Goal: Task Accomplishment & Management: Use online tool/utility

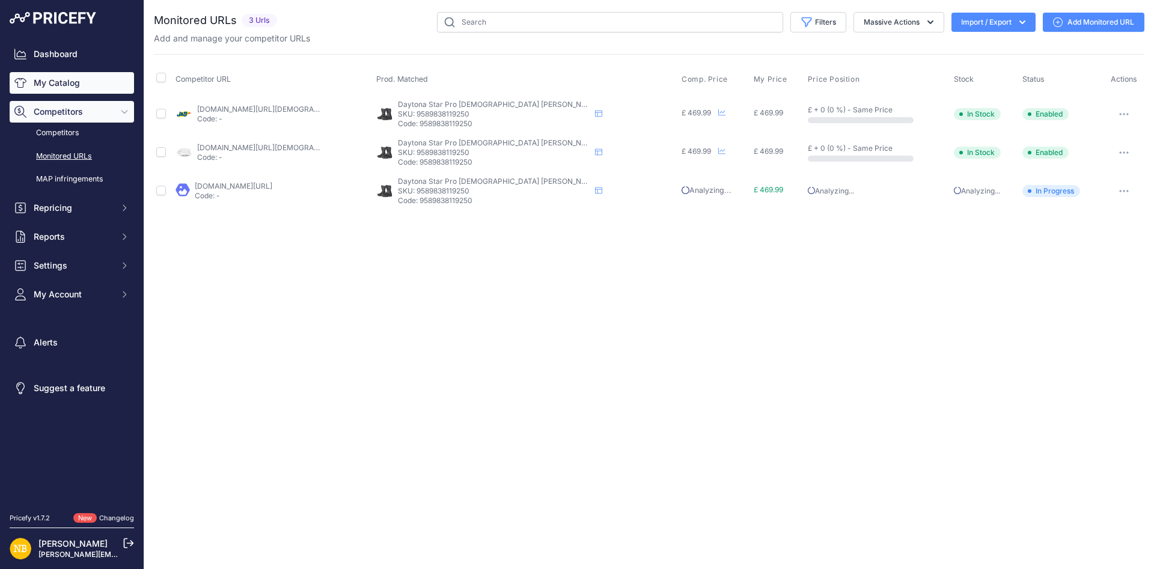
click at [97, 81] on link "My Catalog" at bounding box center [72, 83] width 124 height 22
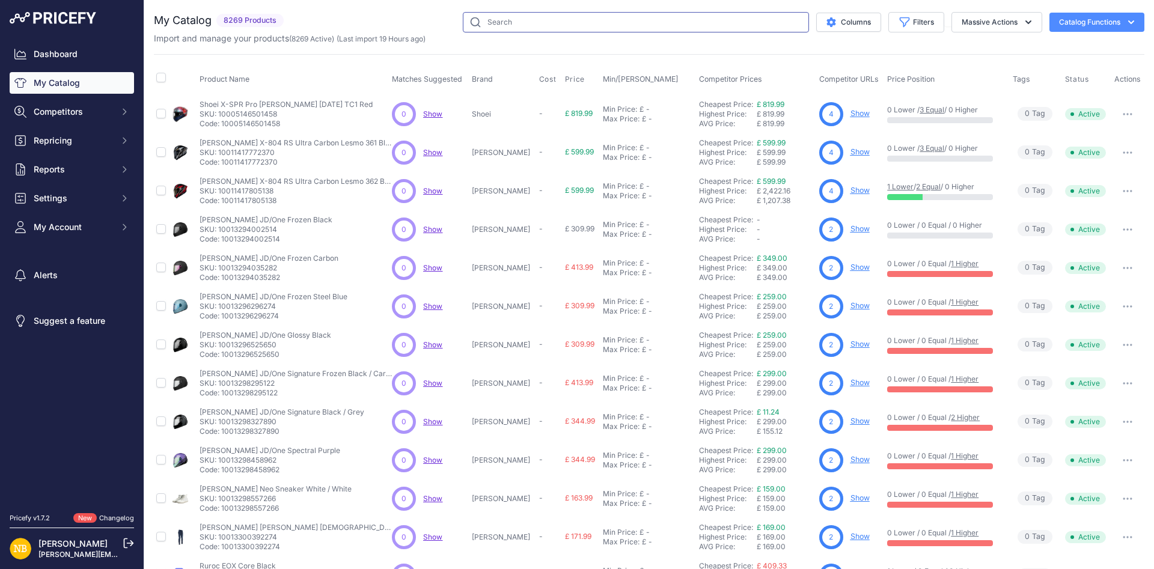
click at [519, 23] on input "text" at bounding box center [636, 22] width 346 height 20
paste input "Hiplok D1000 D-Locks All Black"
type input "Hiplok D1000 D-Locks All Black"
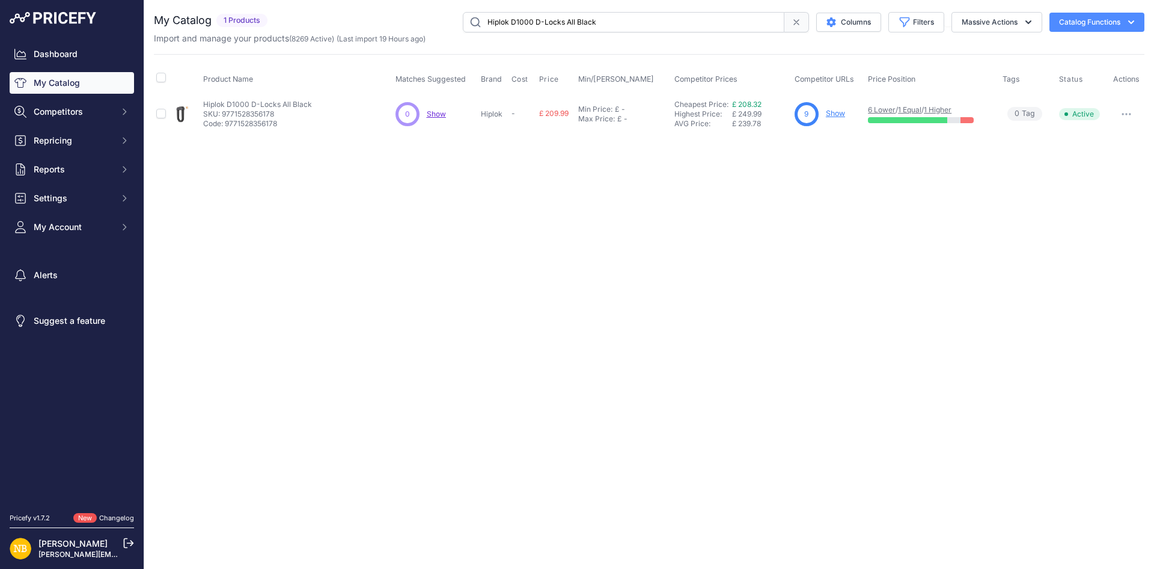
click at [834, 115] on link "Show" at bounding box center [834, 113] width 19 height 9
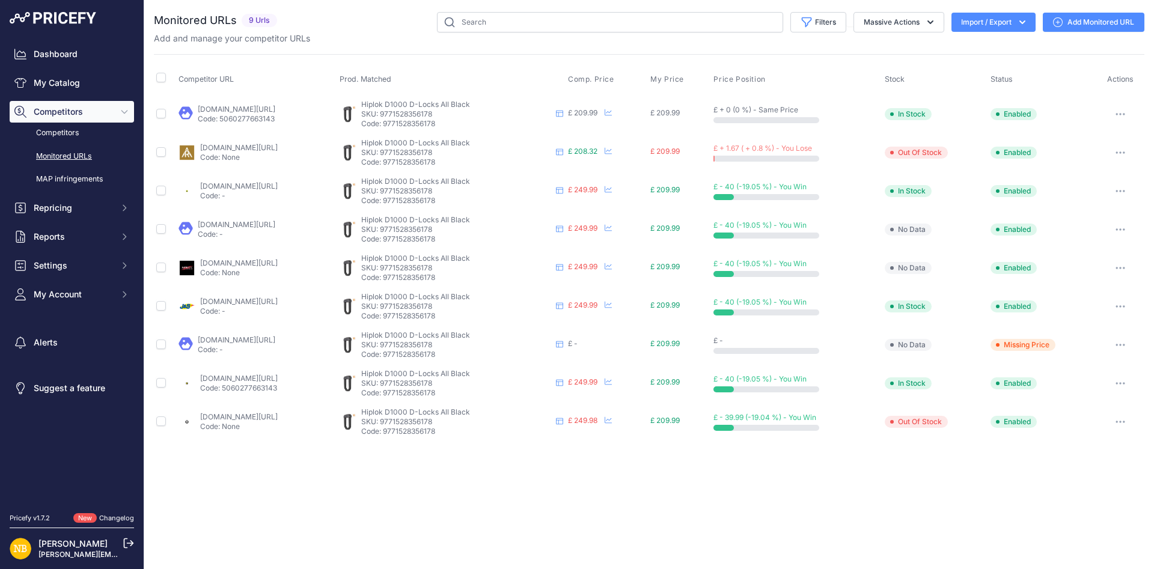
click at [268, 148] on link "adventurerider.co.uk/hiplok-d1000-heavy-duty-d-lock.html?prirule_jdsnikfkfjsd=1…" at bounding box center [239, 147] width 78 height 9
click at [223, 106] on link "99bikes.co.uk/products/hiplok-d1000-anti-angle-grinder-bike-d-lock?variant=4386…" at bounding box center [237, 109] width 78 height 9
click at [114, 82] on link "My Catalog" at bounding box center [72, 83] width 124 height 22
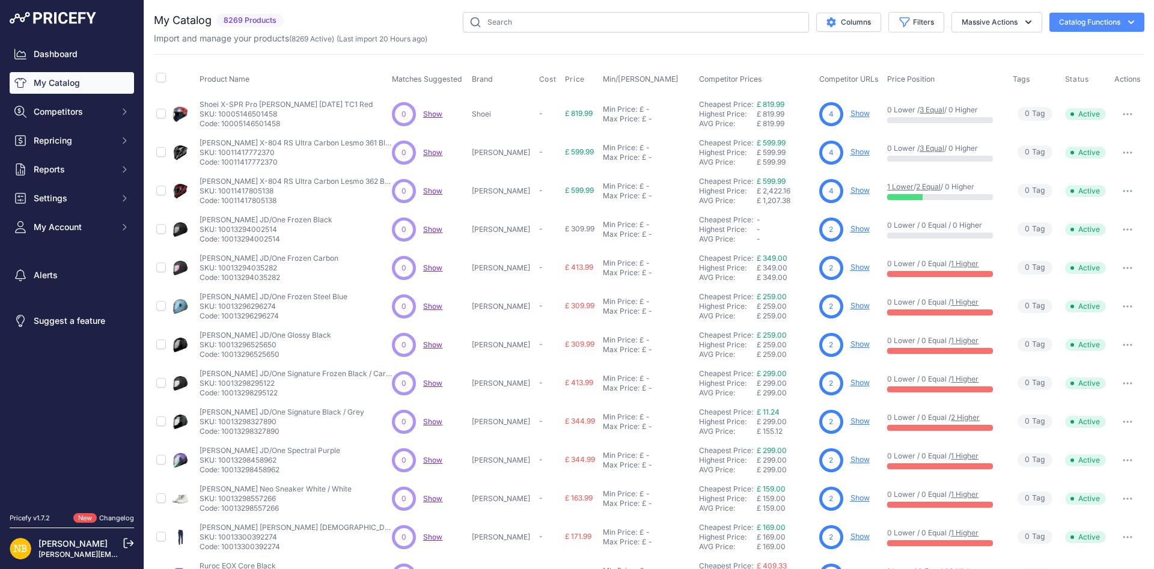
click at [606, 34] on div "Import and manage your products ( 8269 Active ) (Last import 20 Hours ago)" at bounding box center [649, 38] width 990 height 12
click at [606, 19] on input "text" at bounding box center [636, 22] width 346 height 20
paste input "Nolan N21 Visor 06 Ocio White / Orange"
type input "Nolan N21 Visor 06 Ocio White / Orange"
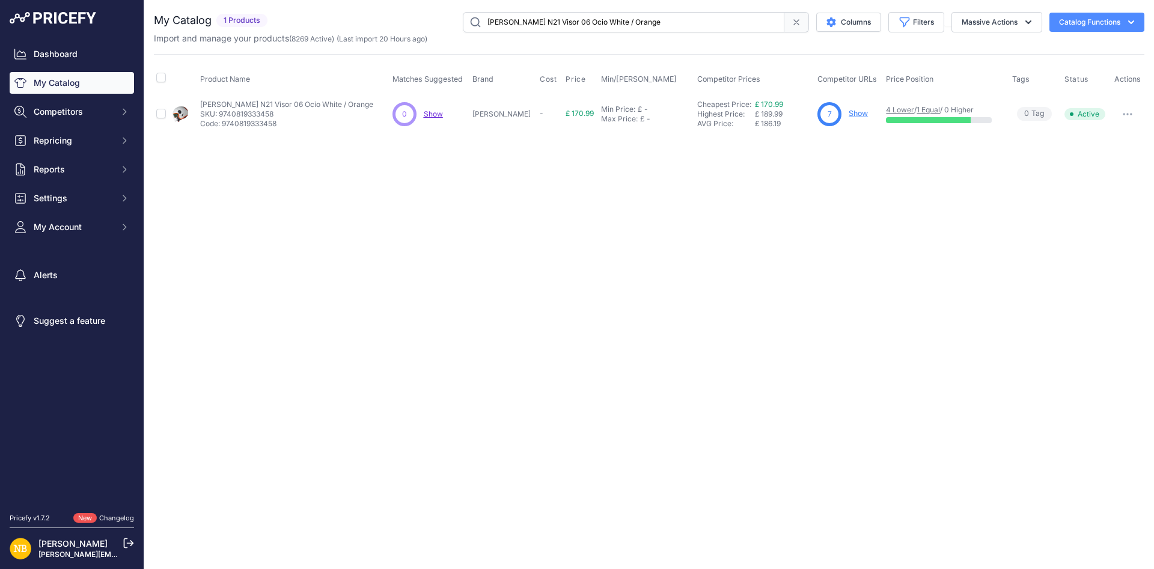
click at [848, 117] on link "Show" at bounding box center [857, 113] width 19 height 9
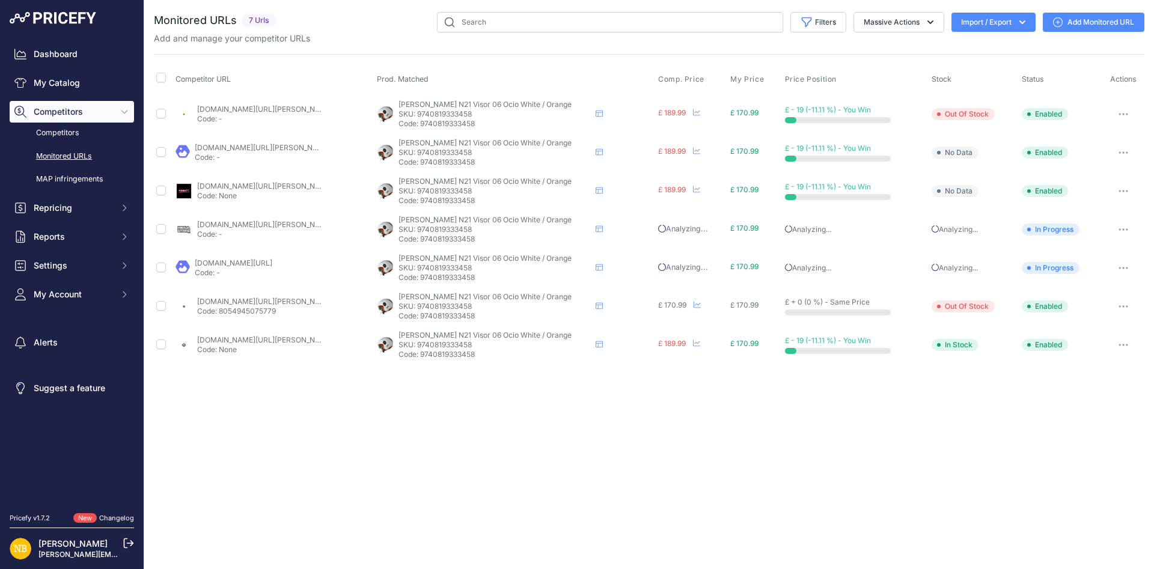
click at [262, 300] on link "thevisorshop.com/en/nolan-n21-visor-ocio-open-faced-helmet-whiteorange/m-39615.…" at bounding box center [265, 301] width 136 height 9
click at [70, 80] on link "My Catalog" at bounding box center [72, 83] width 124 height 22
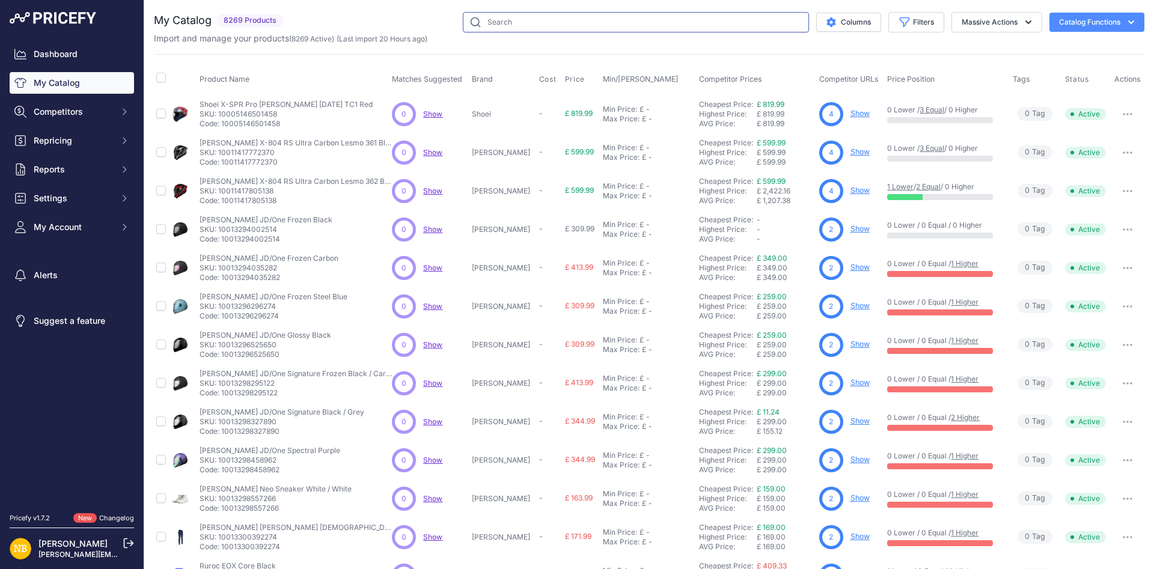
click at [527, 30] on input "text" at bounding box center [636, 22] width 346 height 20
paste input "Shark D-Skwal 3 Blank White"
type input "Shark D-Skwal 3 Blank White"
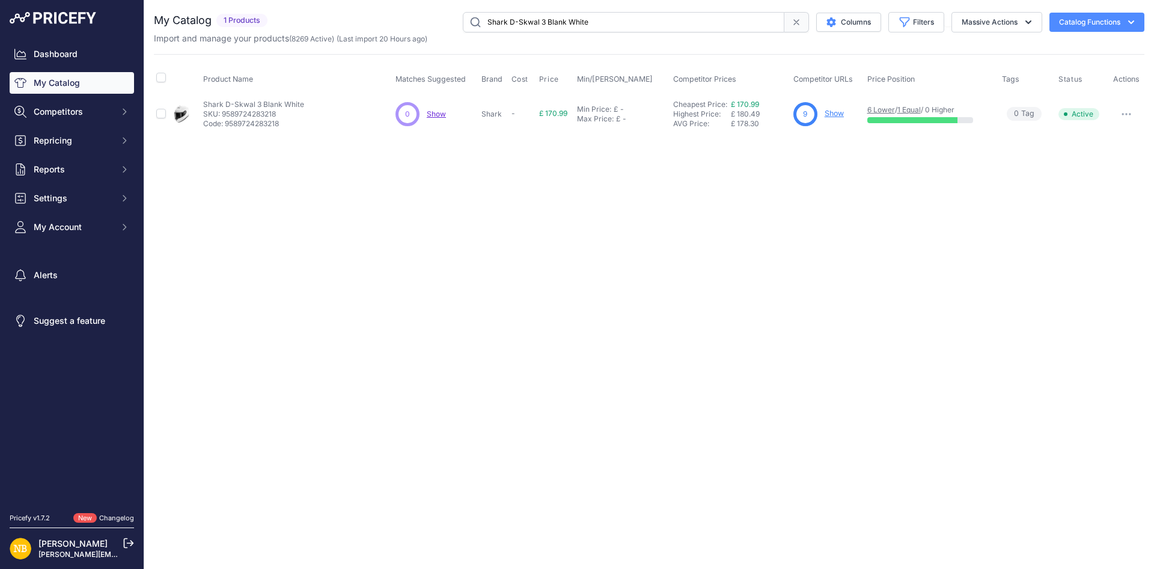
click at [825, 114] on link "Show" at bounding box center [833, 113] width 19 height 9
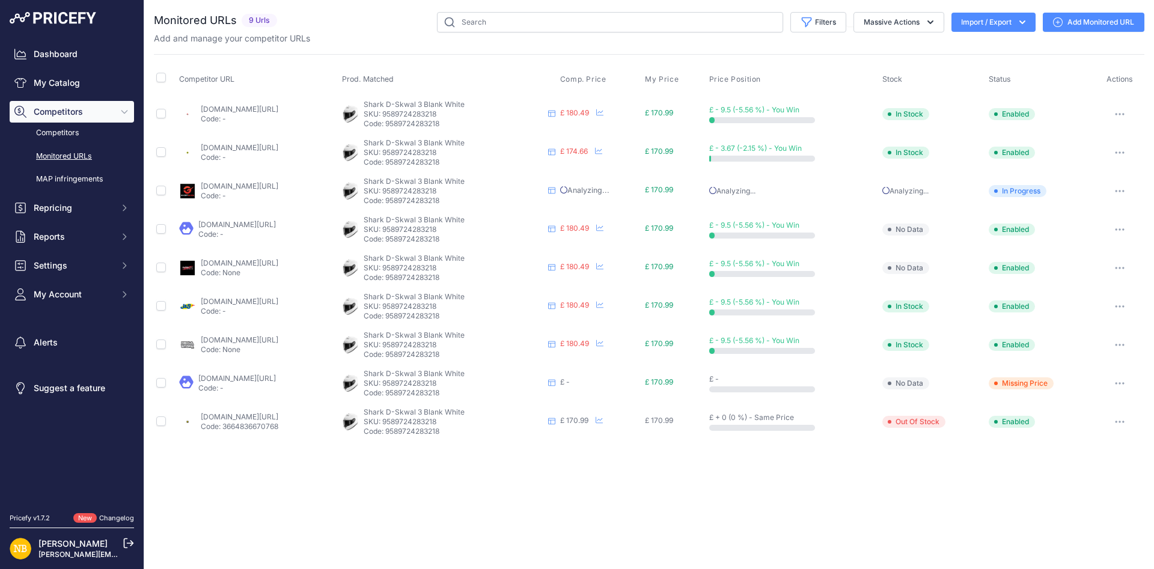
click at [272, 419] on link "thevisorshop.com/en/shark-d-skwal-3-helmet-white/m-36129.aspx?prirule_jdsnikfkf…" at bounding box center [240, 416] width 78 height 9
click at [39, 84] on link "My Catalog" at bounding box center [72, 83] width 124 height 22
click at [484, 25] on input "text" at bounding box center [610, 22] width 346 height 20
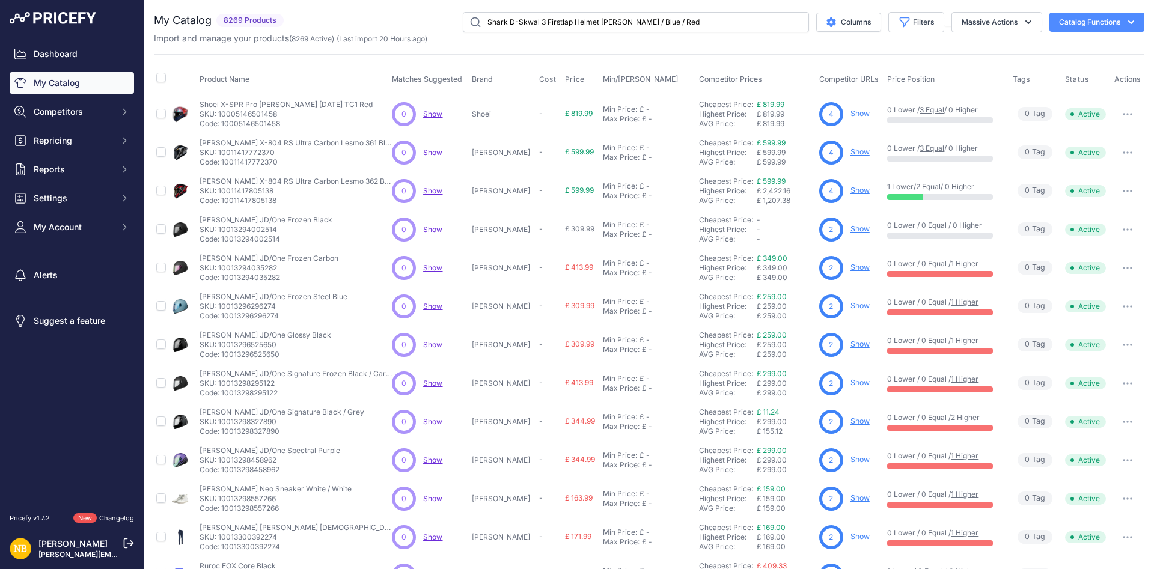
type input "Shark D-Skwal 3 Firstlap Helmet [PERSON_NAME] / Blue / Red"
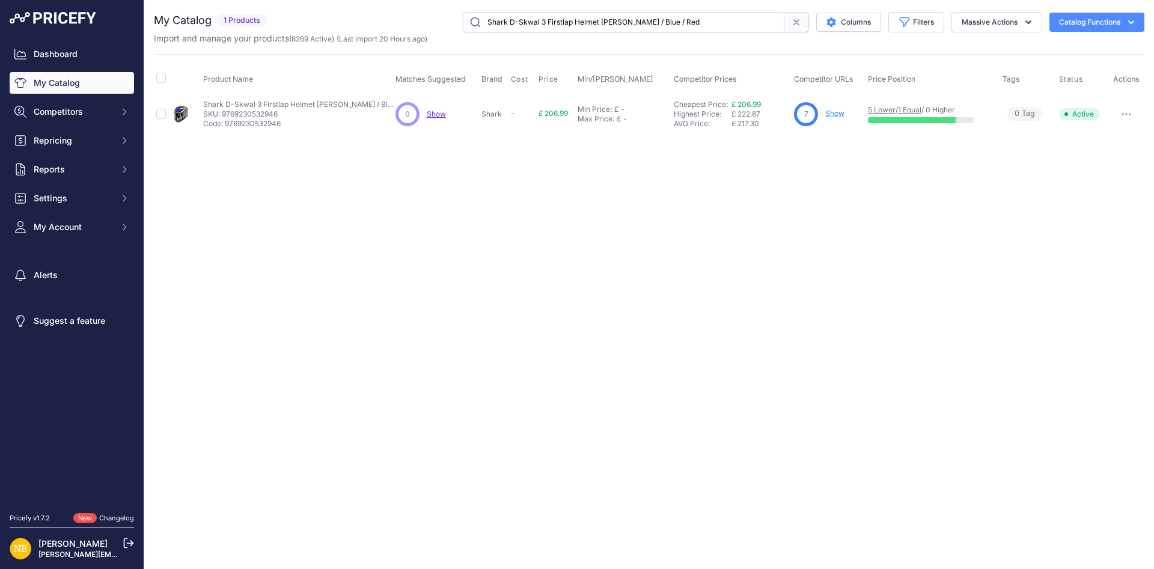
click at [839, 111] on link "Show" at bounding box center [834, 113] width 19 height 9
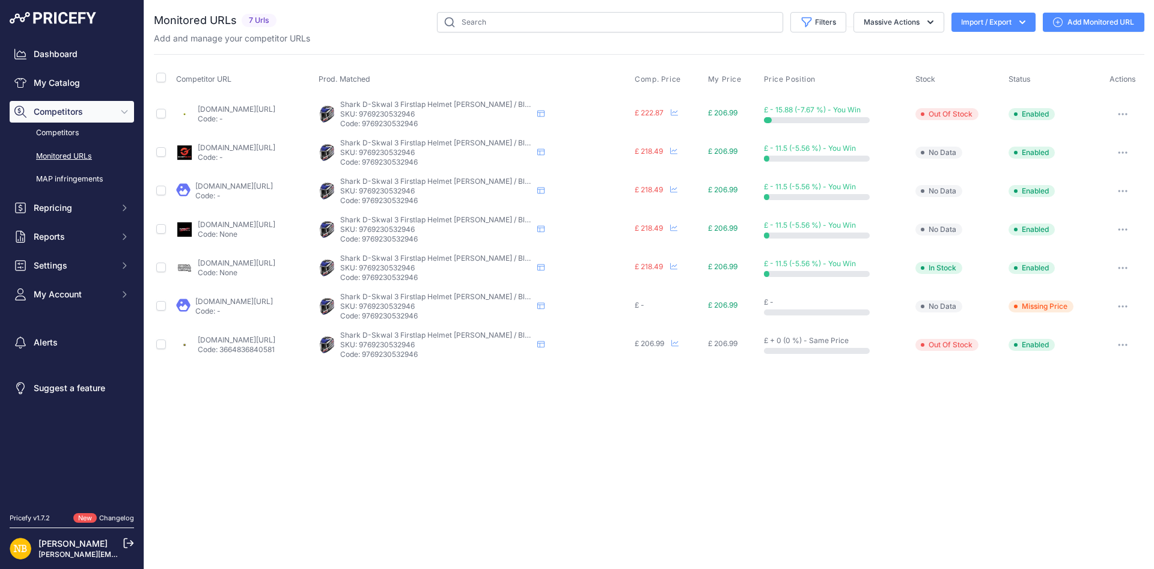
click at [274, 345] on p "Code: 3664836840581" at bounding box center [237, 350] width 78 height 10
click at [275, 340] on link "[DOMAIN_NAME][URL]" at bounding box center [237, 339] width 78 height 9
click at [64, 89] on link "My Catalog" at bounding box center [72, 83] width 124 height 22
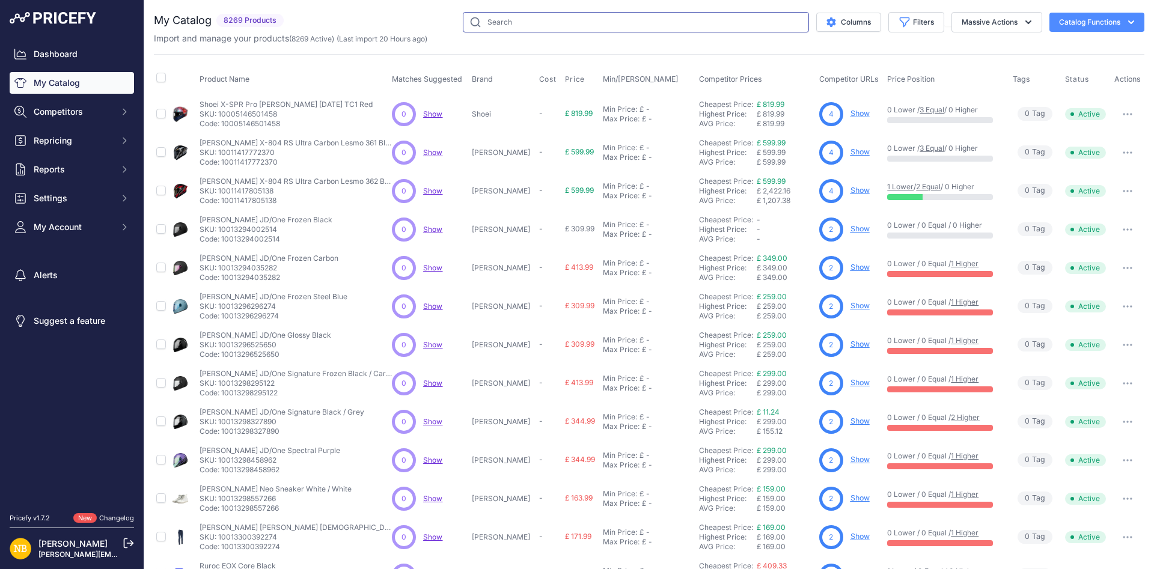
click at [494, 23] on input "text" at bounding box center [636, 22] width 346 height 20
paste input "Shark D-Skwal 3 Sizler Black / Anthracite / Blue"
type input "Shark D-Skwal 3 Sizler Black / Anthracite / Blue"
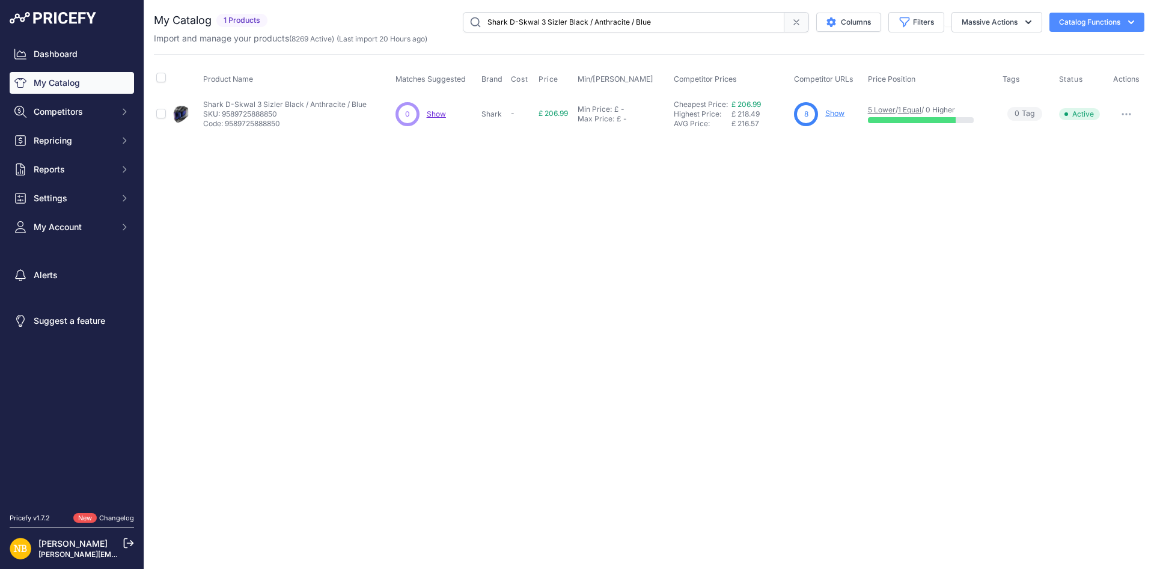
click at [828, 118] on link "Show" at bounding box center [834, 113] width 19 height 9
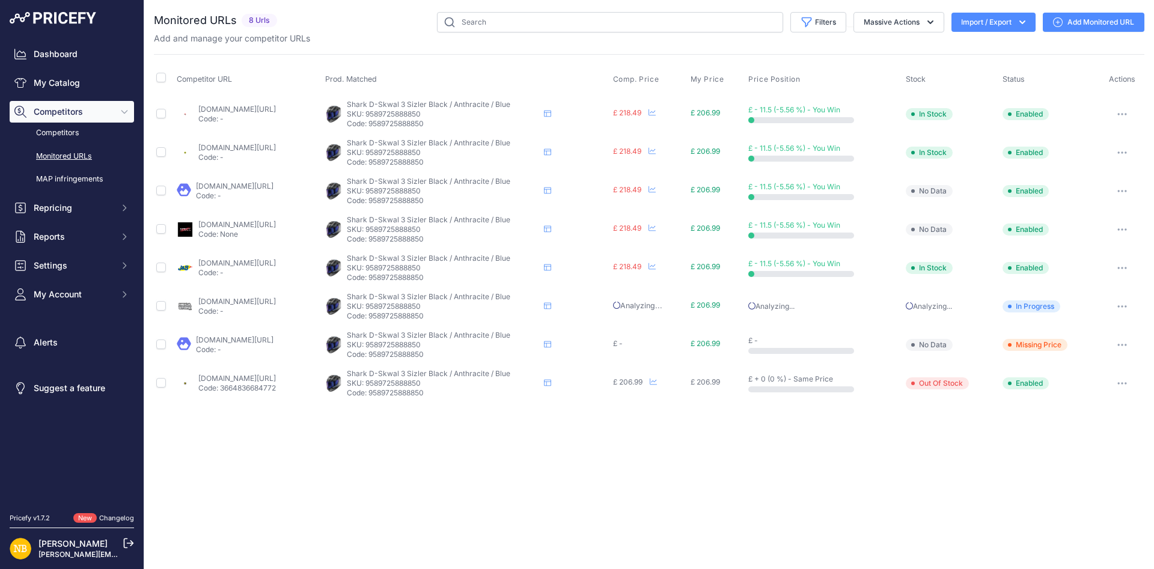
click at [274, 377] on link "[DOMAIN_NAME][URL]" at bounding box center [237, 378] width 78 height 9
click at [109, 58] on link "Dashboard" at bounding box center [72, 54] width 124 height 22
click at [103, 77] on link "My Catalog" at bounding box center [72, 83] width 124 height 22
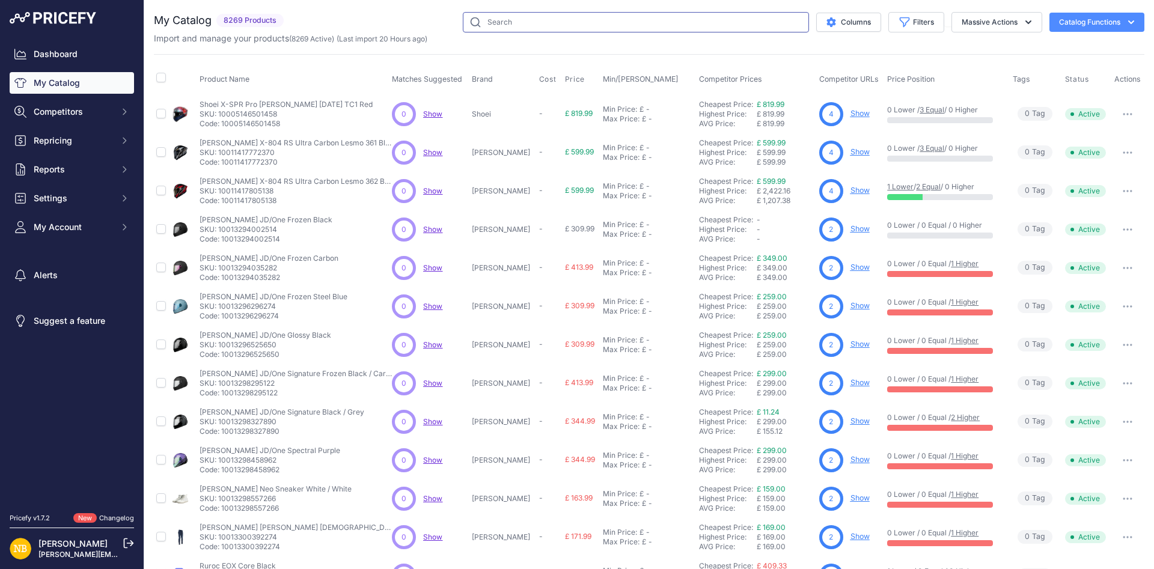
click at [572, 24] on input "text" at bounding box center [636, 22] width 346 height 20
paste input "Shark D-Skwal 3 Sizler Black / Grey / Red"
type input "Shark D-Skwal 3 Sizler Black / Grey / Red"
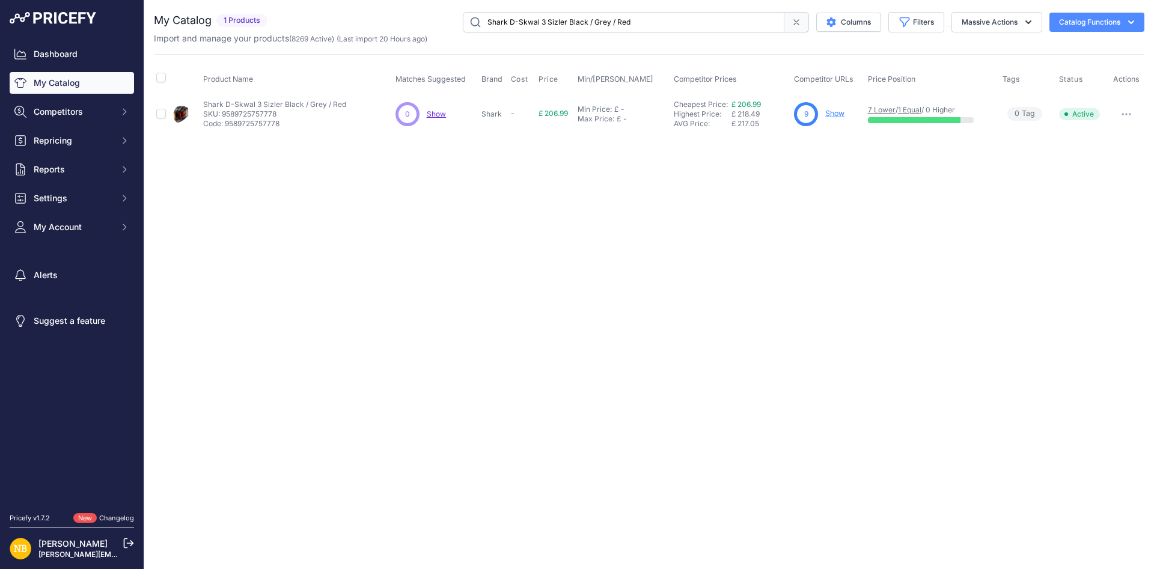
click at [831, 118] on p "Show" at bounding box center [834, 113] width 19 height 11
click at [831, 115] on link "Show" at bounding box center [834, 113] width 19 height 9
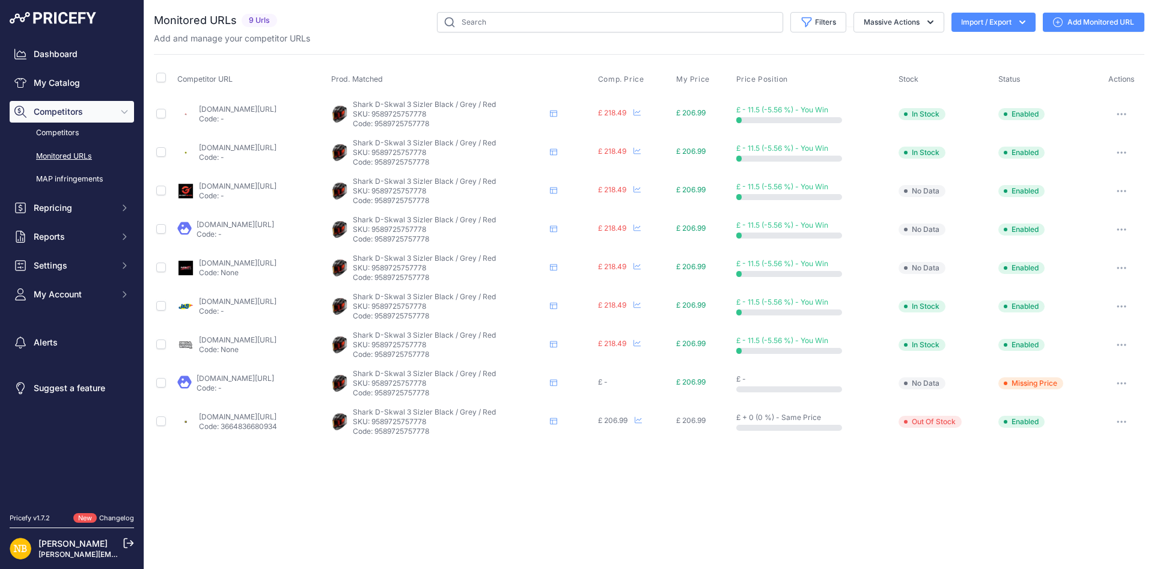
click at [267, 421] on link "[DOMAIN_NAME][URL]" at bounding box center [238, 416] width 78 height 9
click at [90, 85] on link "My Catalog" at bounding box center [72, 83] width 124 height 22
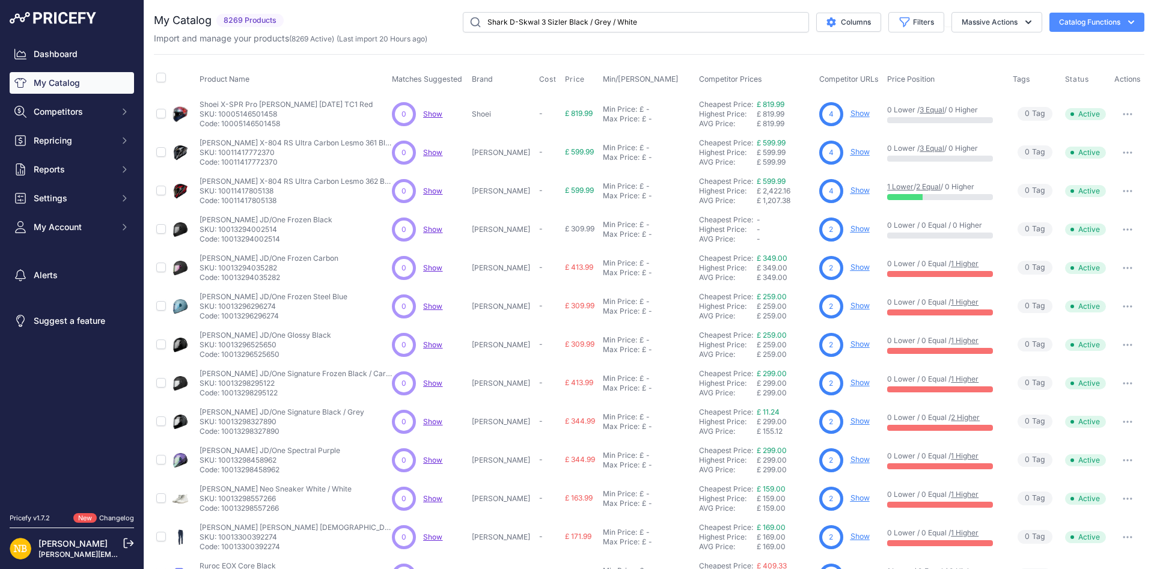
type input "Shark D-Skwal 3 Sizler Black / Grey / White"
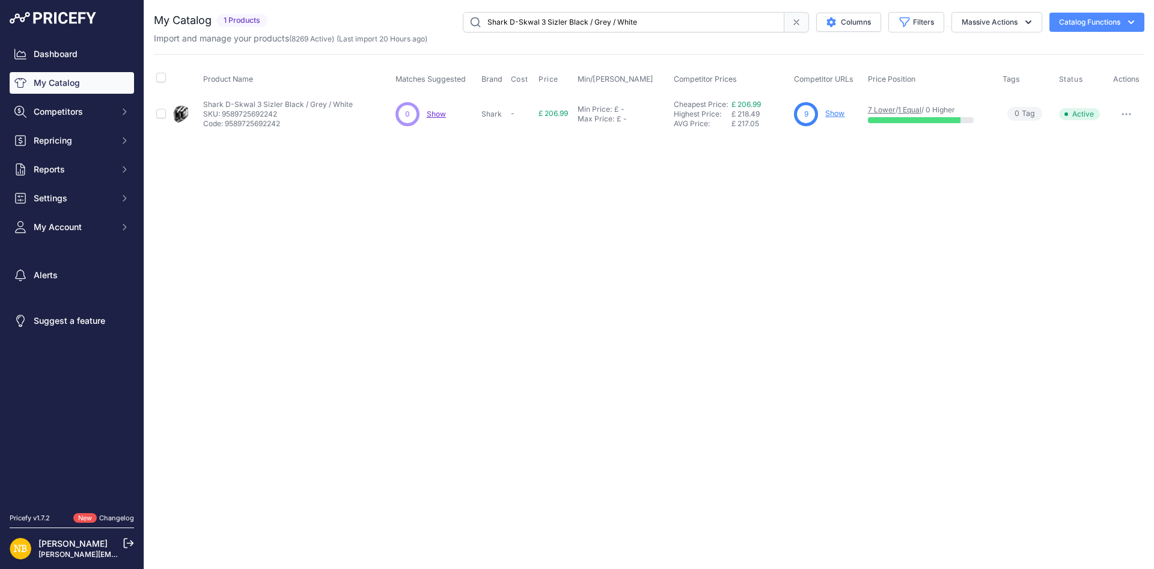
click at [827, 112] on link "Show" at bounding box center [834, 113] width 19 height 9
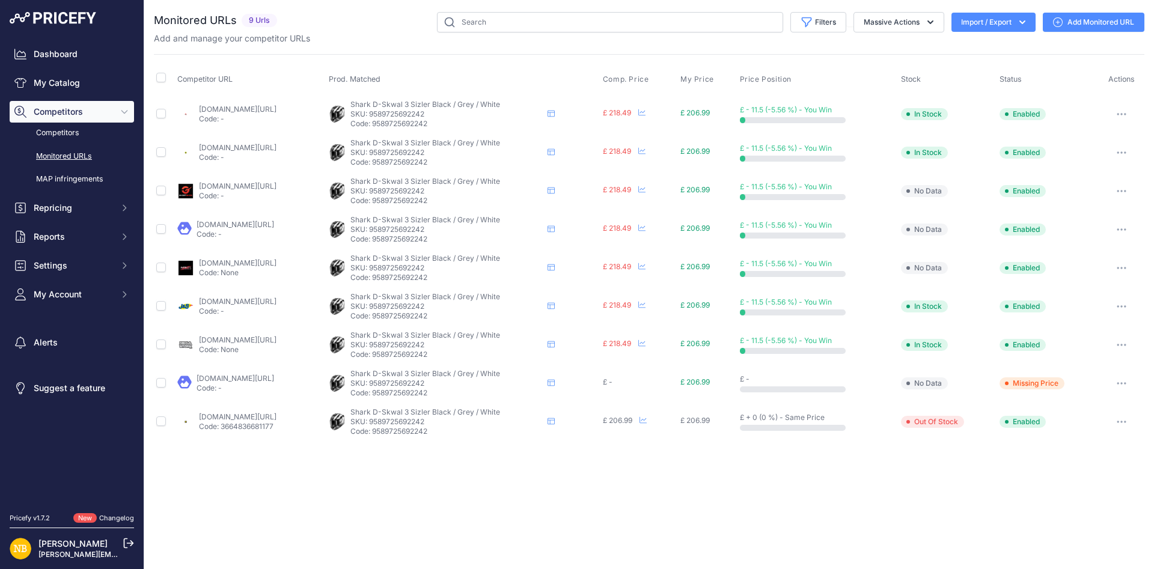
click at [272, 423] on p "Code: 3664836681177" at bounding box center [238, 427] width 78 height 10
click at [272, 418] on link "thevisorshop.com/en/shark-d-skwal-3-sizler-helmet-blackwhitegrey/m-36130.aspx?p…" at bounding box center [238, 416] width 78 height 9
click at [104, 83] on link "My Catalog" at bounding box center [72, 83] width 124 height 22
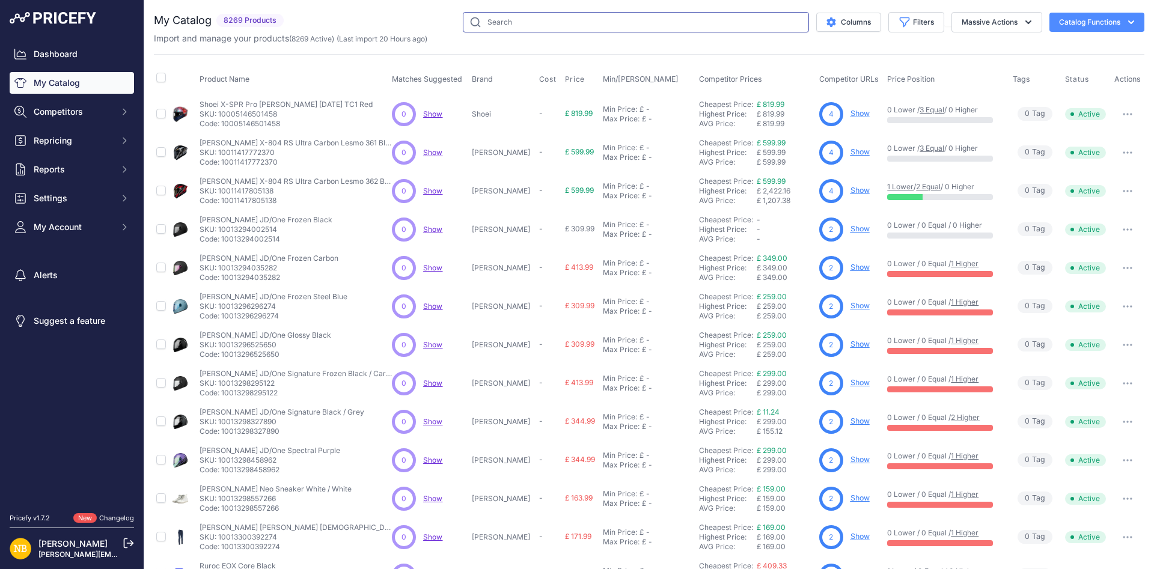
click at [538, 19] on input "text" at bounding box center [636, 22] width 346 height 20
paste input "Shark OXO Blank Dark Anthracite"
type input "Shark OXO Blank Dark Anthracite"
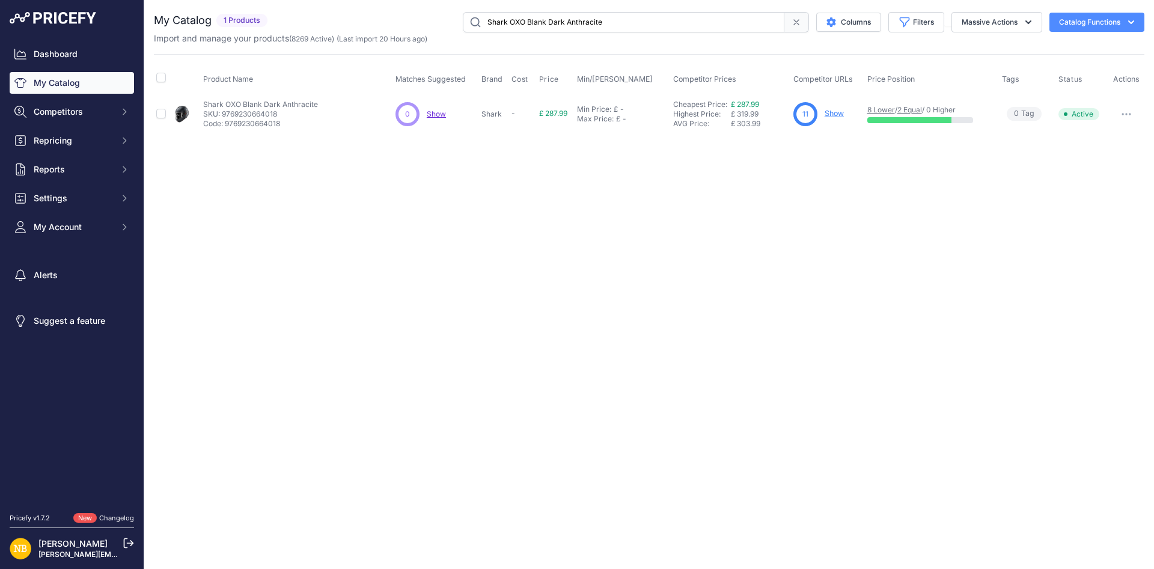
click at [839, 114] on link "Show" at bounding box center [833, 113] width 19 height 9
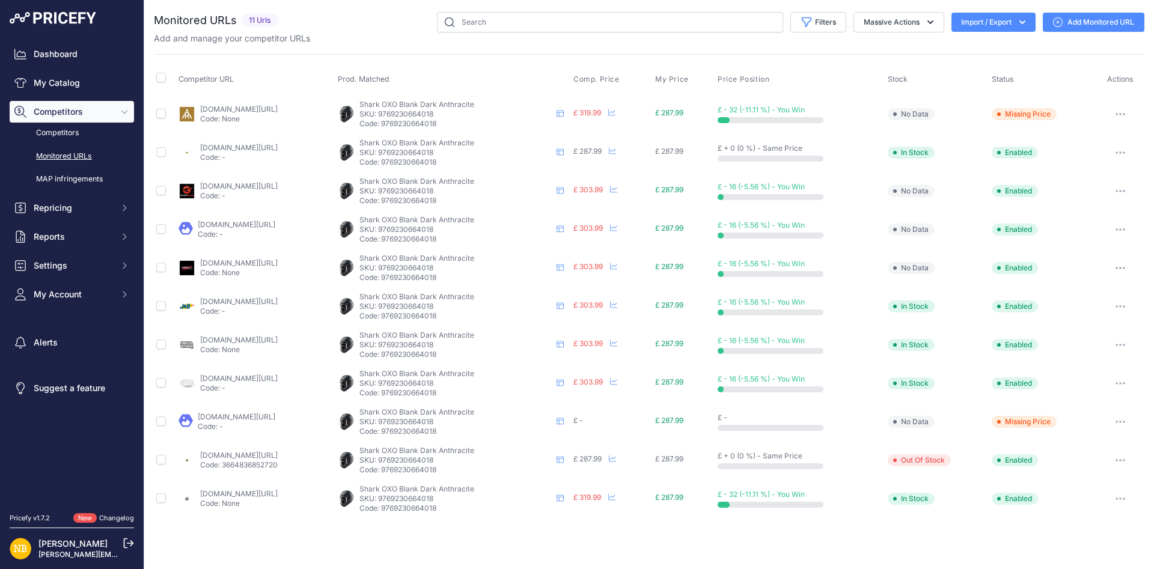
click at [258, 455] on link "thevisorshop.com/en/shark-oxo-flip-front-helmet-grey/m-39652.aspx?prirule_jdsni…" at bounding box center [239, 455] width 78 height 9
click at [278, 145] on link "gearchangeonline.com/products/shark-oxo-blank-a05-matt-black?prirule_jdsnikfkfj…" at bounding box center [239, 147] width 78 height 9
click at [74, 91] on link "My Catalog" at bounding box center [72, 83] width 124 height 22
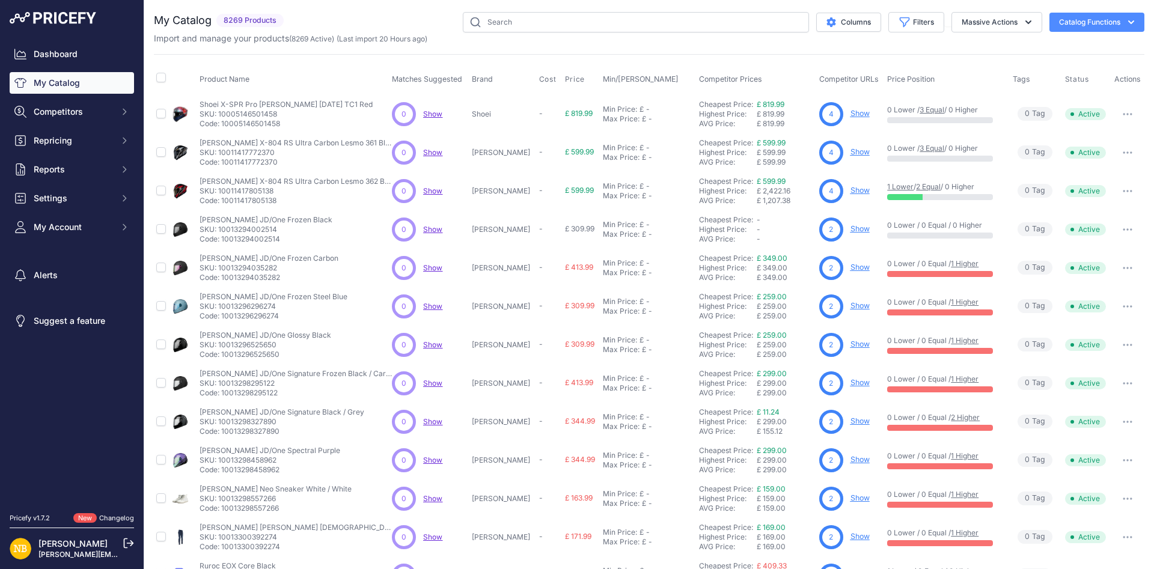
click at [648, 35] on div "Import and manage your products ( 8269 Active ) (Last import 20 Hours ago)" at bounding box center [649, 38] width 990 height 12
click at [639, 19] on input "text" at bounding box center [636, 22] width 346 height 20
paste input "Shark OXO Blank [PERSON_NAME]"
type input "Shark OXO Blank [PERSON_NAME]"
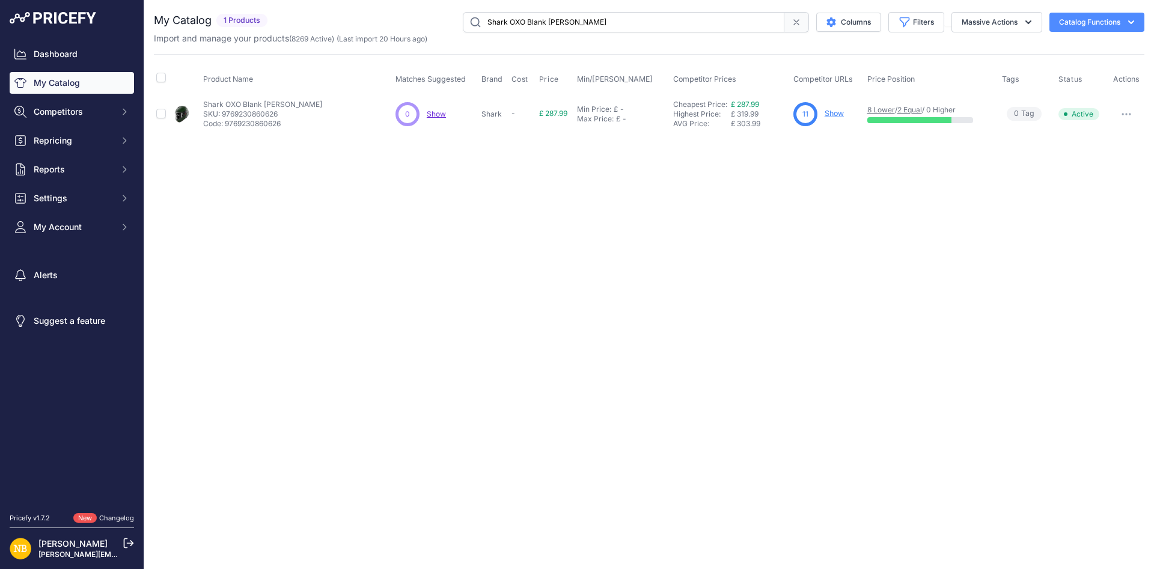
click at [836, 112] on link "Show" at bounding box center [833, 113] width 19 height 9
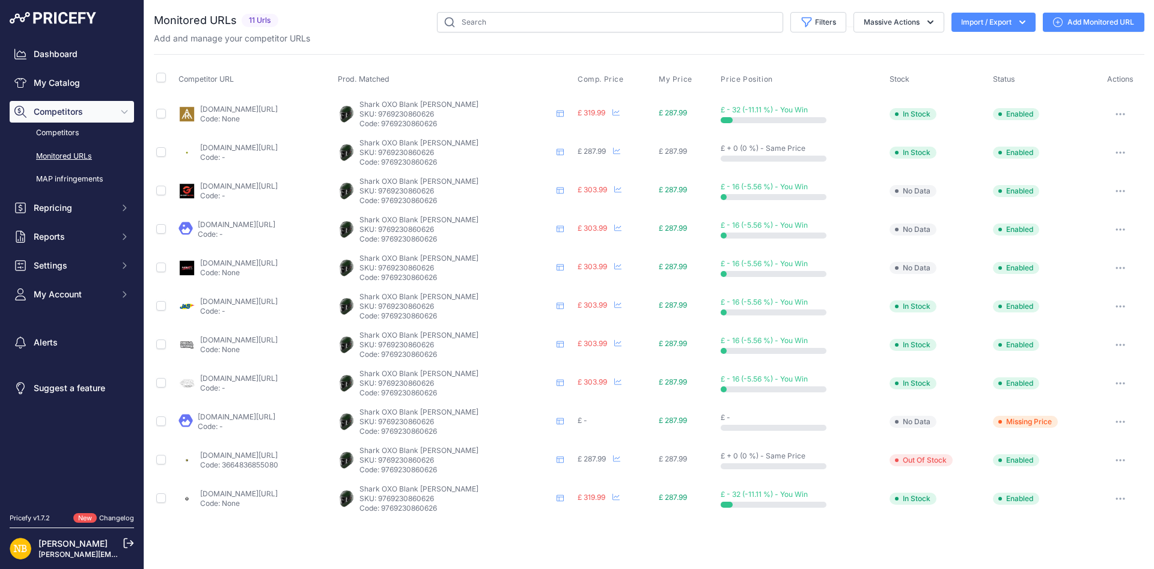
click at [243, 452] on link "[DOMAIN_NAME][URL]" at bounding box center [239, 455] width 78 height 9
click at [247, 147] on link "gearchangeonline.com/products/shark-oxo-blank-mat-g02?prirule_jdsnikfkfjsd=1692" at bounding box center [239, 147] width 78 height 9
click at [73, 79] on link "My Catalog" at bounding box center [72, 83] width 124 height 22
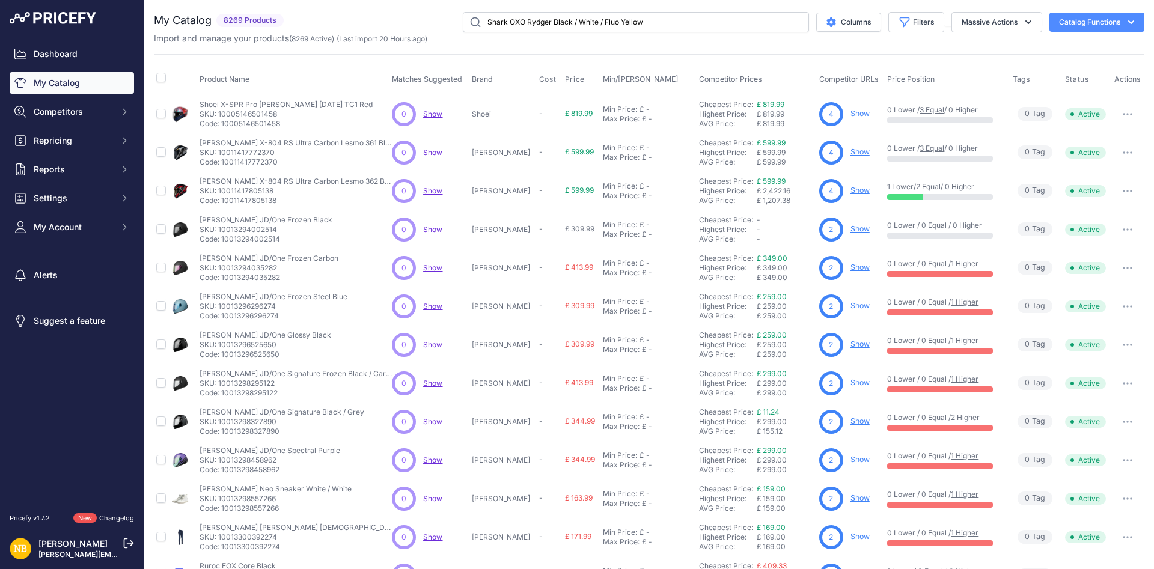
type input "Shark OXO Rydger Black / White / Fluo Yellow"
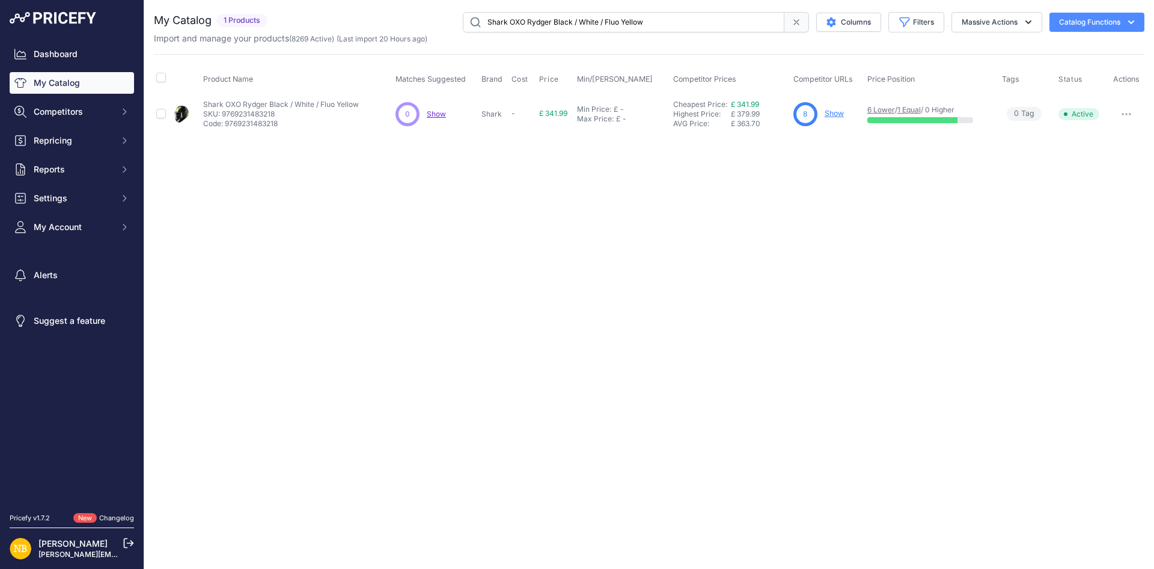
click at [836, 114] on link "Show" at bounding box center [833, 113] width 19 height 9
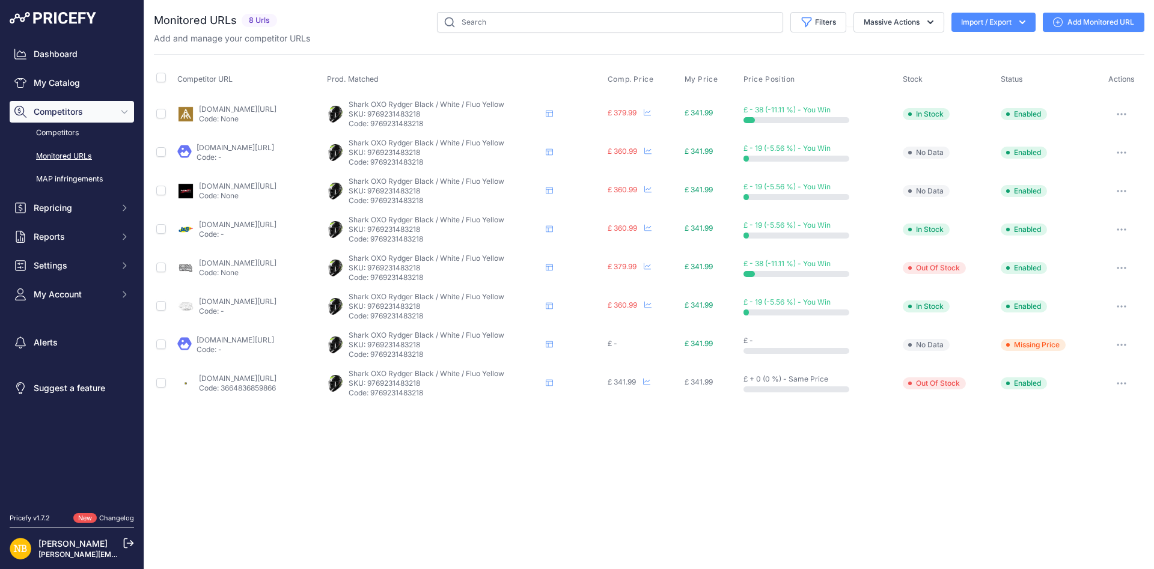
click at [263, 374] on link "thevisorshop.com/en/shark-oxo-rydger-flip-front-helmet-blackwhiteyellow/m-39662…" at bounding box center [238, 378] width 78 height 9
click at [90, 87] on link "My Catalog" at bounding box center [72, 83] width 124 height 22
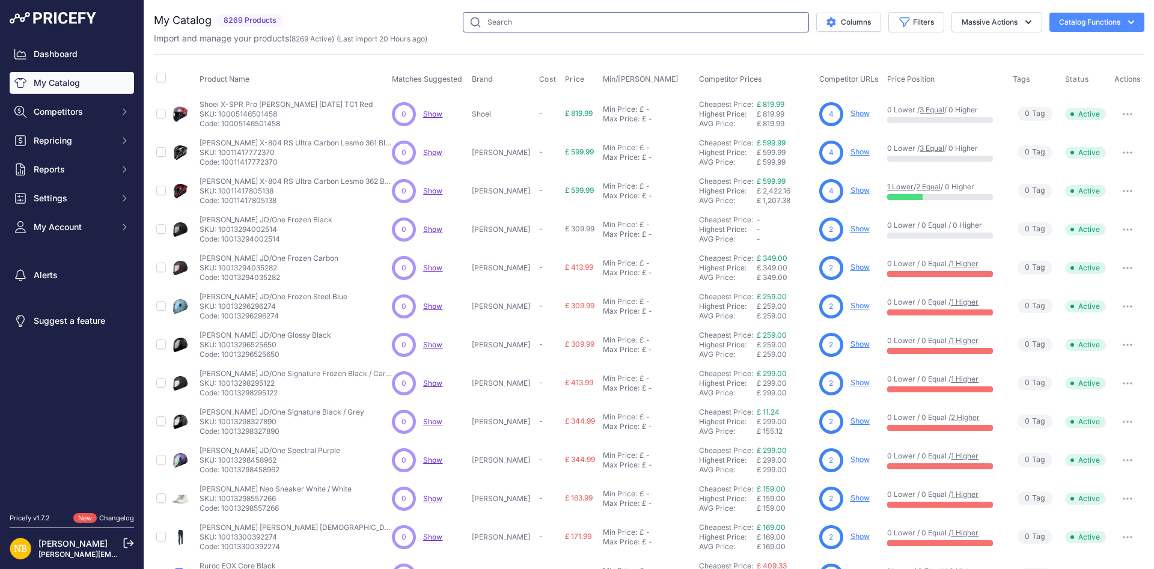
click at [703, 31] on input "text" at bounding box center [636, 22] width 346 height 20
paste input "Shark OXO Sikter [PERSON_NAME] / Gold"
type input "Shark OXO Sikter [PERSON_NAME] / Gold"
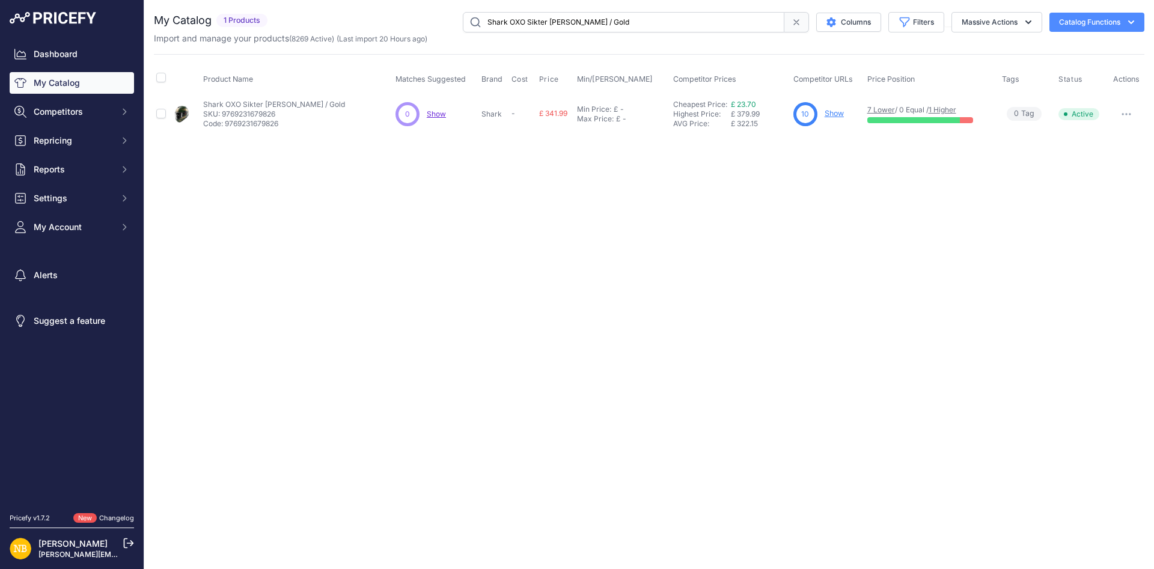
click at [836, 116] on link "Show" at bounding box center [833, 113] width 19 height 9
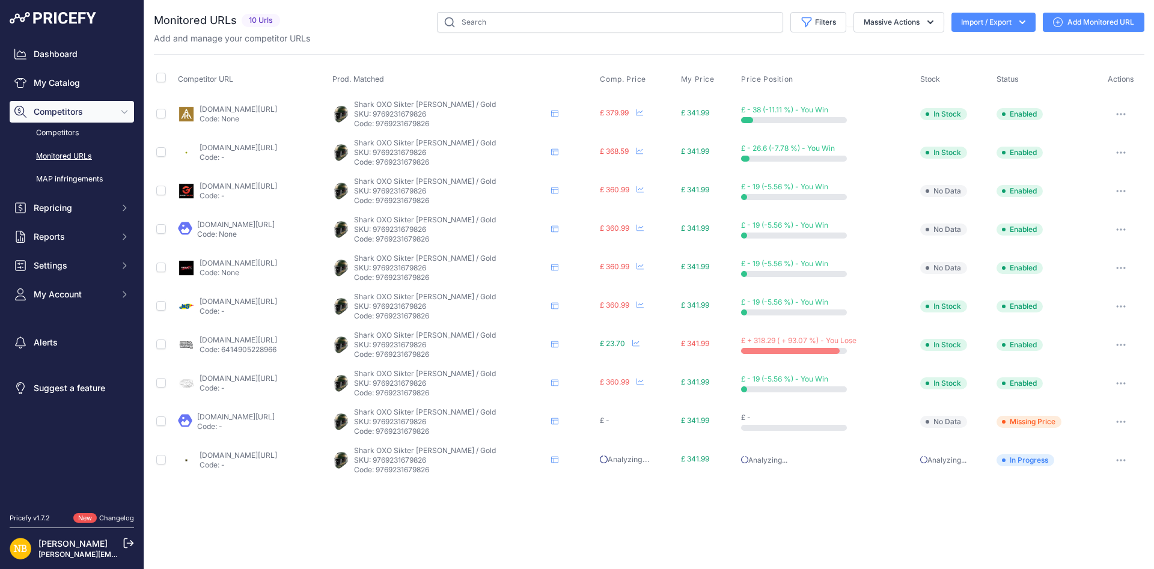
click at [245, 332] on td "megamotorcyclestore.co.uk/products/shark-oxo-sikter-mat-guq?_pos=3&_sid=4fedc5d…" at bounding box center [252, 345] width 154 height 38
click at [240, 339] on link "megamotorcyclestore.co.uk/products/shark-oxo-sikter-mat-guq?_pos=3&_sid=4fedc5d…" at bounding box center [238, 339] width 78 height 9
click at [86, 79] on link "My Catalog" at bounding box center [72, 83] width 124 height 22
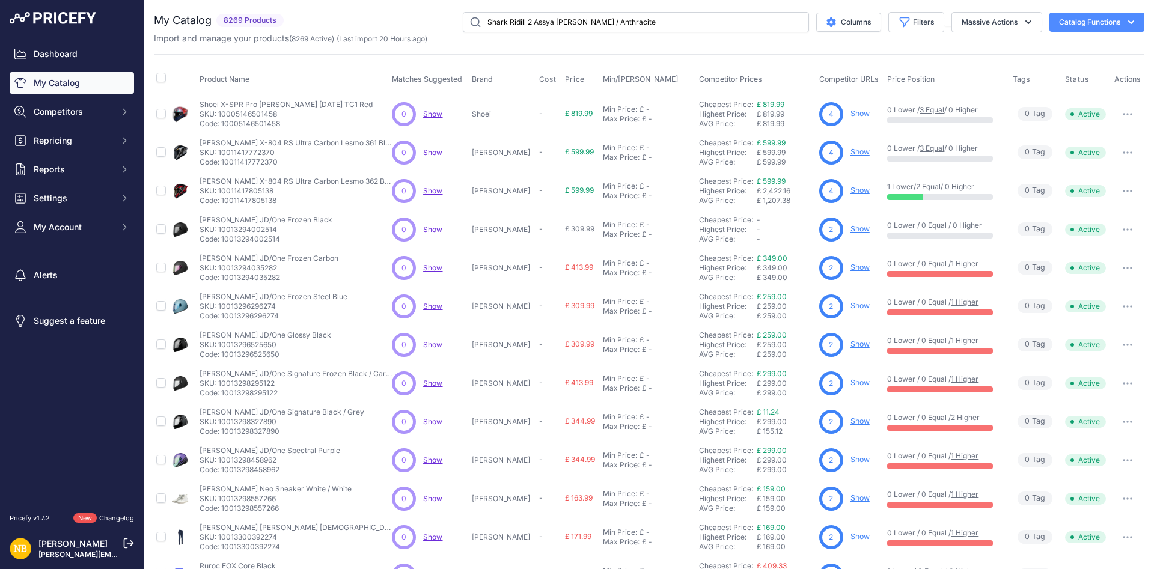
type input "Shark Ridill 2 Assya [PERSON_NAME] / Anthracite"
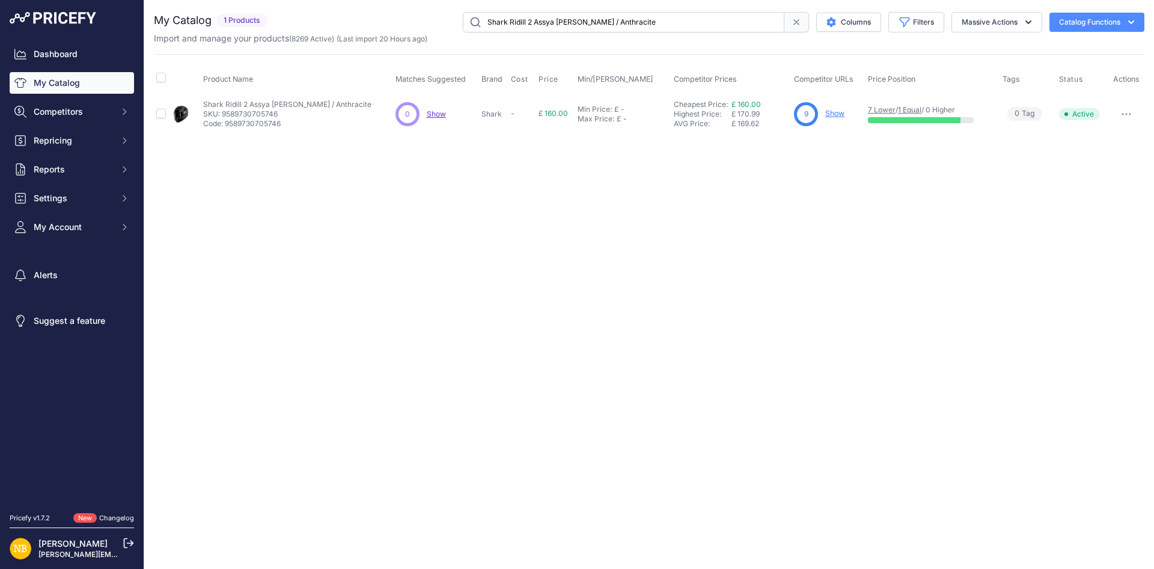
click at [831, 115] on link "Show" at bounding box center [834, 113] width 19 height 9
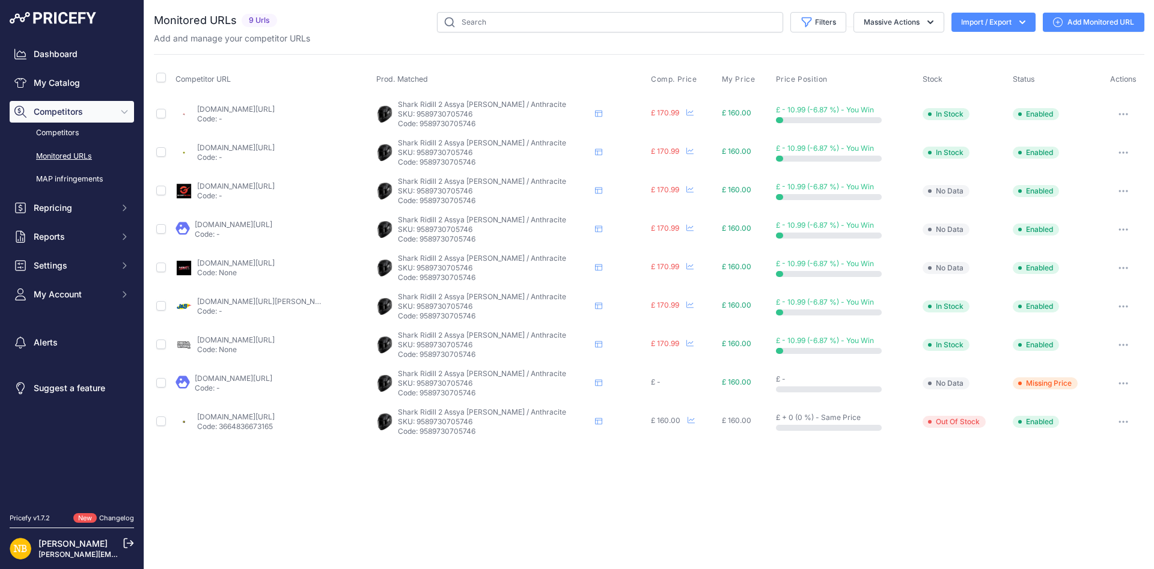
click at [251, 418] on link "thevisorshop.com/en/shark-ridill-2-assya-helmet-matt-blackanthracite/m-36137.as…" at bounding box center [236, 416] width 78 height 9
click at [90, 82] on link "My Catalog" at bounding box center [72, 83] width 124 height 22
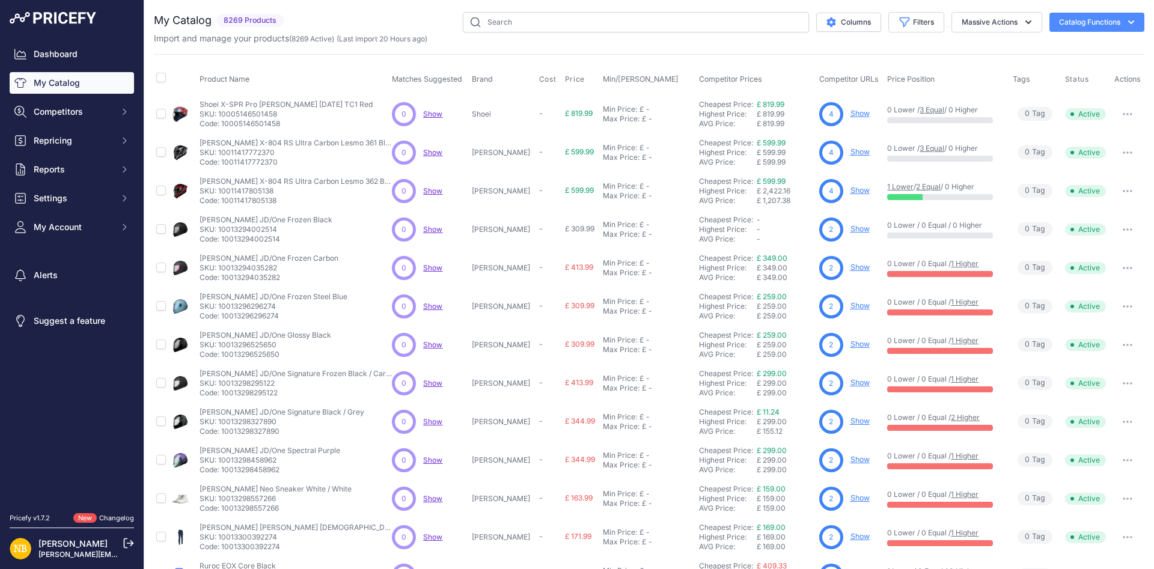
drag, startPoint x: 505, startPoint y: 34, endPoint x: 526, endPoint y: 28, distance: 22.3
click at [506, 34] on div "Import and manage your products ( 8269 Active ) (Last import 20 Hours ago)" at bounding box center [649, 38] width 990 height 12
click at [527, 28] on input "text" at bounding box center [636, 22] width 346 height 20
paste input "Shark Ridill 2 Bersek Black / Anthracite"
type input "Shark Ridill 2 Bersek Black / Anthracite"
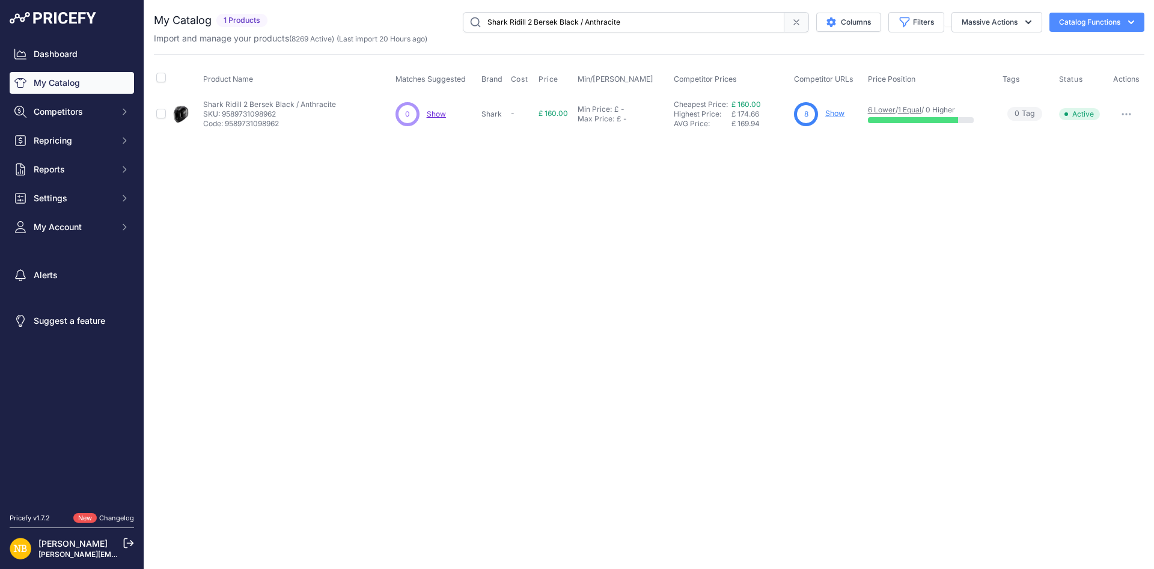
click at [827, 112] on link "Show" at bounding box center [834, 113] width 19 height 9
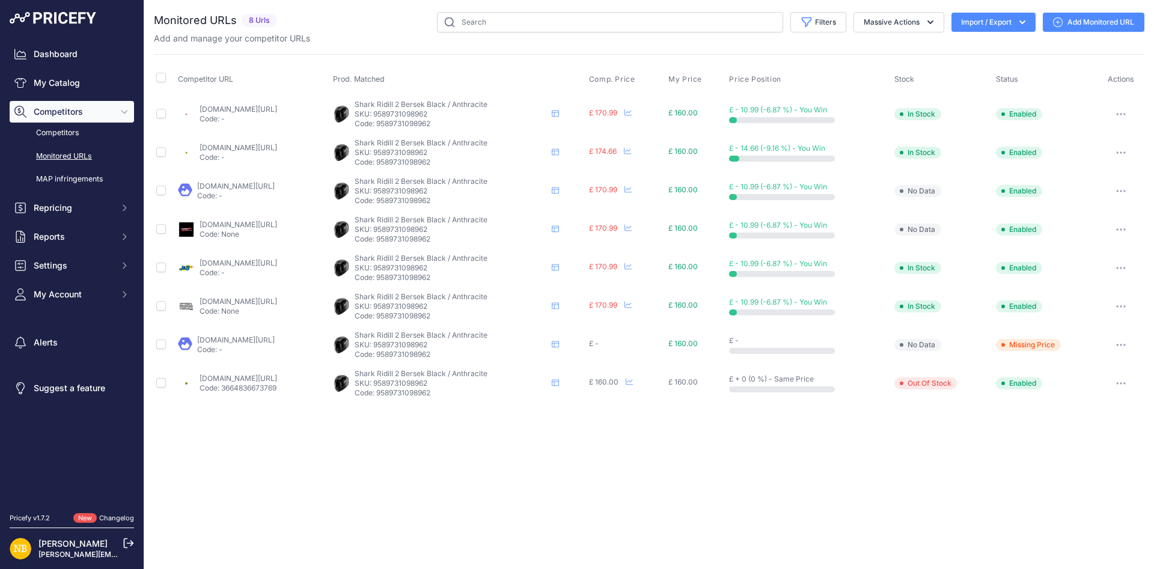
click at [272, 378] on link "[DOMAIN_NAME][URL]" at bounding box center [238, 378] width 78 height 9
click at [112, 82] on link "My Catalog" at bounding box center [72, 83] width 124 height 22
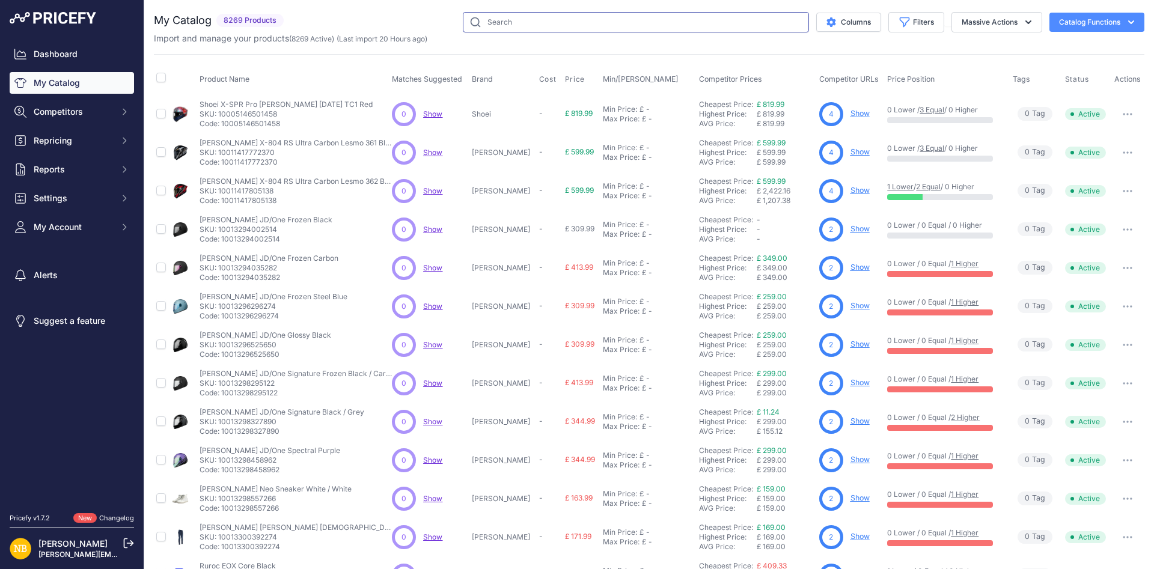
click at [569, 28] on input "text" at bounding box center [636, 22] width 346 height 20
paste input "Shark Ridill 2 Bersek Black / Grey / Yellow"
type input "Shark Ridill 2 Bersek Black / Grey / Yellow"
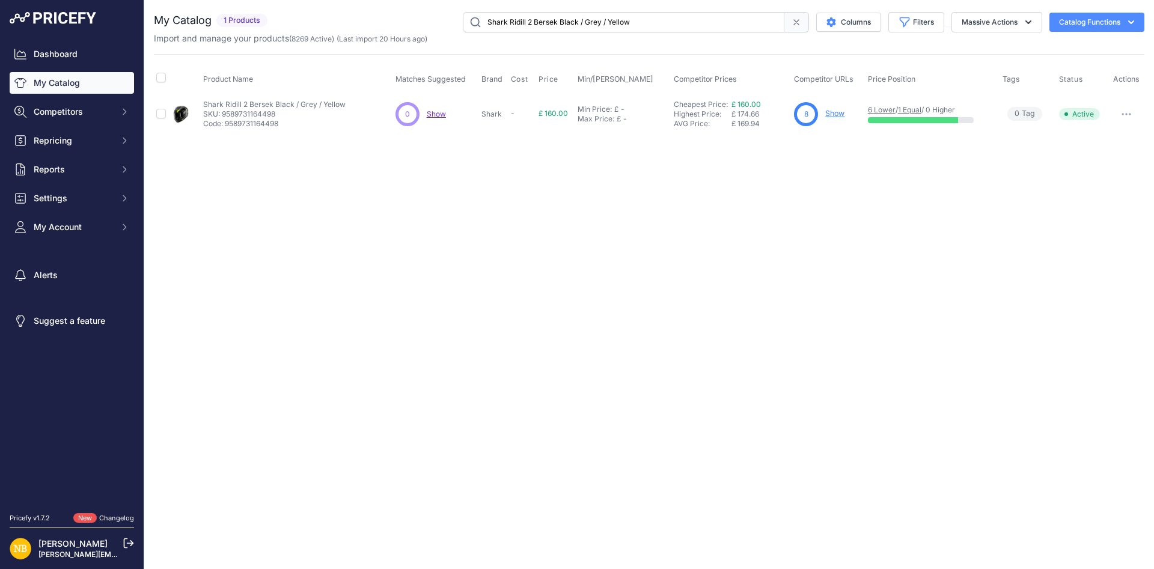
click at [828, 114] on link "Show" at bounding box center [834, 113] width 19 height 9
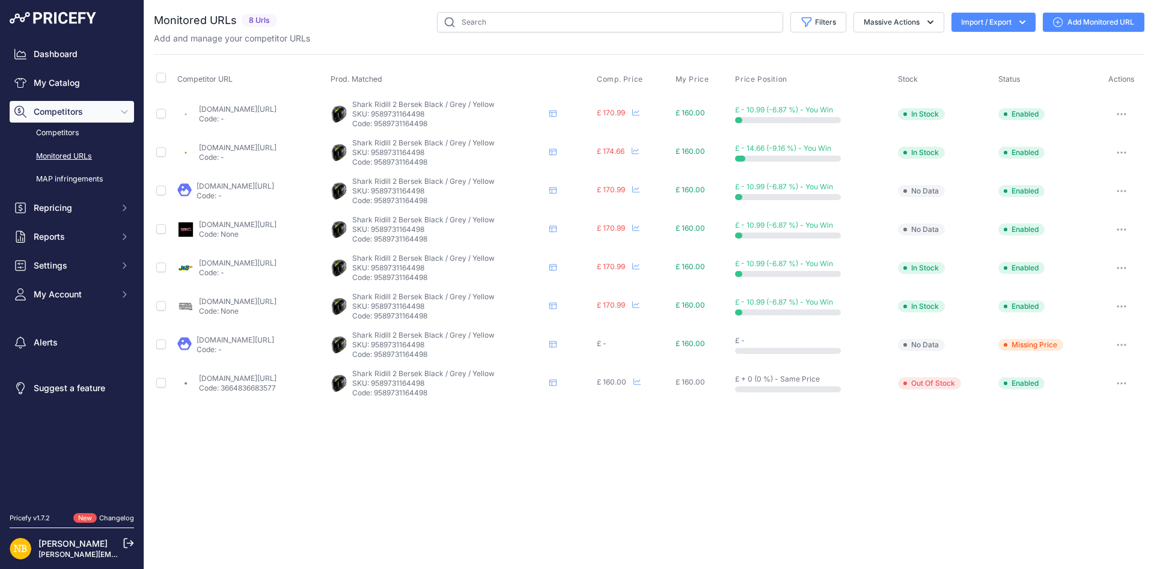
click at [269, 377] on link "thevisorshop.com/en/shark-ridill-2-bersek-helmet-blackanthraciteyellow/m-36139.…" at bounding box center [238, 378] width 78 height 9
click at [71, 82] on link "My Catalog" at bounding box center [72, 83] width 124 height 22
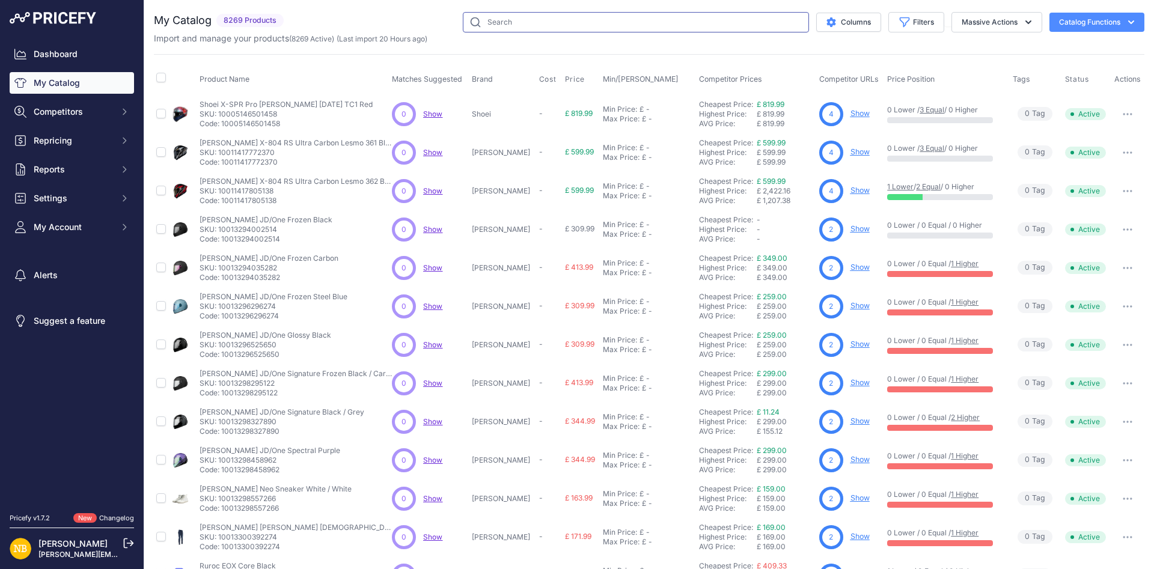
click at [634, 22] on input "text" at bounding box center [636, 22] width 346 height 20
paste input "Shark Ridill 2 Blank White"
type input "Shark Ridill 2 Blank White"
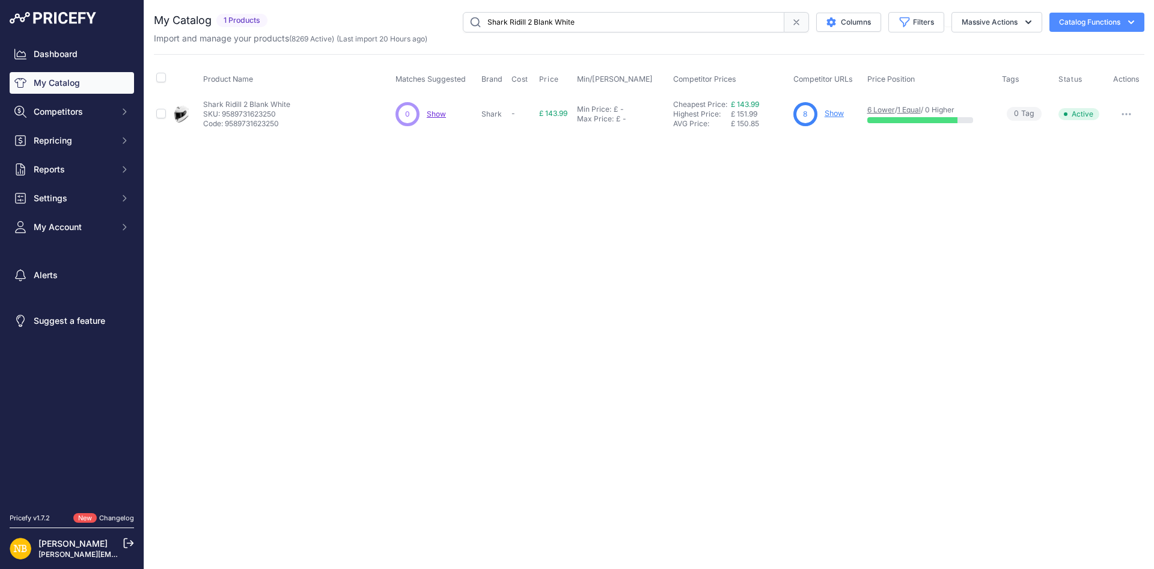
click at [835, 112] on link "Show" at bounding box center [833, 113] width 19 height 9
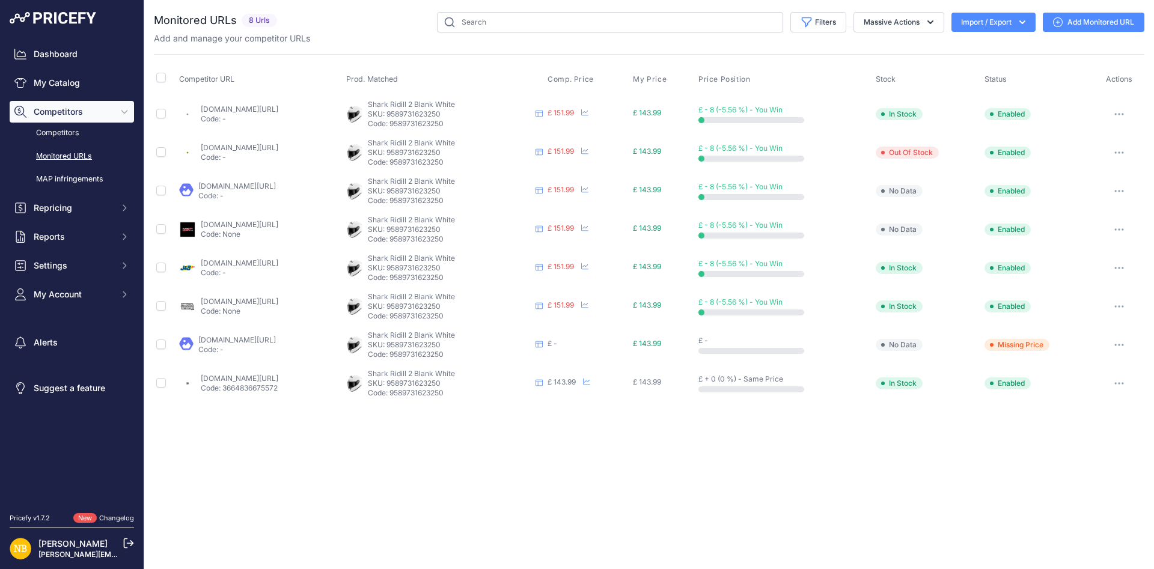
click at [278, 380] on link "[DOMAIN_NAME][URL]" at bounding box center [240, 378] width 78 height 9
click at [93, 87] on link "My Catalog" at bounding box center [72, 83] width 124 height 22
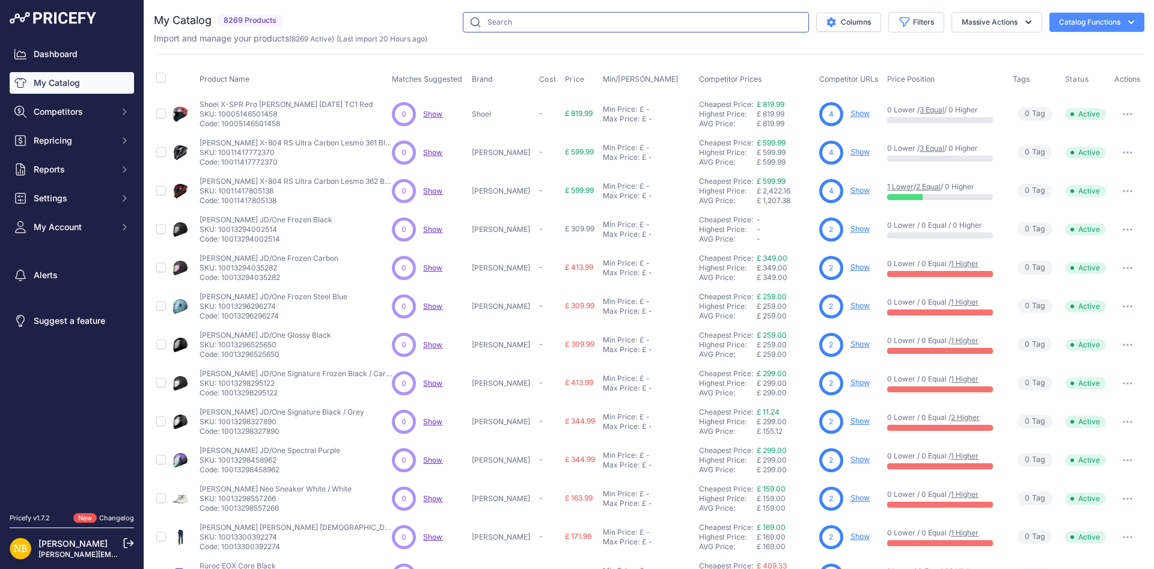
click at [493, 25] on input "text" at bounding box center [636, 22] width 346 height 20
paste input "Shark Ridill 2 Molokai Black / Silver / Orange"
type input "Shark Ridill 2 Molokai Black / Silver / Orange"
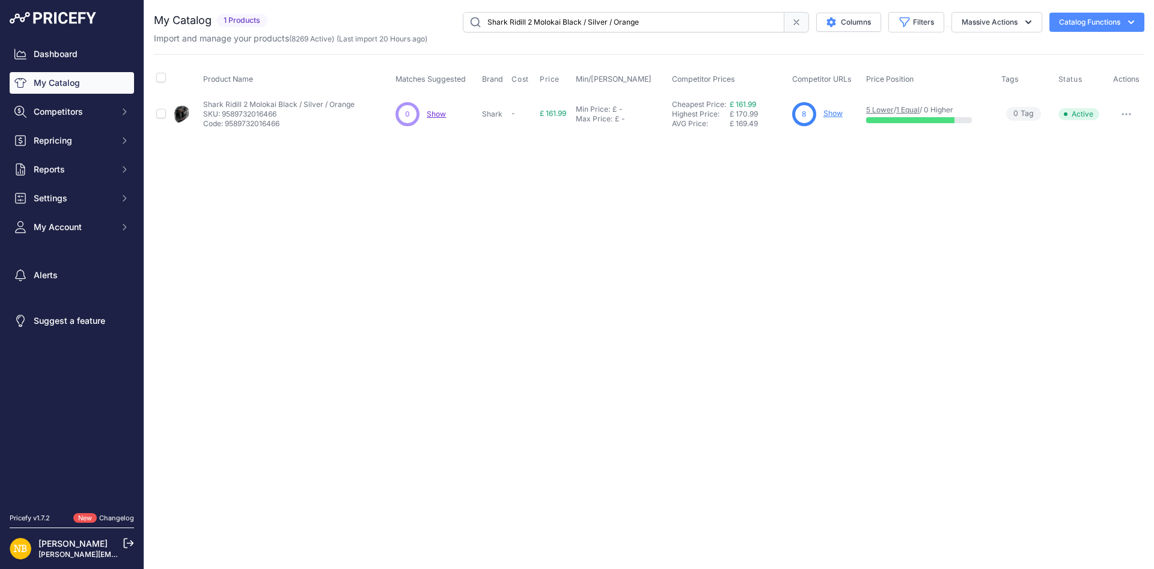
click at [830, 114] on link "Show" at bounding box center [832, 113] width 19 height 9
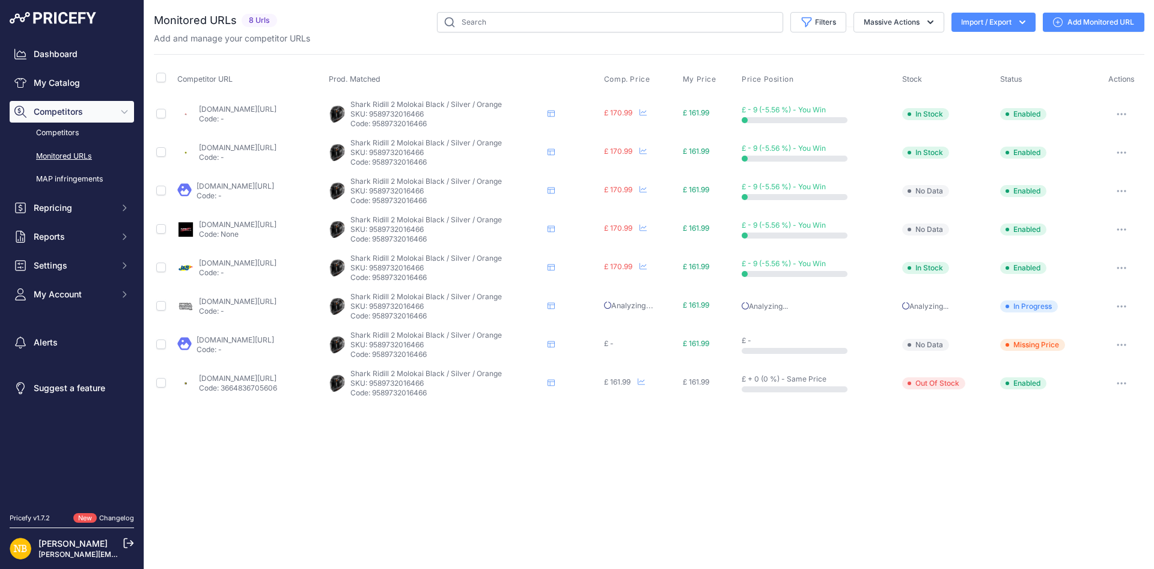
click at [140, 84] on div "Dashboard My Catalog Competitors Competitors Monitored URLs MAP infringements R…" at bounding box center [72, 254] width 144 height 508
click at [93, 84] on link "My Catalog" at bounding box center [72, 83] width 124 height 22
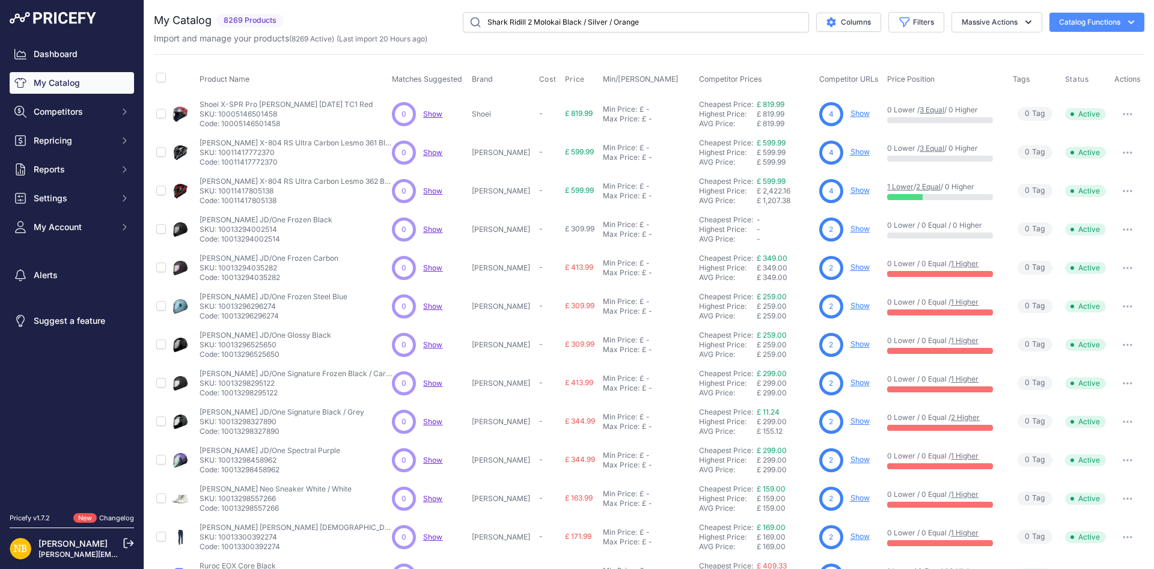
type input "Shark Ridill 2 Molokai Black / Silver / Orange"
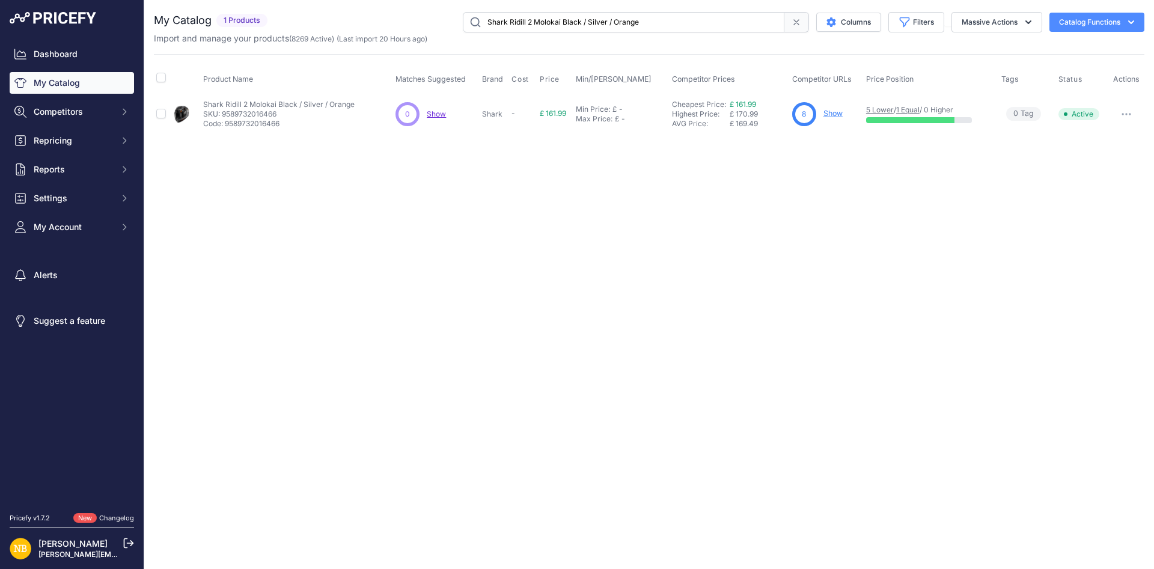
click at [825, 114] on link "Show" at bounding box center [832, 113] width 19 height 9
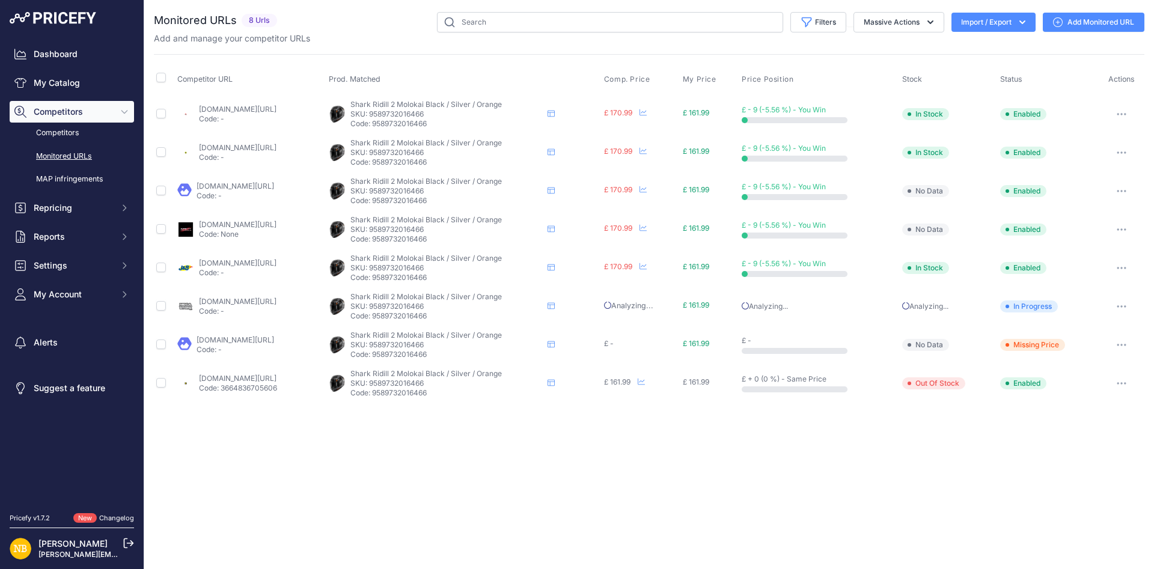
click at [264, 383] on p "Code: 3664836705606" at bounding box center [238, 388] width 78 height 10
click at [260, 374] on link "thevisorshop.com/en/shark-ridill-2-helmet---molokai-blacksilverorange/m-37175.a…" at bounding box center [238, 378] width 78 height 9
click at [74, 87] on link "My Catalog" at bounding box center [72, 83] width 124 height 22
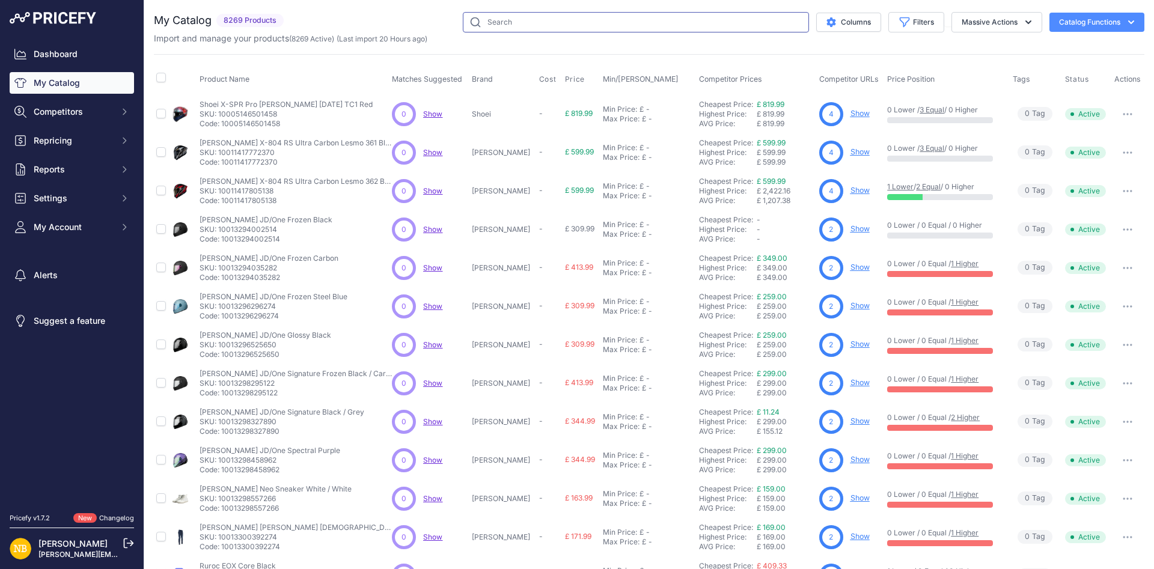
click at [571, 26] on input "text" at bounding box center [636, 22] width 346 height 20
paste input "Shark Ridill 2 Molokai Black / White / Silver"
type input "Shark Ridill 2 Molokai Black / White / Silver"
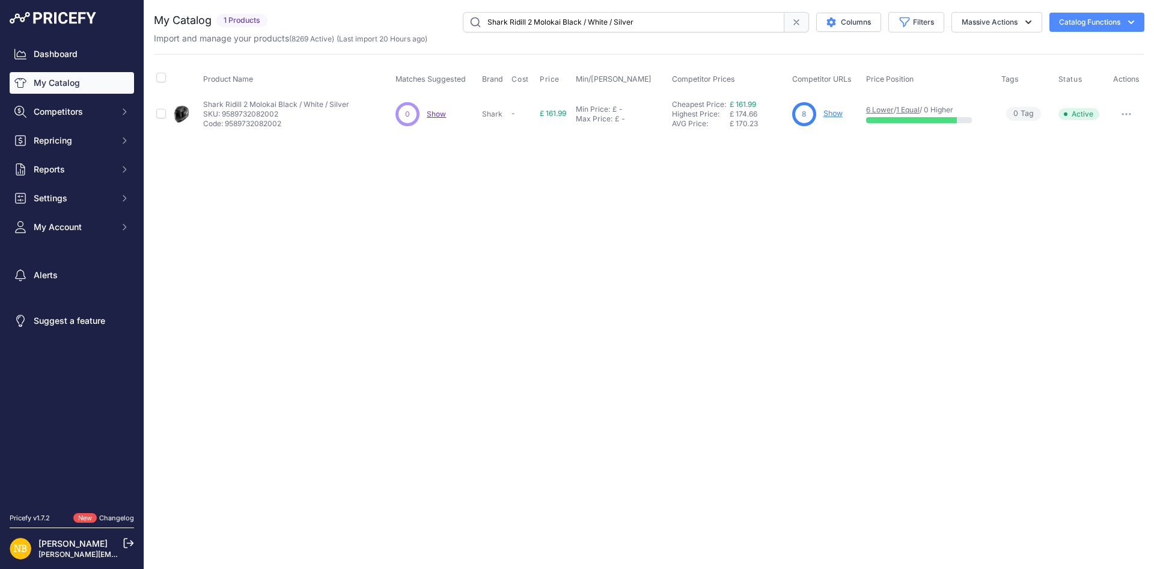
click at [832, 112] on link "Show" at bounding box center [832, 113] width 19 height 9
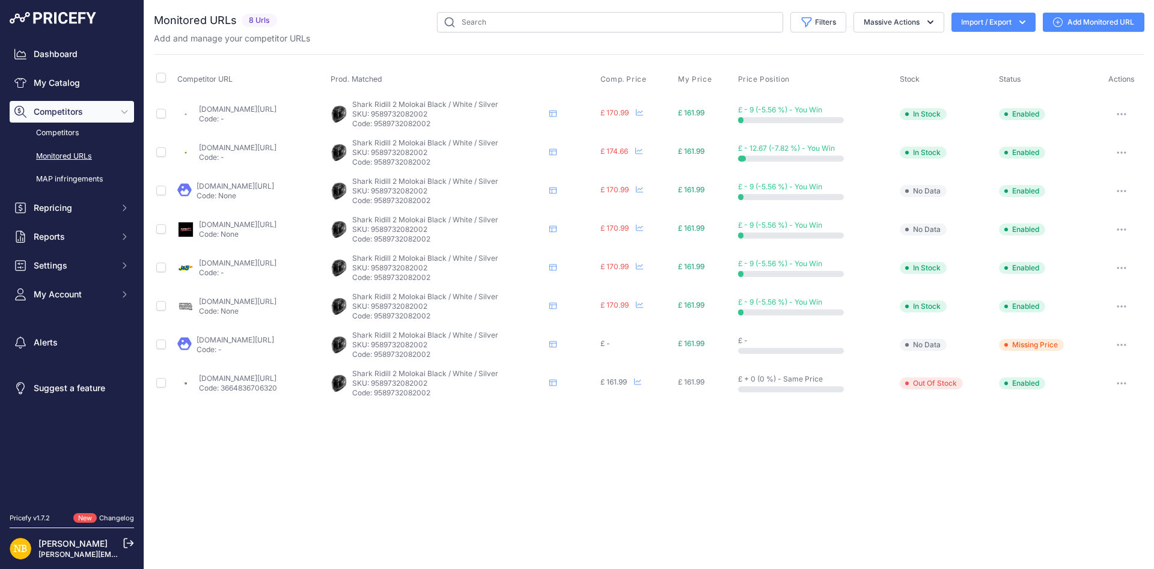
click at [276, 389] on p "Code: 3664836706320" at bounding box center [238, 388] width 78 height 10
click at [276, 383] on p "Code: 3664836706320" at bounding box center [238, 388] width 78 height 10
click at [276, 374] on link "thevisorshop.com/en/shark-ridill-2-helmet---molokai-blackwhitesilver/m-37176.as…" at bounding box center [238, 378] width 78 height 9
click at [108, 83] on link "My Catalog" at bounding box center [72, 83] width 124 height 22
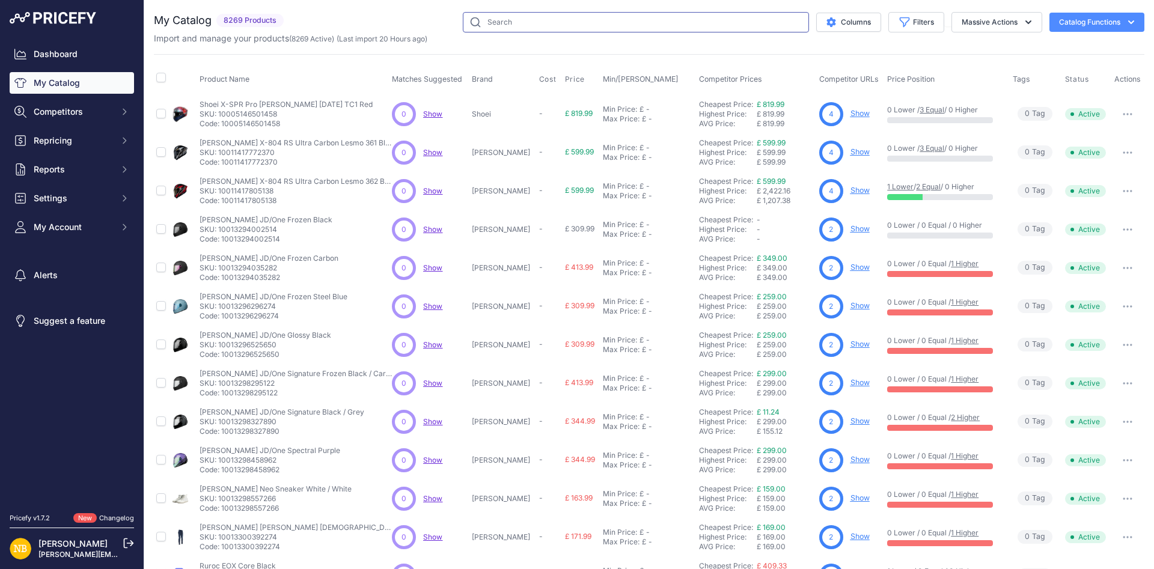
click at [614, 24] on input "text" at bounding box center [636, 22] width 346 height 20
paste input "Shark Ridill 2 Raging Beast Black / Blue / Green"
type input "Shark Ridill 2 Raging Beast Black / Blue / Green"
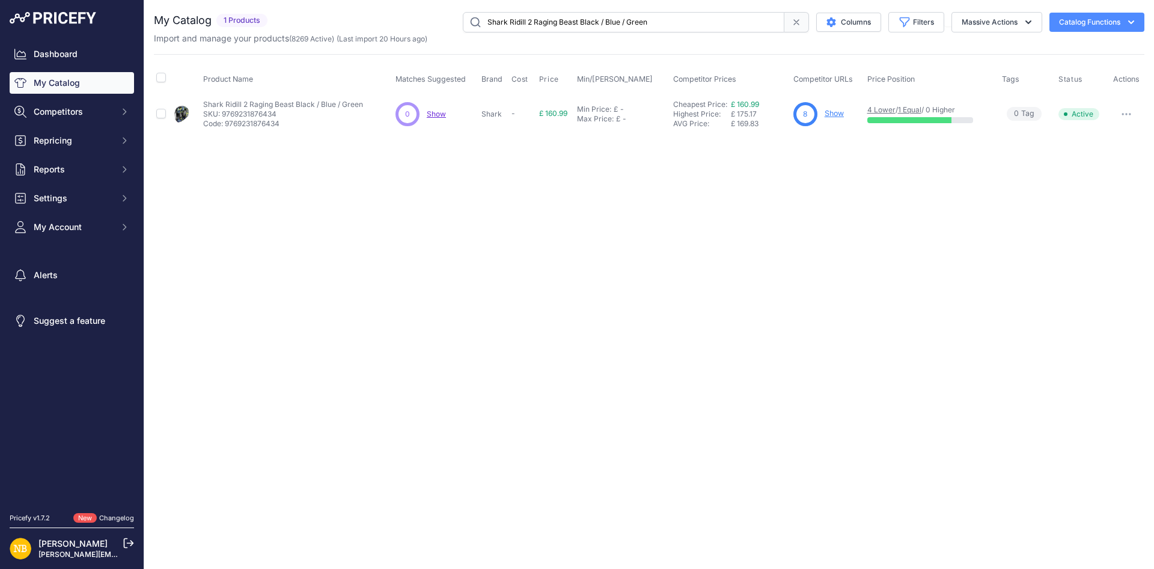
click at [842, 115] on link "Show" at bounding box center [833, 113] width 19 height 9
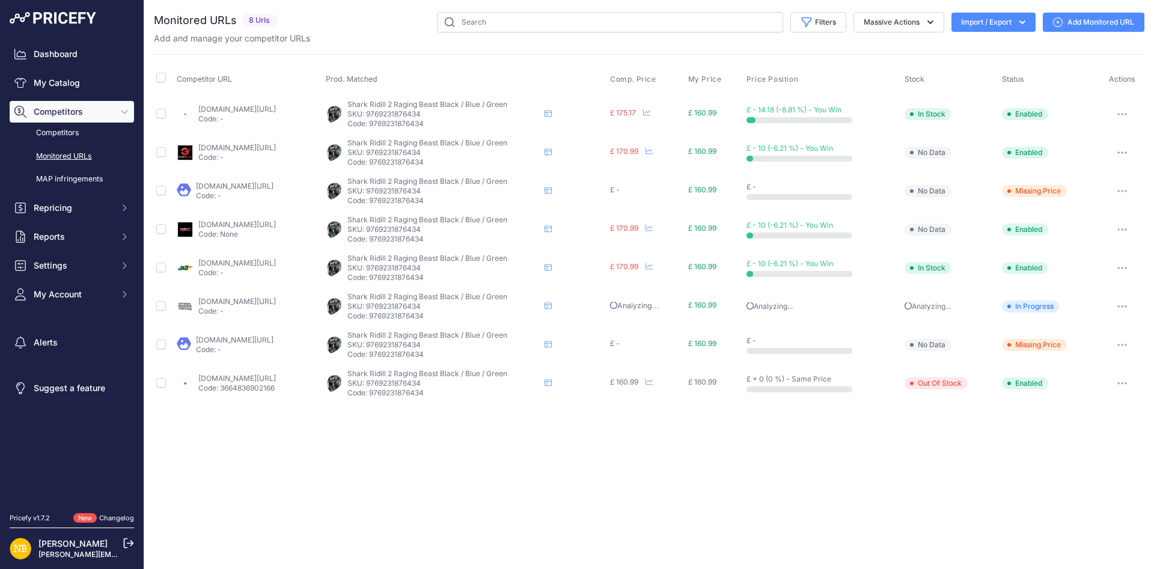
click at [257, 381] on link "thevisorshop.com/en/shark-ridill-2-raging-beast-helmet-kbg-blackpurplegreen/m-3…" at bounding box center [237, 378] width 78 height 9
click at [79, 82] on link "My Catalog" at bounding box center [72, 83] width 124 height 22
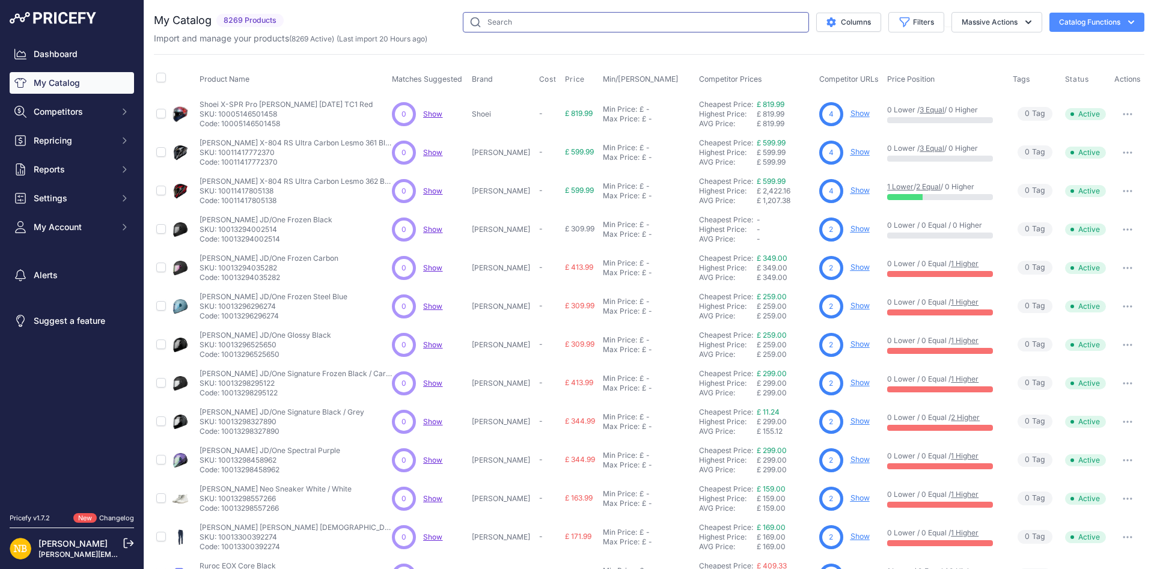
click at [511, 23] on input "text" at bounding box center [636, 22] width 346 height 20
paste input "Shark Ridill 2 Raging Beast Black / Violet / Yellow"
type input "Shark Ridill 2 Raging Beast Black / Violet / Yellow"
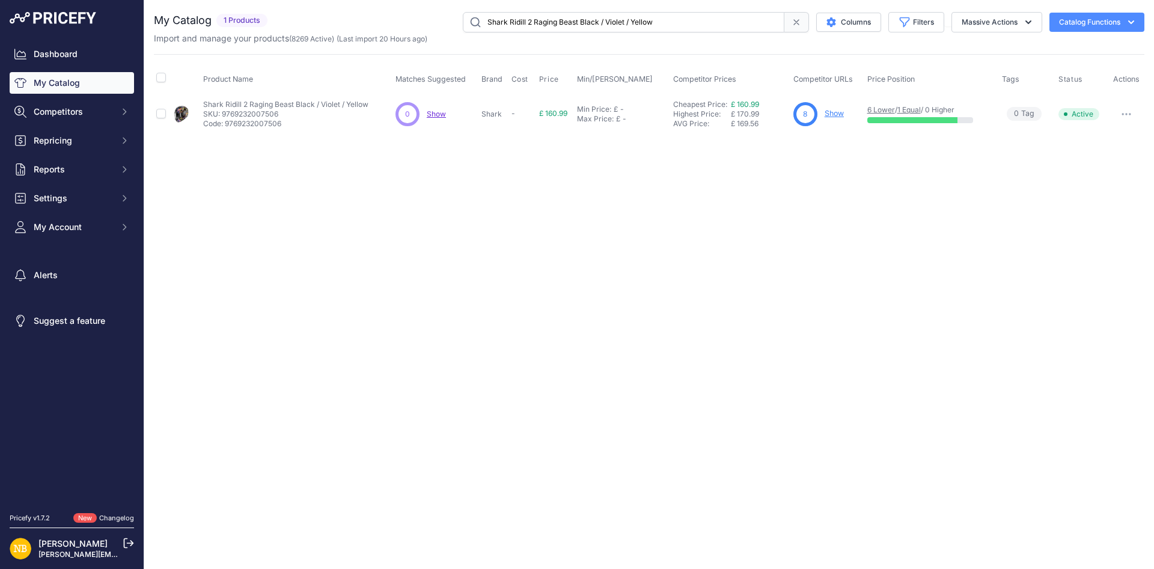
click at [824, 114] on div "8 Show" at bounding box center [827, 114] width 69 height 24
click at [837, 118] on p "Show" at bounding box center [833, 113] width 19 height 11
click at [837, 116] on link "Show" at bounding box center [833, 113] width 19 height 9
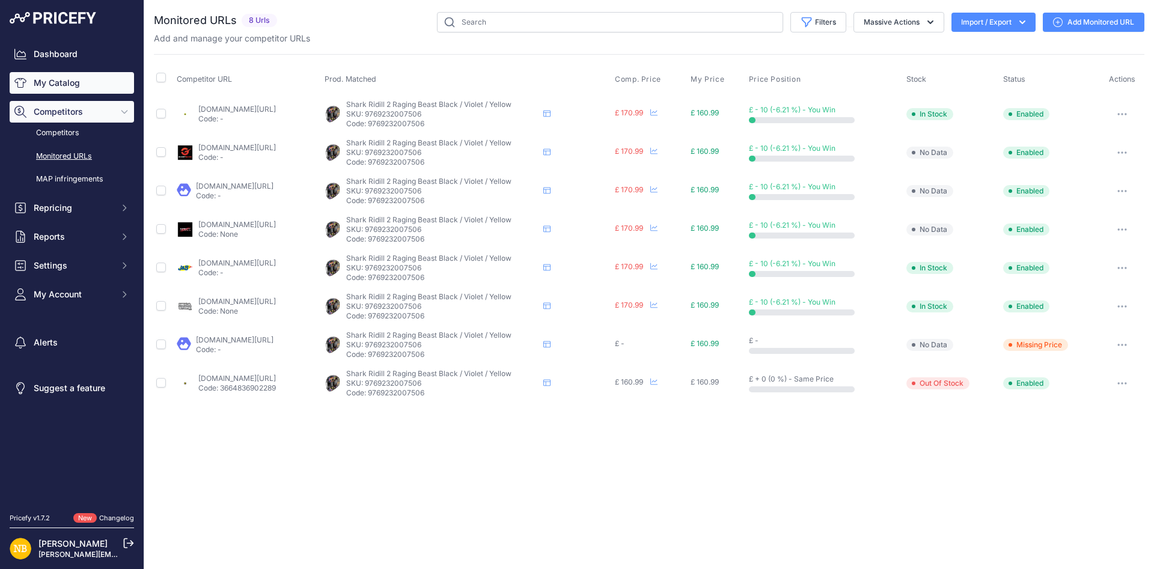
click at [67, 80] on link "My Catalog" at bounding box center [72, 83] width 124 height 22
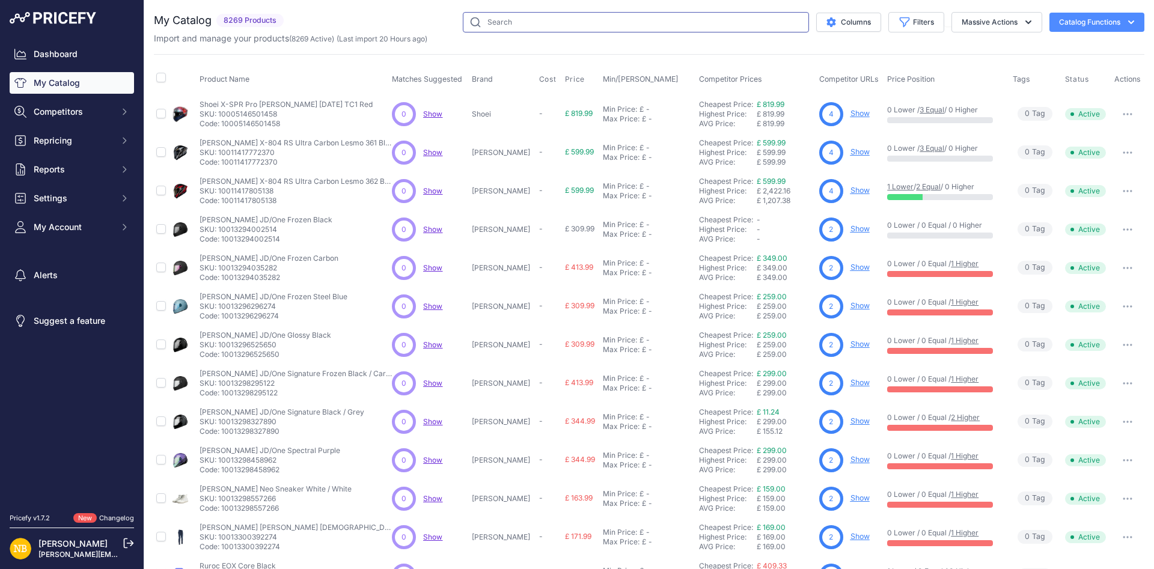
click at [506, 27] on input "text" at bounding box center [636, 22] width 346 height 20
paste input "Shark Ridill 2 Raging Beast Black / Violet / Yellow"
type input "Shark Ridill 2 Raging Beast Black / Violet / Yellow"
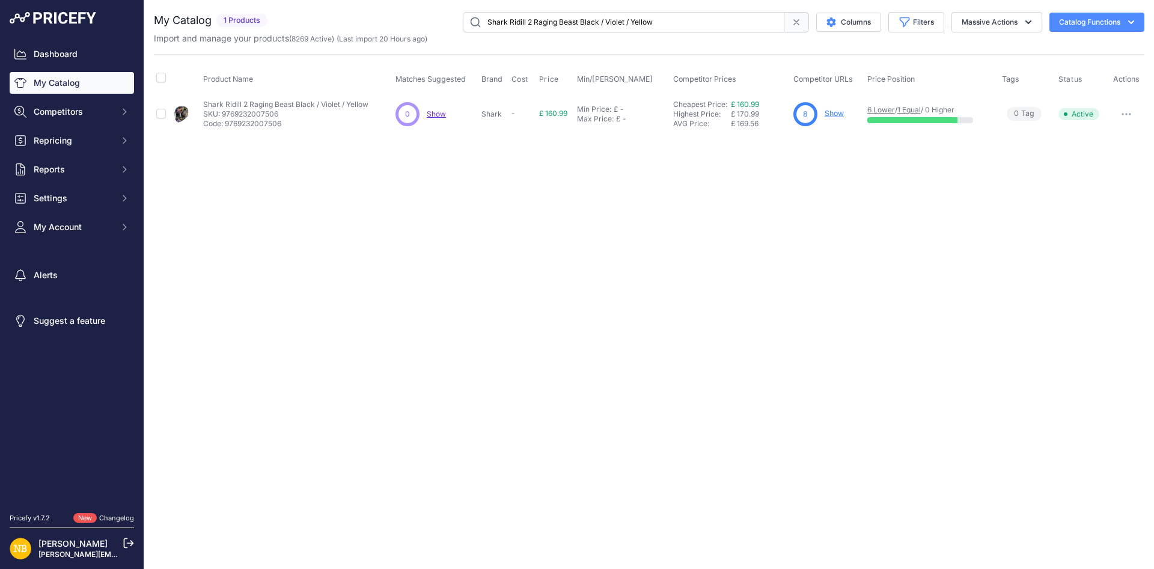
click at [835, 118] on link "Show" at bounding box center [833, 113] width 19 height 9
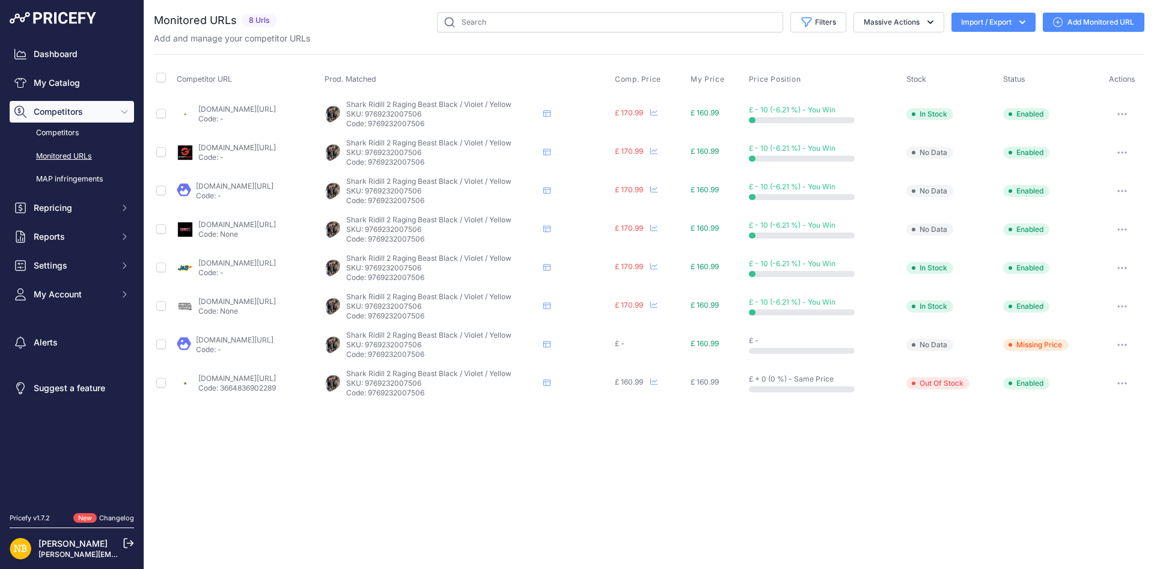
click at [276, 375] on link "[DOMAIN_NAME][URL]" at bounding box center [237, 378] width 78 height 9
click at [78, 78] on link "My Catalog" at bounding box center [72, 83] width 124 height 22
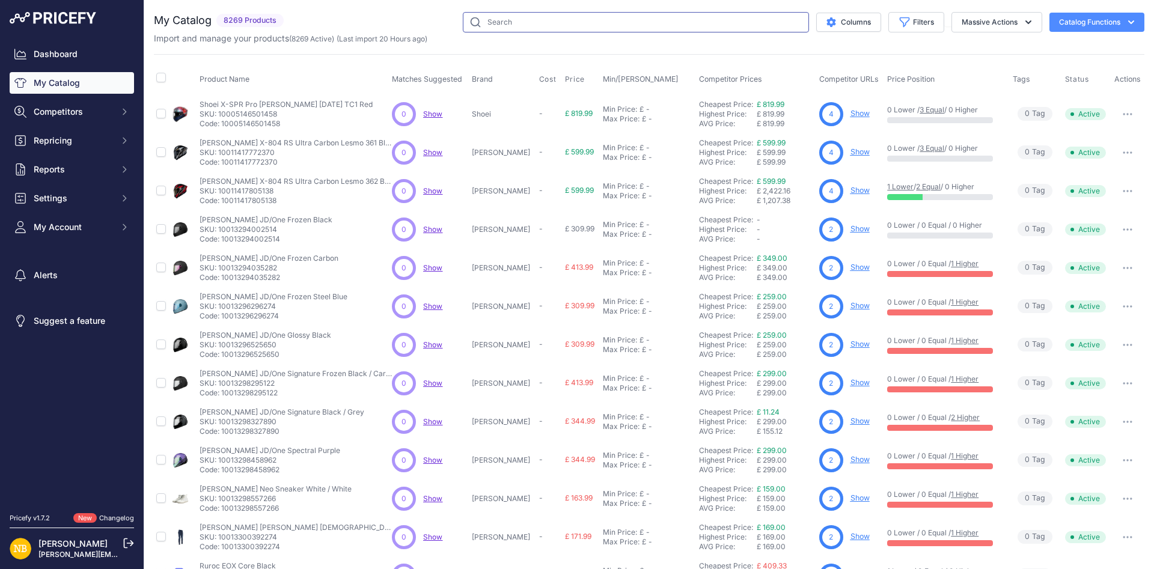
click at [570, 19] on input "text" at bounding box center [636, 22] width 346 height 20
paste input "Shark Ridill 2 Raging Beast Black / Violet / Green"
type input "Shark Ridill 2 Raging Beast Black / Violet / Green"
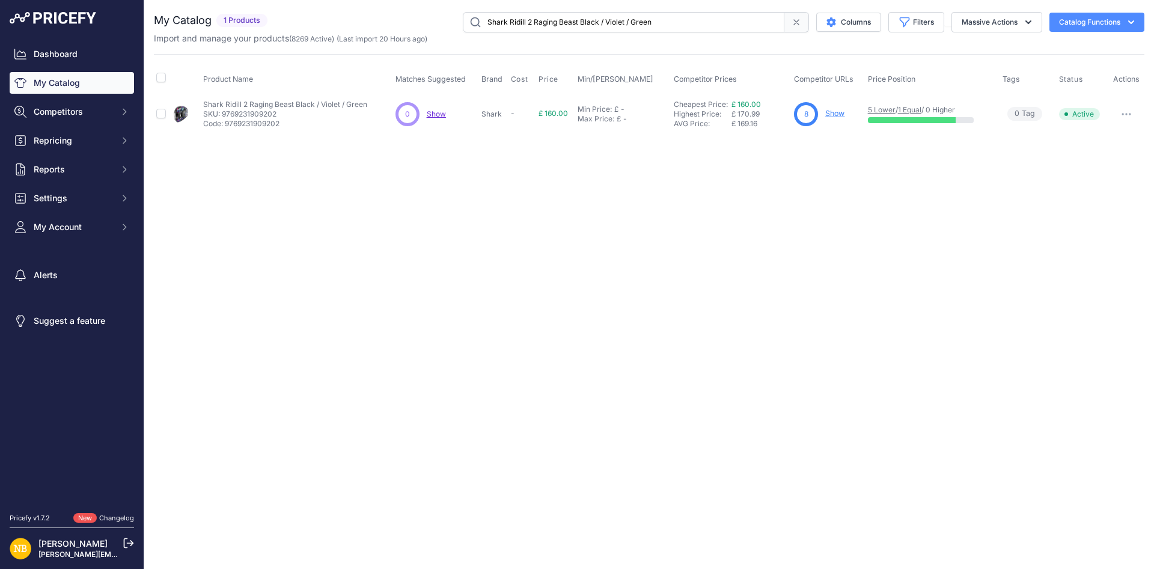
click at [835, 113] on link "Show" at bounding box center [834, 113] width 19 height 9
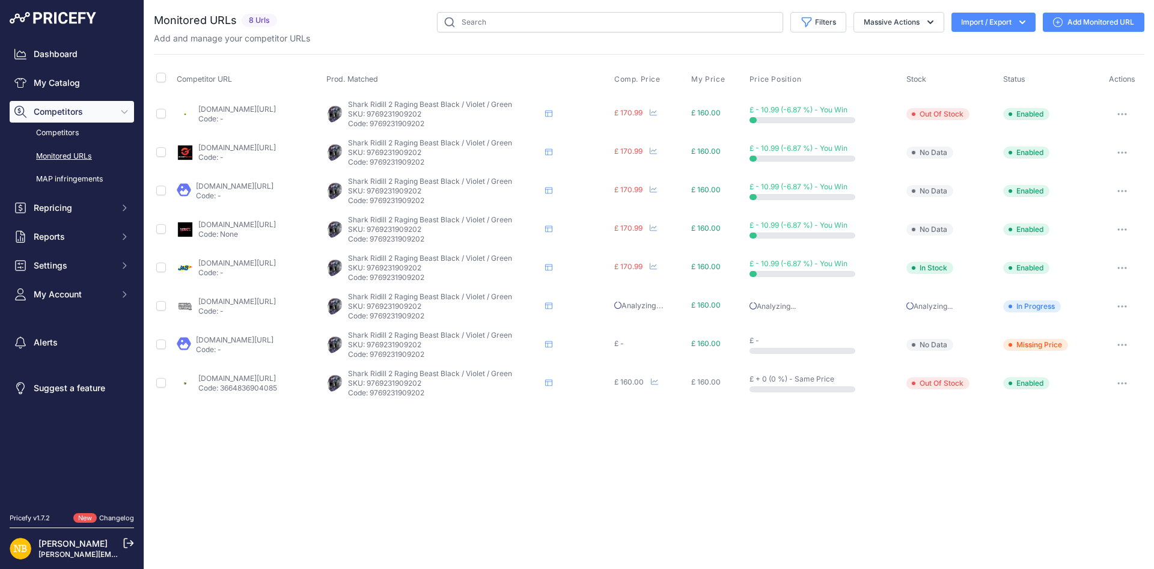
click at [276, 383] on p "Code: 3664836904085" at bounding box center [237, 388] width 79 height 10
click at [276, 380] on link "thevisorshop.com/en/shark-ridill-2-raging-beast-helmet-kvg-blackvioletyellow/m-…" at bounding box center [237, 378] width 78 height 9
click at [113, 81] on link "My Catalog" at bounding box center [72, 83] width 124 height 22
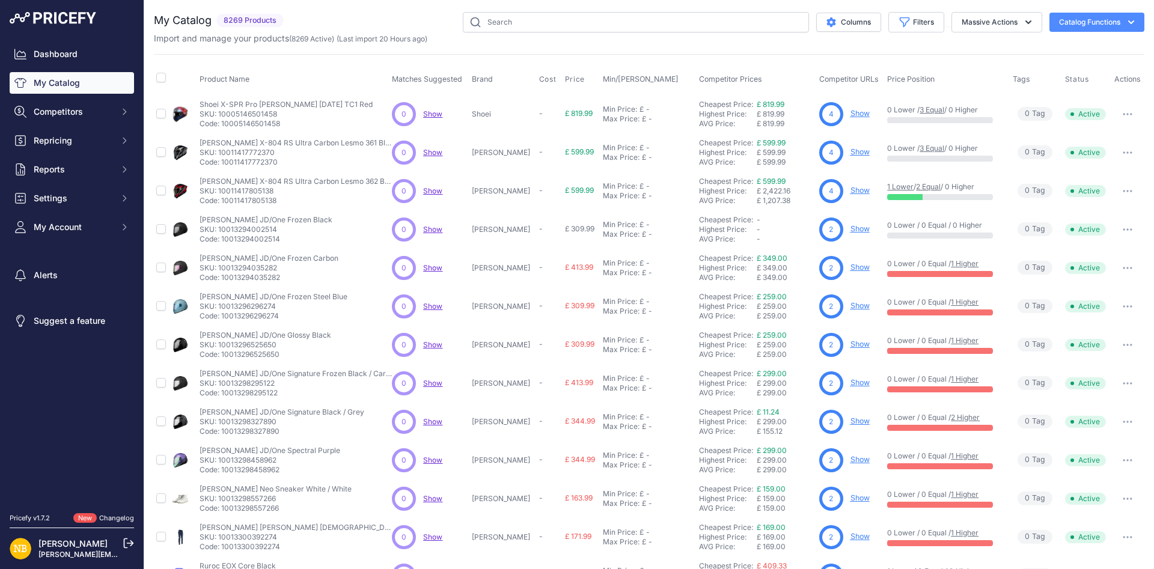
click at [536, 17] on input "text" at bounding box center [636, 22] width 346 height 20
type input "Shark RS Jet Blank Black"
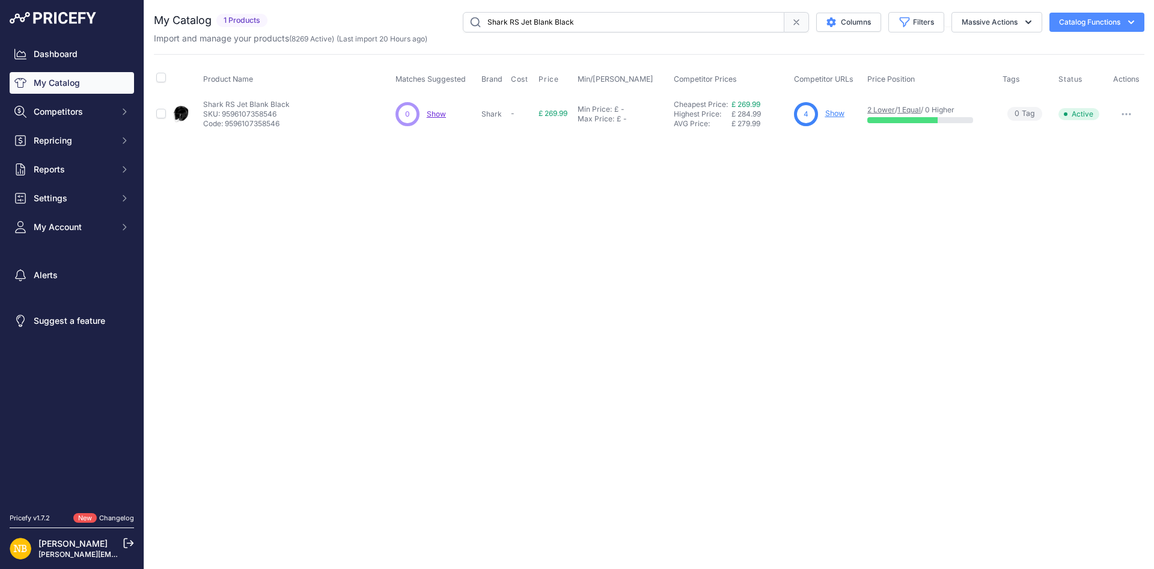
click at [828, 115] on link "Show" at bounding box center [834, 113] width 19 height 9
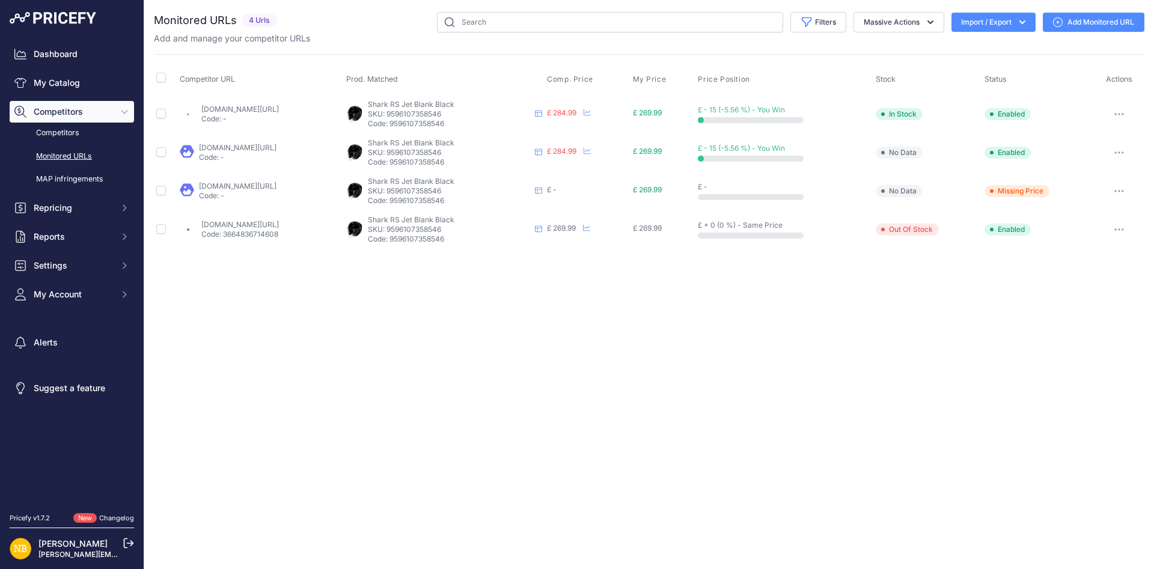
click at [279, 226] on link "[DOMAIN_NAME][URL]" at bounding box center [240, 224] width 78 height 9
click at [87, 84] on link "My Catalog" at bounding box center [72, 83] width 124 height 22
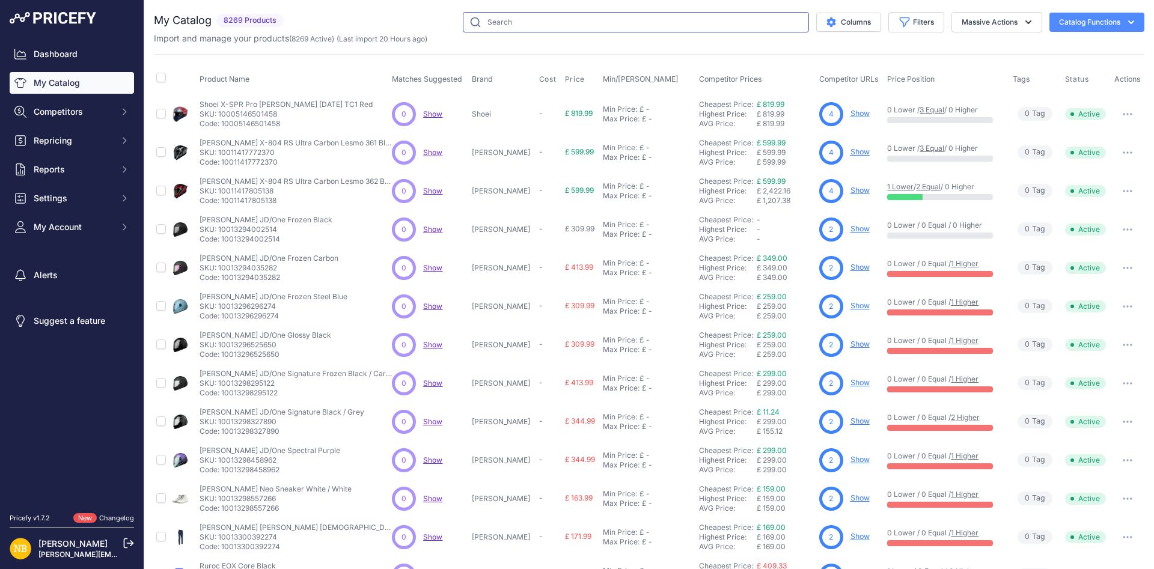
click at [505, 25] on input "text" at bounding box center [636, 22] width 346 height 20
paste input "Shark RS Jet Carbon Blank Carbon / Black / Silver"
type input "Shark RS Jet Carbon Blank Carbon / Black / Silver"
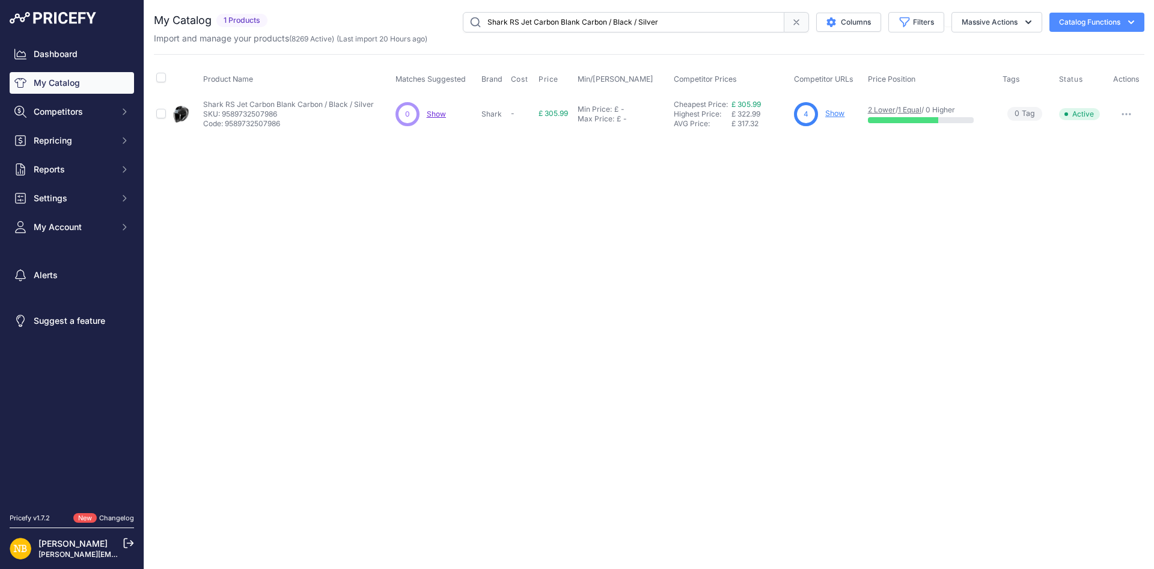
click at [828, 115] on link "Show" at bounding box center [834, 113] width 19 height 9
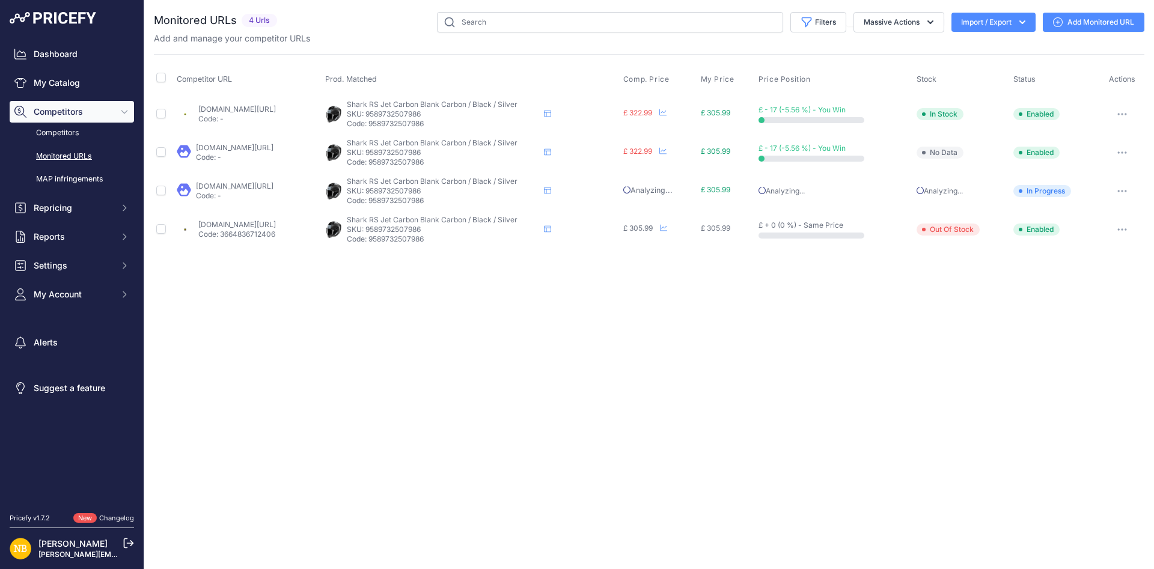
click at [273, 222] on link "thevisorshop.com/en/shark-rs-jet-carbon-open-face-helmet-blacksilver/m-38427.as…" at bounding box center [237, 224] width 78 height 9
click at [85, 80] on link "My Catalog" at bounding box center [72, 83] width 124 height 22
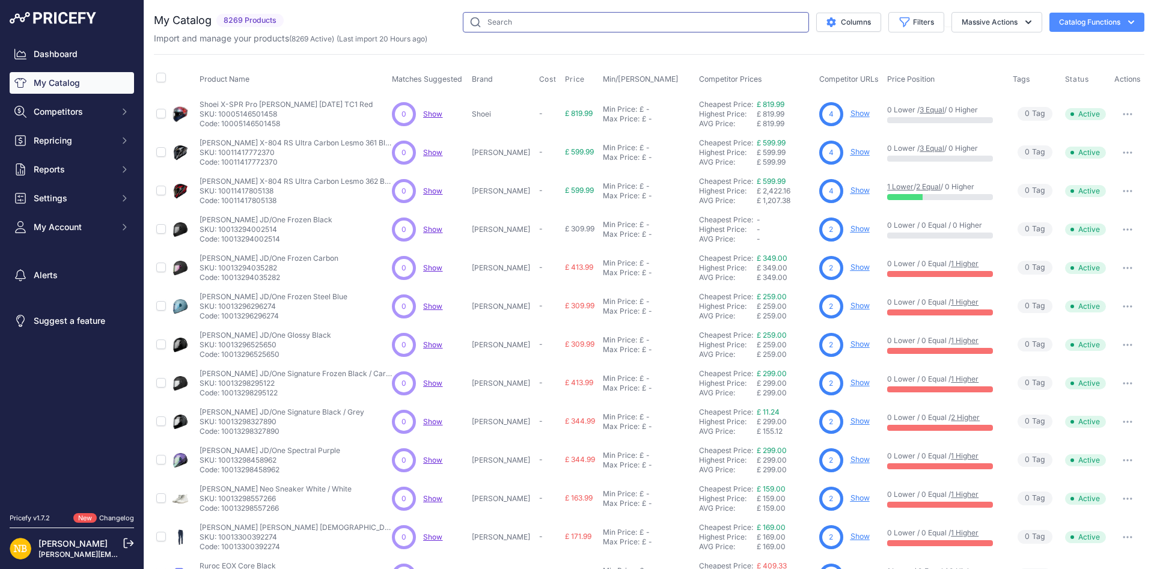
click at [527, 24] on input "text" at bounding box center [636, 22] width 346 height 20
paste input "Shark RS Jet Carbon Ikonik Black / Silver / Pearl"
type input "Shark RS Jet Carbon Ikonik Black / Silver / Pearl"
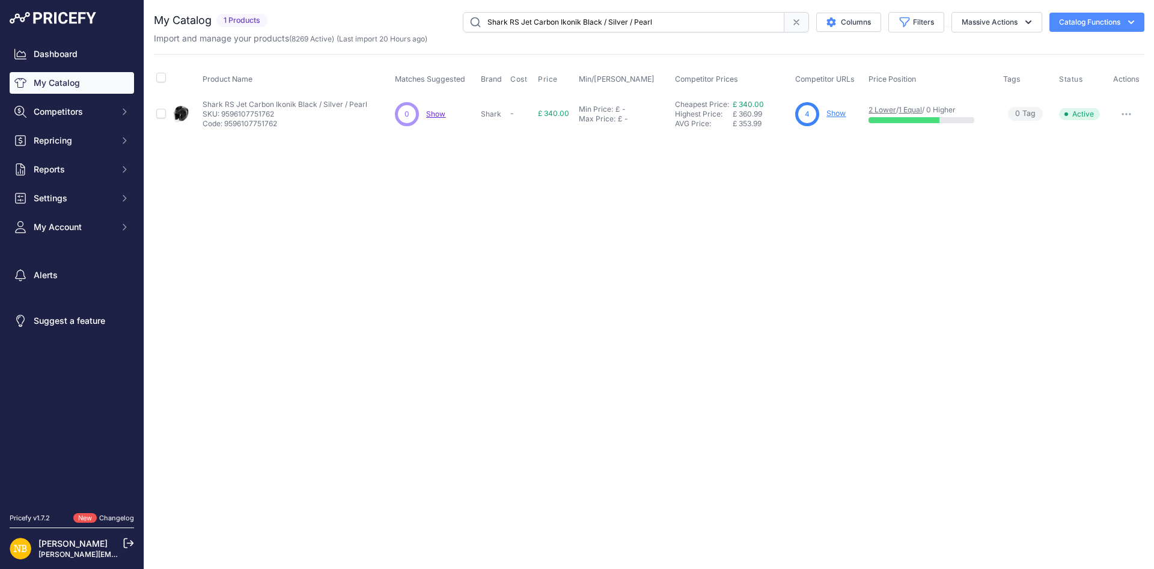
click at [834, 113] on link "Show" at bounding box center [835, 113] width 19 height 9
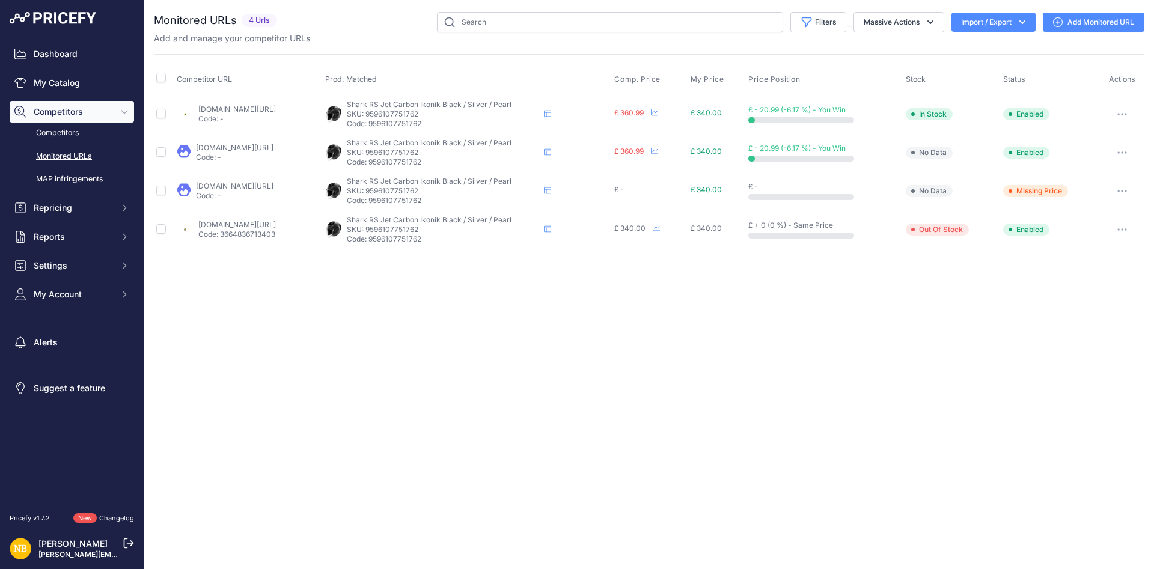
click at [276, 223] on link "thevisorshop.com/en/shark-rs-jet-ikonik-carbon-open-face-helmet-blacksilverpear…" at bounding box center [237, 224] width 78 height 9
click at [76, 76] on link "My Catalog" at bounding box center [72, 83] width 124 height 22
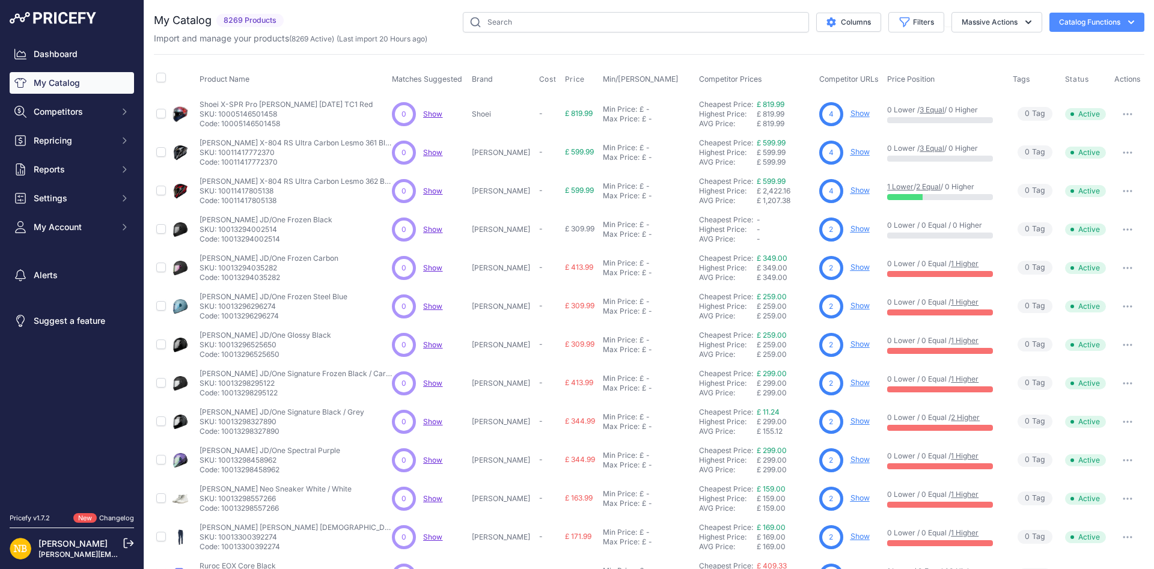
click at [602, 35] on div "Import and manage your products ( 8269 Active ) (Last import 20 Hours ago)" at bounding box center [649, 38] width 990 height 12
click at [594, 23] on input "text" at bounding box center [636, 22] width 346 height 20
paste input "Shark RS Jet Carbon Ikonik Black / Anthracite"
type input "Shark RS Jet Carbon Ikonik Black / Anthracite"
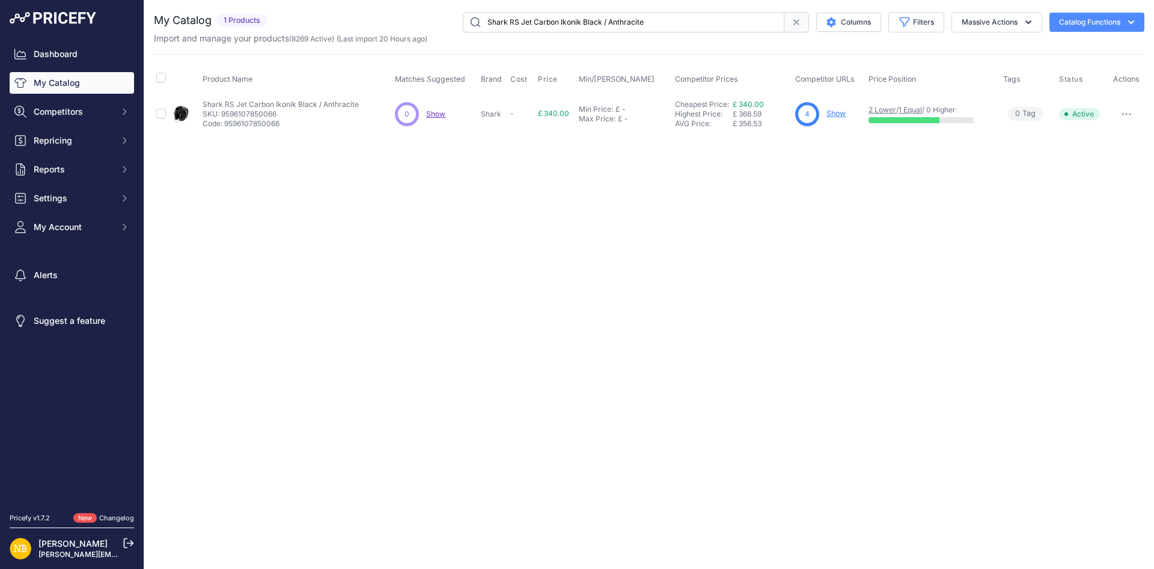
click at [839, 116] on link "Show" at bounding box center [835, 113] width 19 height 9
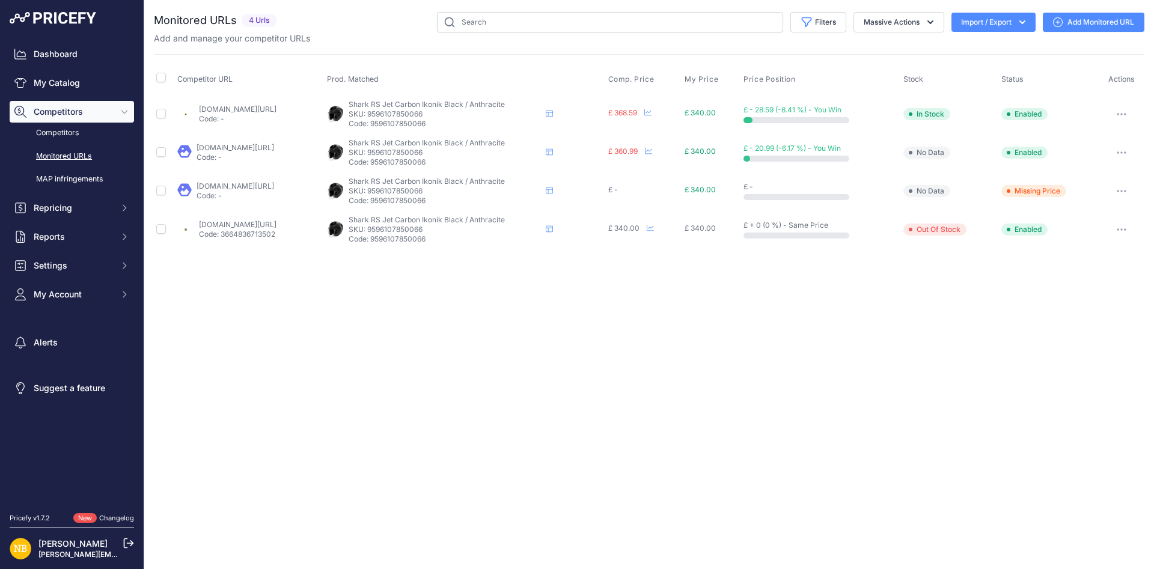
click at [257, 216] on td "[DOMAIN_NAME][URL] Code: 3664836713502" at bounding box center [250, 229] width 150 height 38
click at [248, 221] on link "[DOMAIN_NAME][URL]" at bounding box center [238, 224] width 78 height 9
click at [78, 81] on link "My Catalog" at bounding box center [72, 83] width 124 height 22
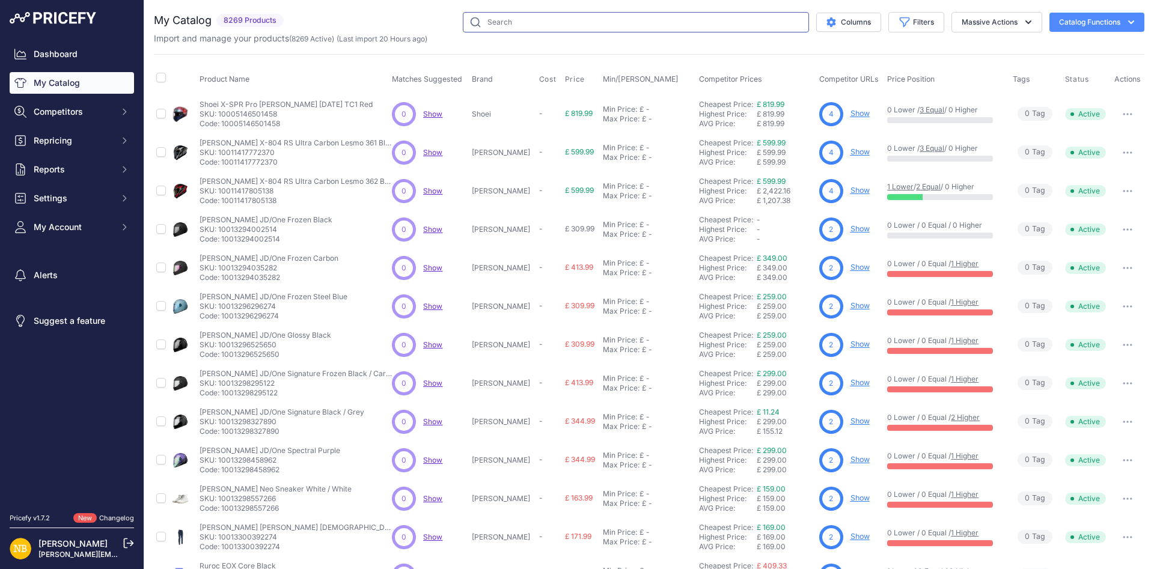
click at [547, 23] on input "text" at bounding box center [636, 22] width 346 height 20
paste input "Shark RS Jet Carbon Ikonik Black / Silver / Yellow"
type input "Shark RS Jet Carbon Ikonik Black / Silver / Yellow"
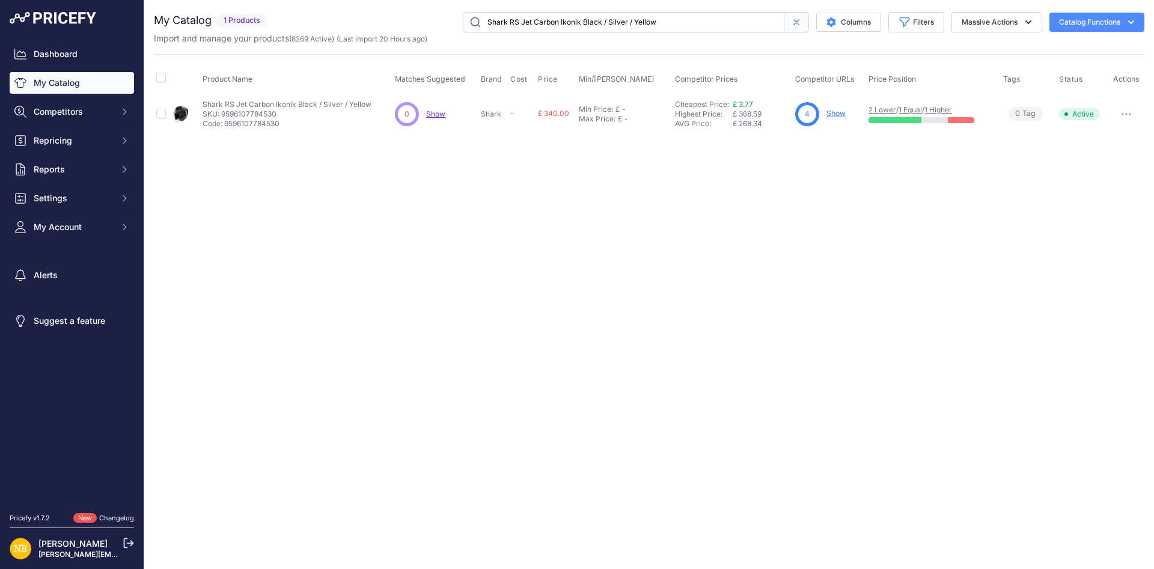
click at [841, 108] on div "4 Show" at bounding box center [829, 114] width 68 height 24
click at [835, 112] on link "Show" at bounding box center [835, 113] width 19 height 9
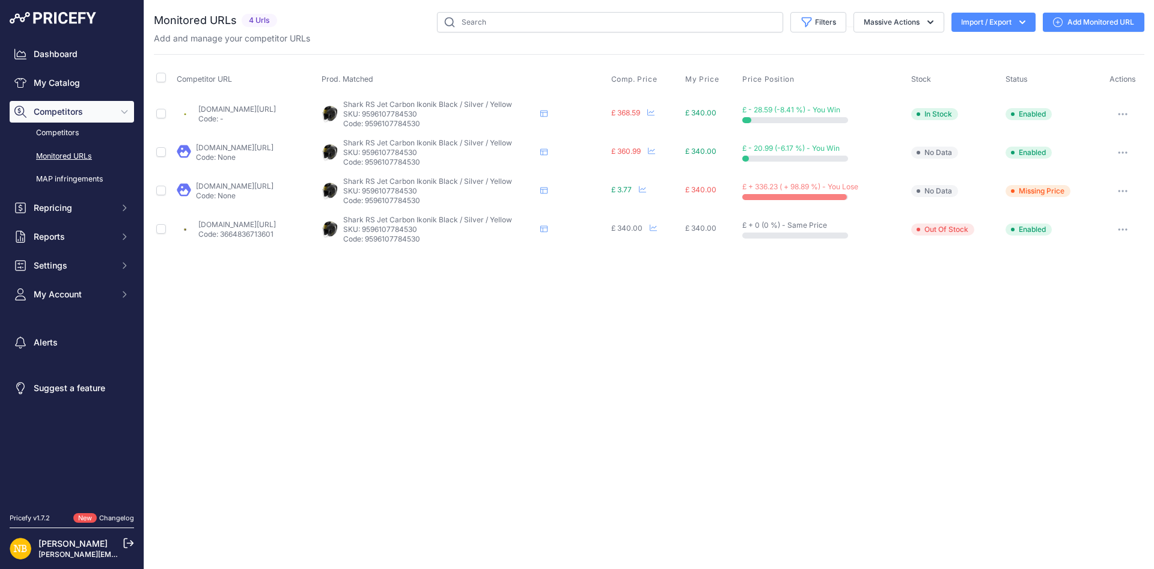
click at [241, 225] on link "thevisorshop.com/en/shark-rs-jet-ikonik-carbon-open-face-helmet-blacksilveryell…" at bounding box center [237, 224] width 78 height 9
click at [96, 83] on link "My Catalog" at bounding box center [72, 83] width 124 height 22
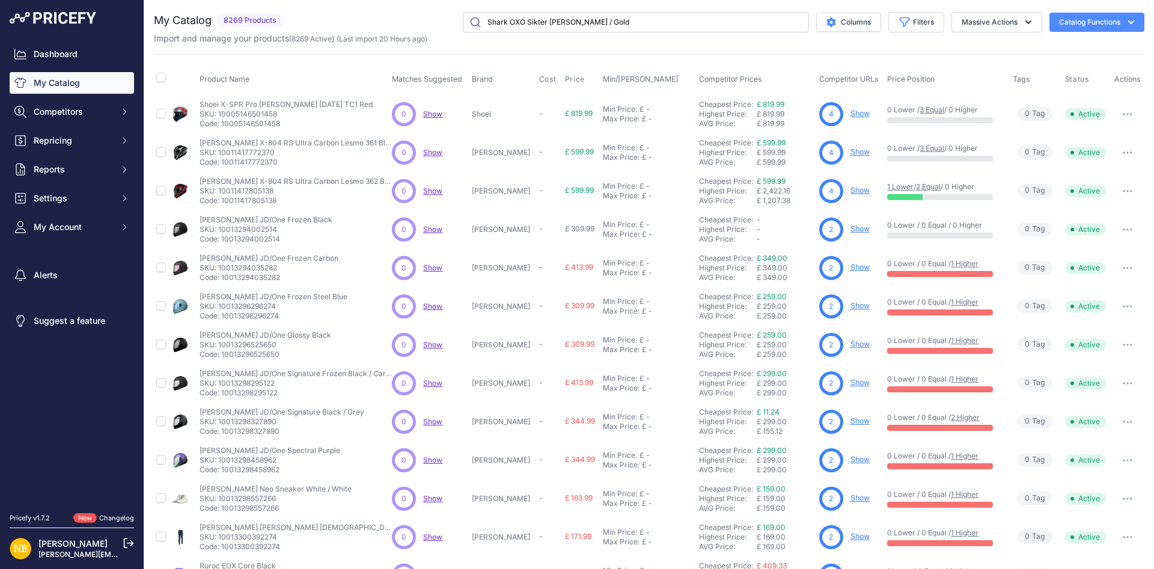
type input "Shark OXO Sikter Matt Green / Gold"
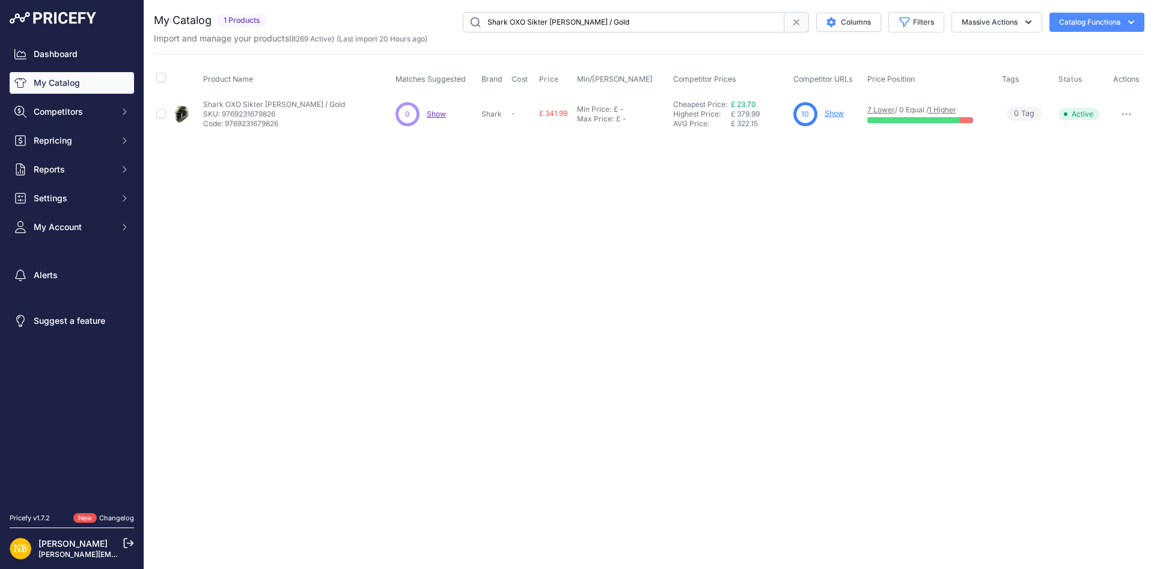
click at [839, 112] on link "Show" at bounding box center [833, 113] width 19 height 9
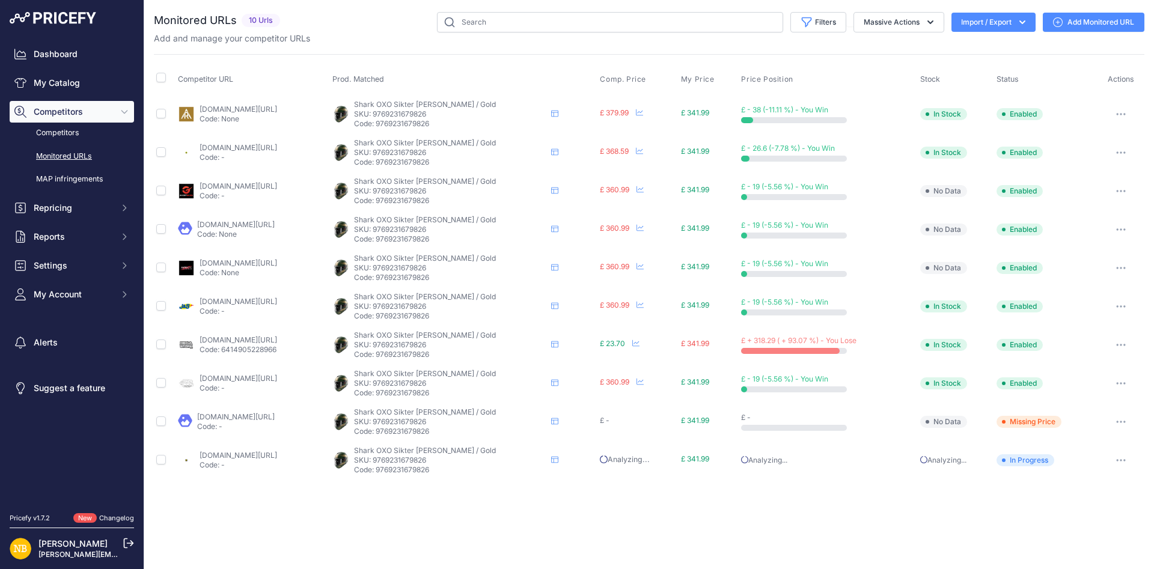
click at [277, 456] on link "thevisorshop.com/en/shark-oxo-sikter-flip-front-helmet-matt-greengold/m-39660.a…" at bounding box center [238, 455] width 78 height 9
click at [84, 85] on link "My Catalog" at bounding box center [72, 83] width 124 height 22
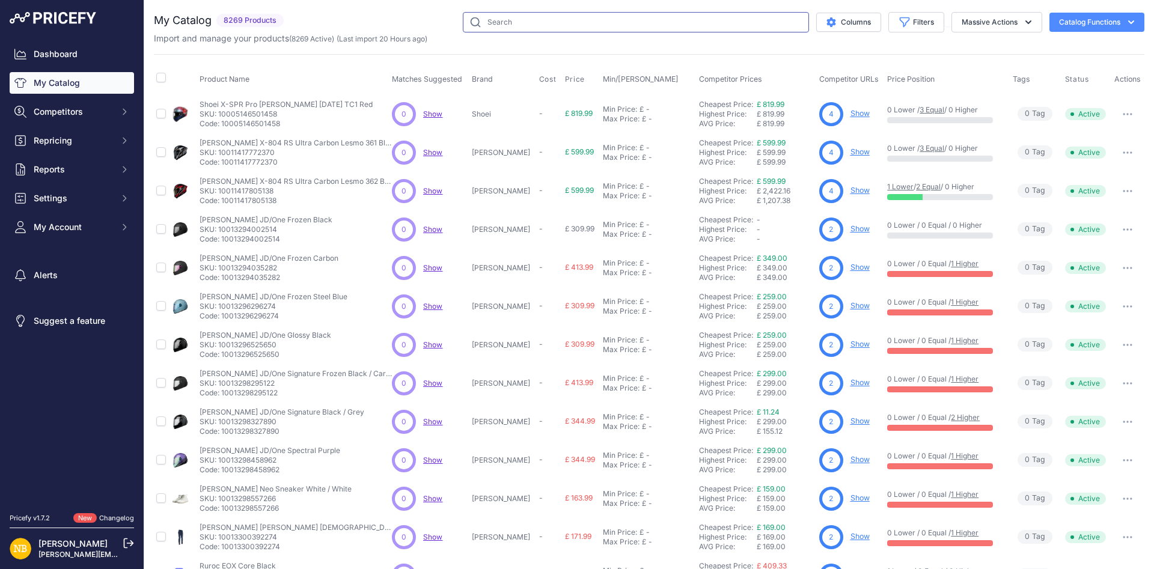
click at [534, 25] on input "text" at bounding box center [636, 22] width 346 height 20
paste input "Shark RS Jet Carbon Ikonik Carbon / Red / Chrome"
type input "Shark RS Jet Carbon Ikonik Carbon / Red / Chrome"
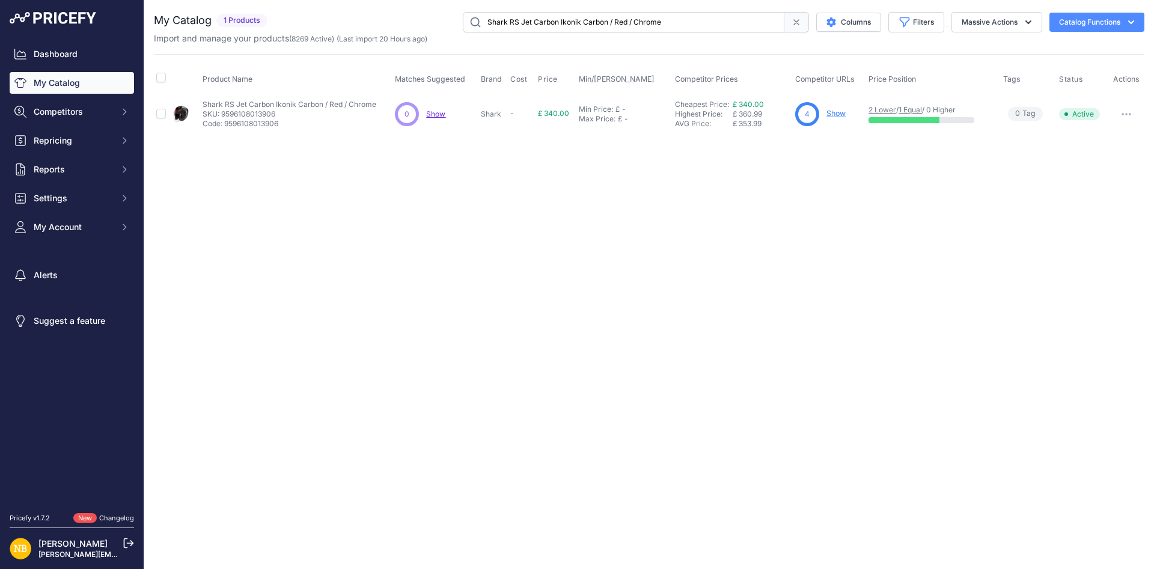
click at [831, 109] on p "Show" at bounding box center [835, 113] width 19 height 11
click at [830, 111] on link "Show" at bounding box center [835, 113] width 19 height 9
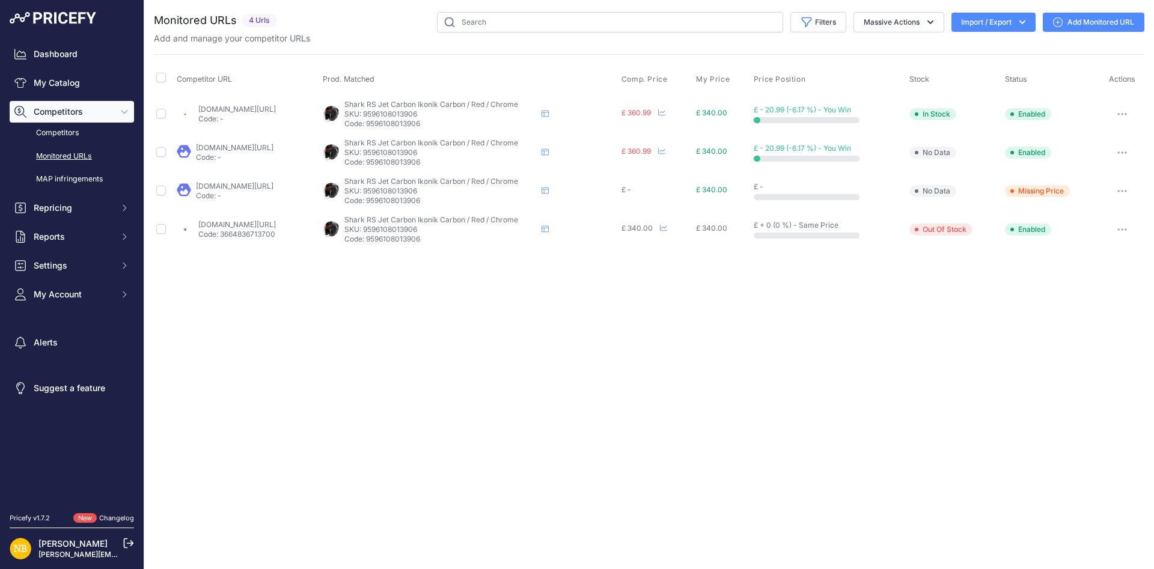
click at [248, 220] on link "[DOMAIN_NAME][URL]" at bounding box center [237, 224] width 78 height 9
click at [108, 90] on link "My Catalog" at bounding box center [72, 83] width 124 height 22
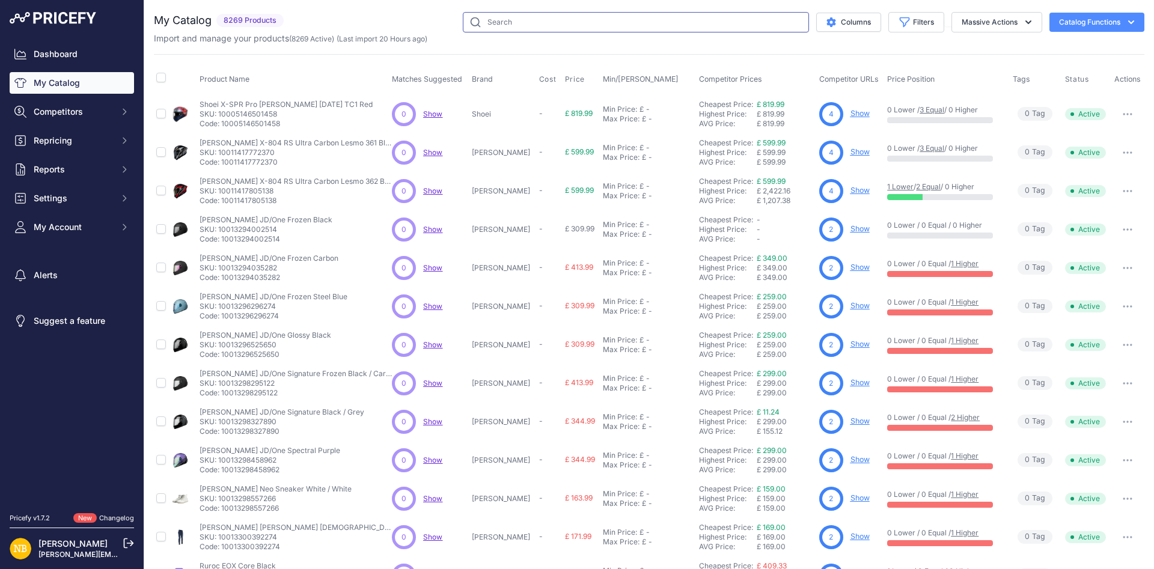
click at [600, 25] on input "text" at bounding box center [636, 22] width 346 height 20
paste input "Shark RS Jet Carbon Blank Carbon / Black / White"
type input "Shark RS Jet Carbon Blank Carbon / Black / White"
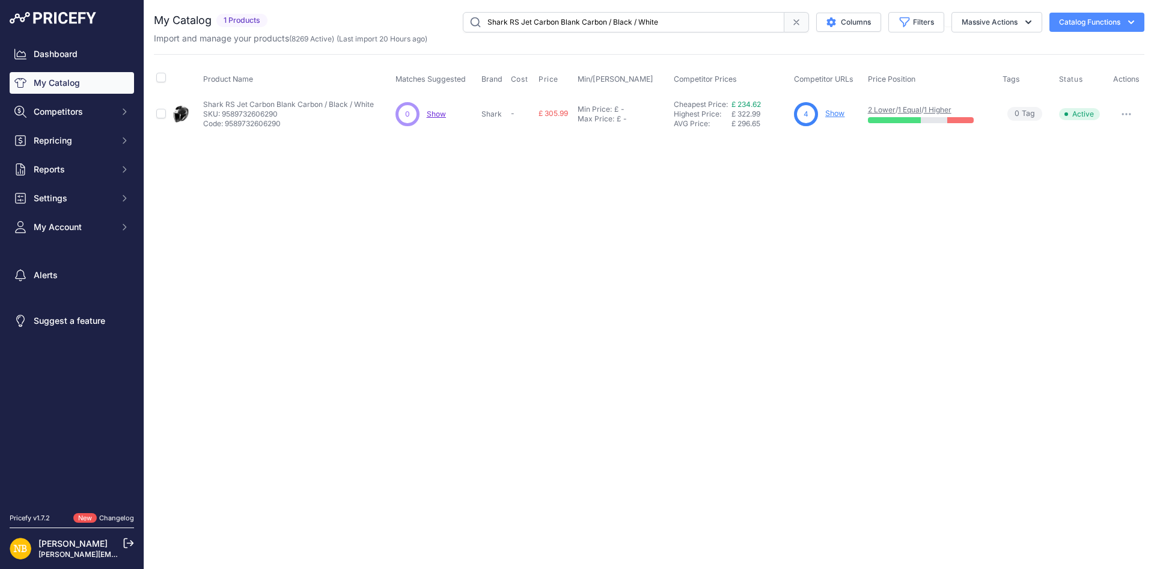
click at [831, 112] on link "Show" at bounding box center [834, 113] width 19 height 9
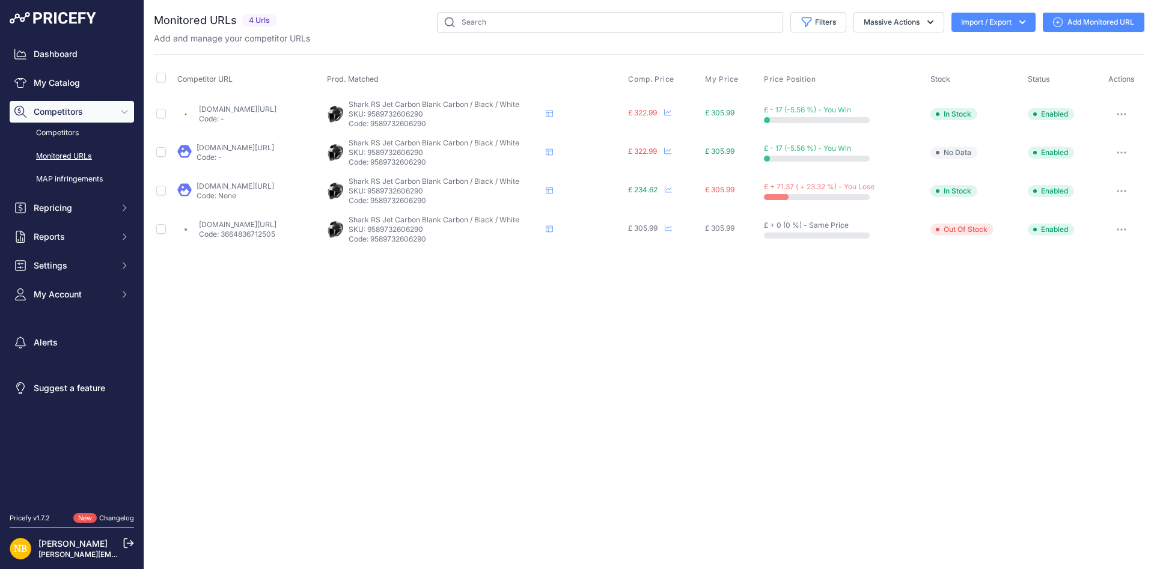
click at [257, 226] on link "thevisorshop.com/en/shark-rs-jet-carbon-open-face-helmet-blackwhite/m-38428.asp…" at bounding box center [238, 224] width 78 height 9
click at [78, 89] on link "My Catalog" at bounding box center [72, 83] width 124 height 22
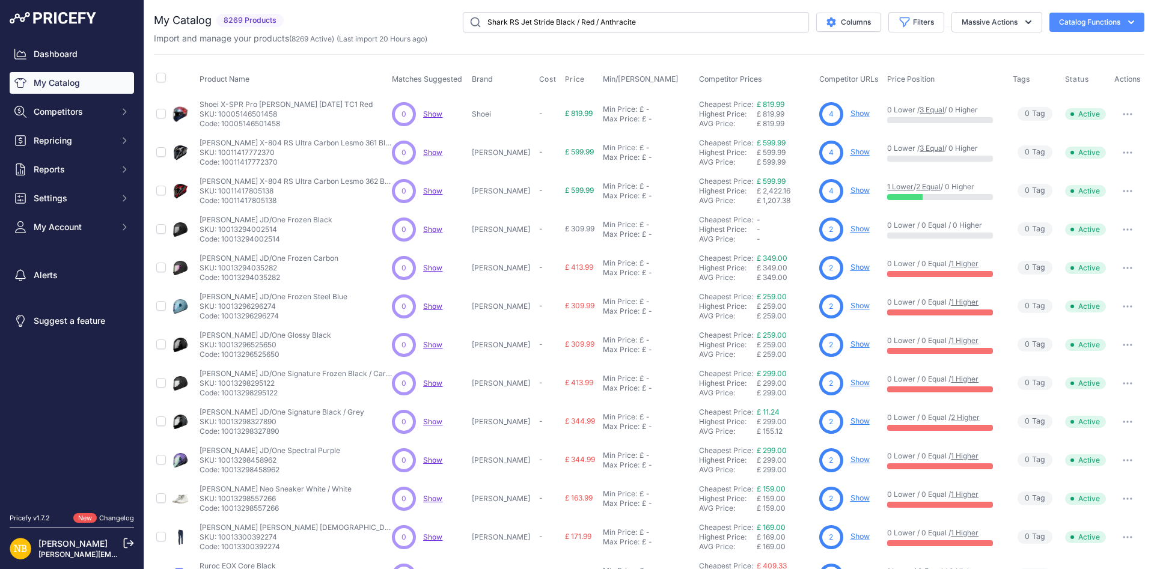
type input "Shark RS Jet Stride Black / Red / Anthracite"
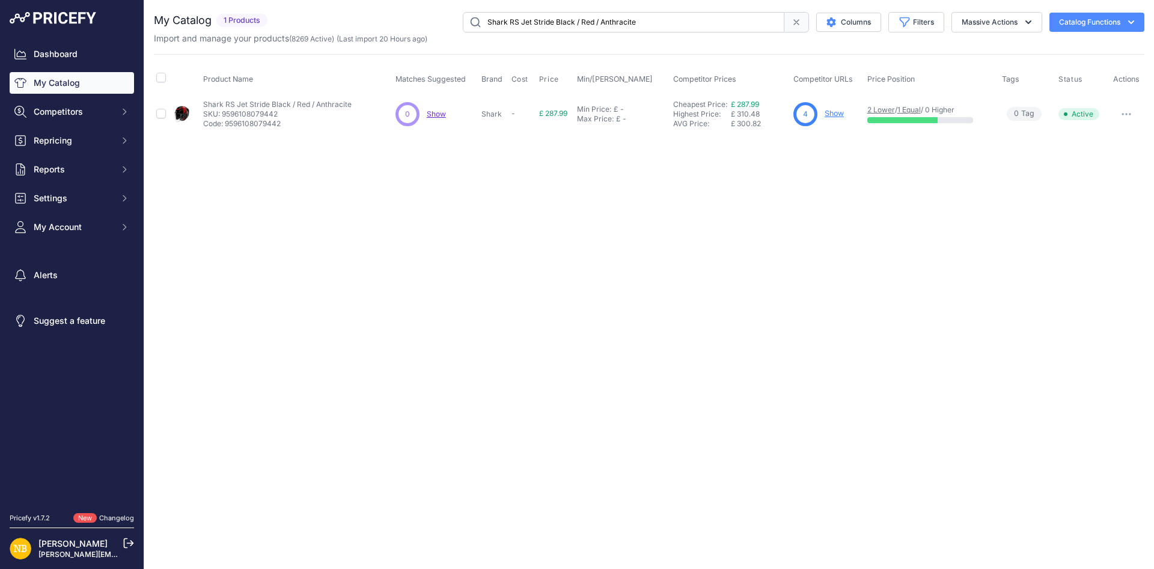
click at [831, 115] on link "Show" at bounding box center [833, 113] width 19 height 9
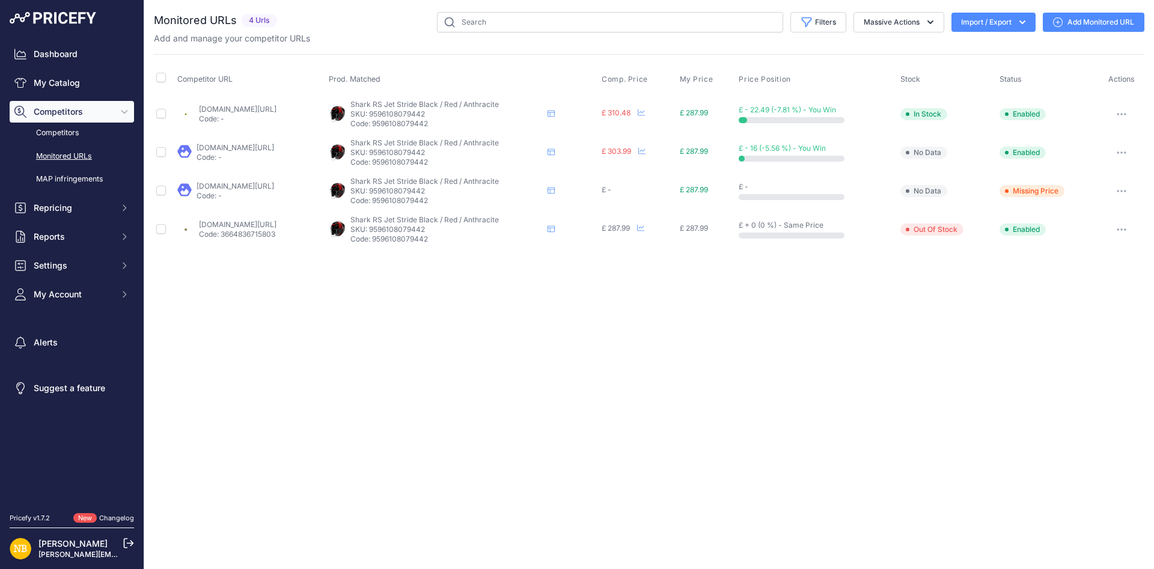
click at [259, 226] on link "thevisorshop.com/en/shark-rs-jet-stride-open-face-helmet-blackred/m-38439.aspx?…" at bounding box center [238, 224] width 78 height 9
click at [90, 78] on link "My Catalog" at bounding box center [72, 83] width 124 height 22
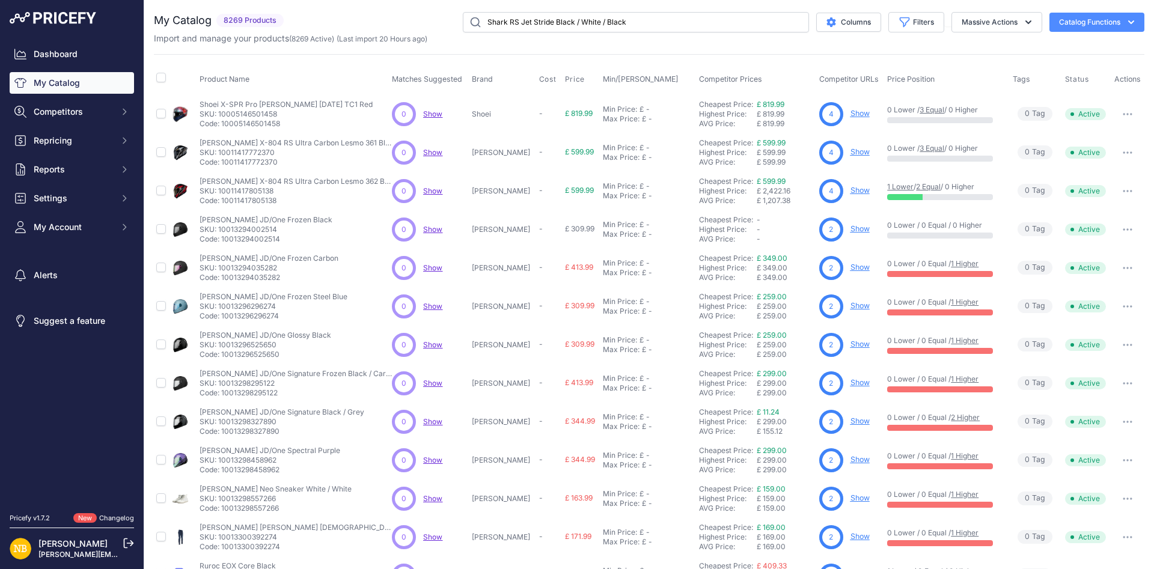
type input "Shark RS Jet Stride Black / White / Black"
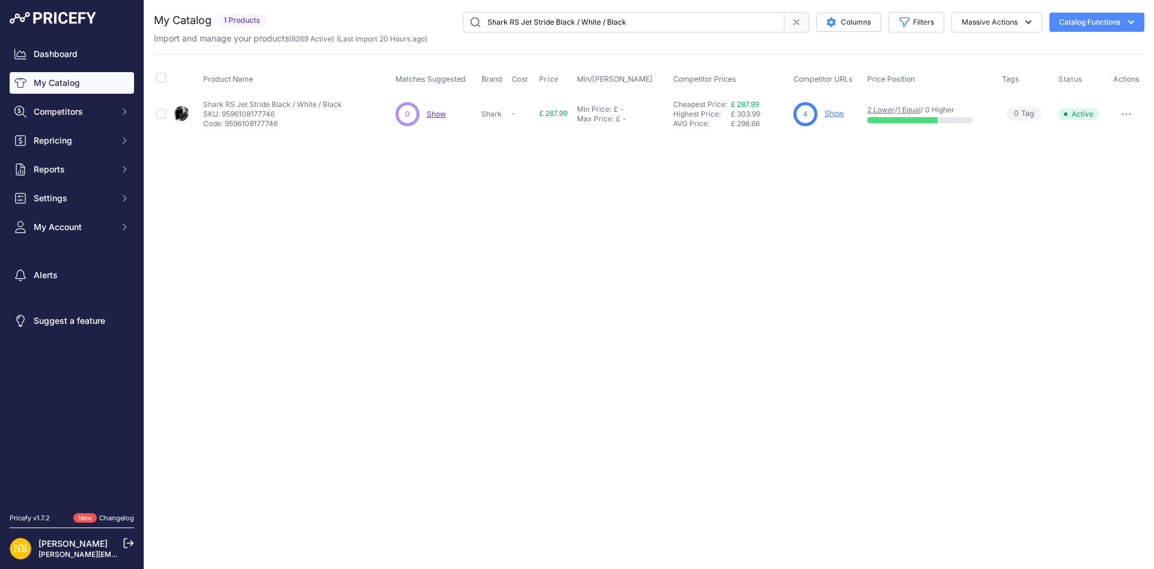
click at [835, 118] on link "Show" at bounding box center [833, 113] width 19 height 9
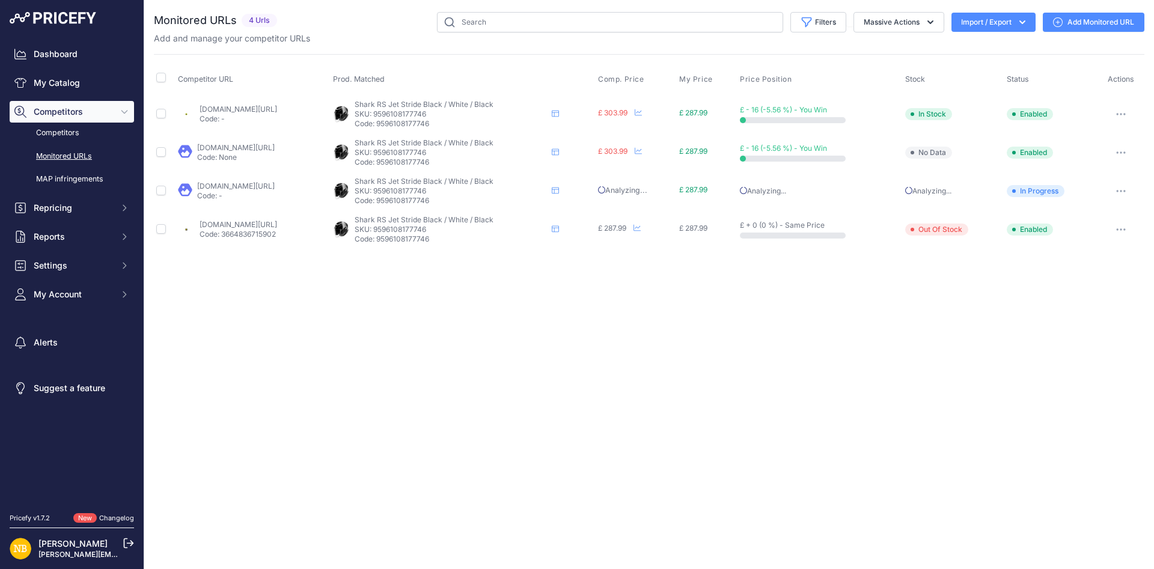
click at [277, 222] on link "thevisorshop.com/en/shark-rs-jet-stride-open-face-helmet-blackwhite/m-38440.asp…" at bounding box center [238, 224] width 78 height 9
click at [41, 90] on link "My Catalog" at bounding box center [72, 83] width 124 height 22
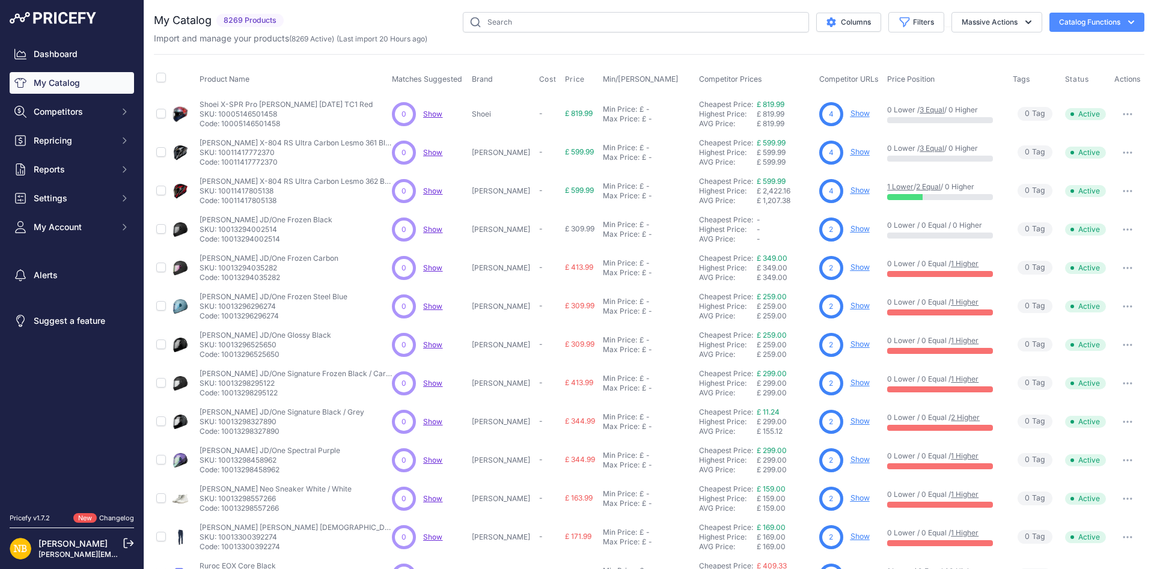
click at [540, 15] on input "text" at bounding box center [636, 22] width 346 height 20
type input "Shark RS Jet Stride Black / Yellow / Silver"
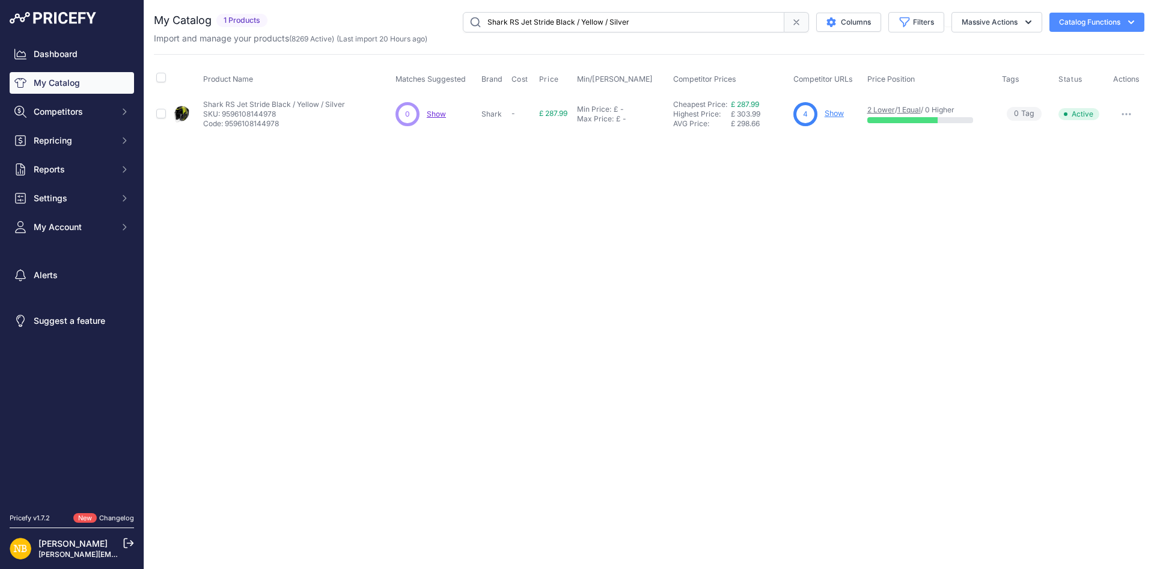
click at [832, 118] on link "Show" at bounding box center [833, 113] width 19 height 9
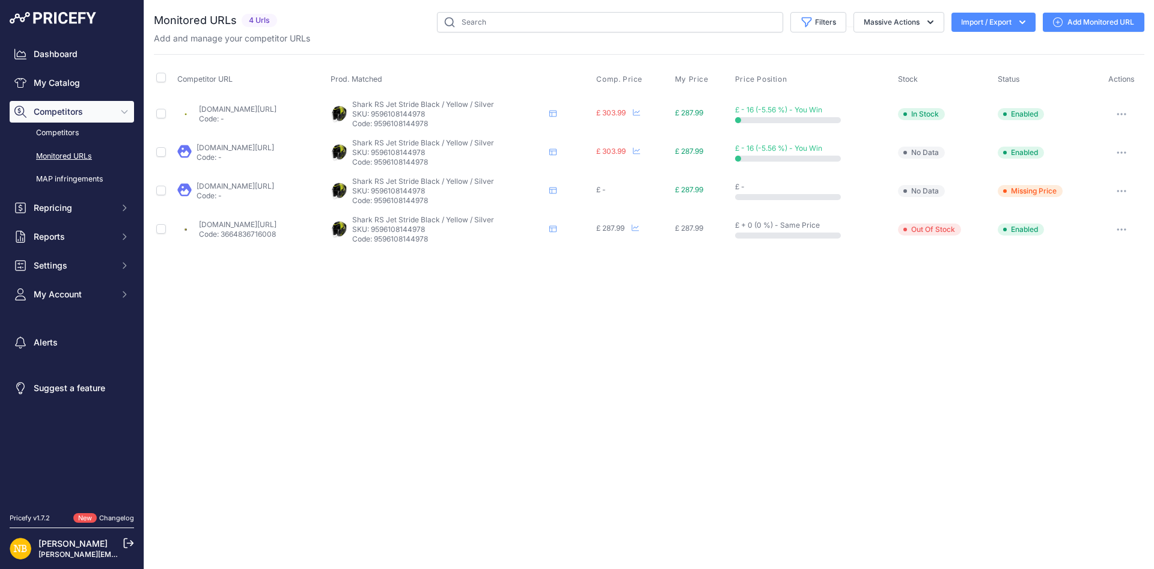
click at [276, 222] on link "thevisorshop.com/en/shark-rs-jet-stride-open-face-helmet-blackyellow/m-38441.as…" at bounding box center [238, 224] width 78 height 9
click at [90, 76] on link "My Catalog" at bounding box center [72, 83] width 124 height 22
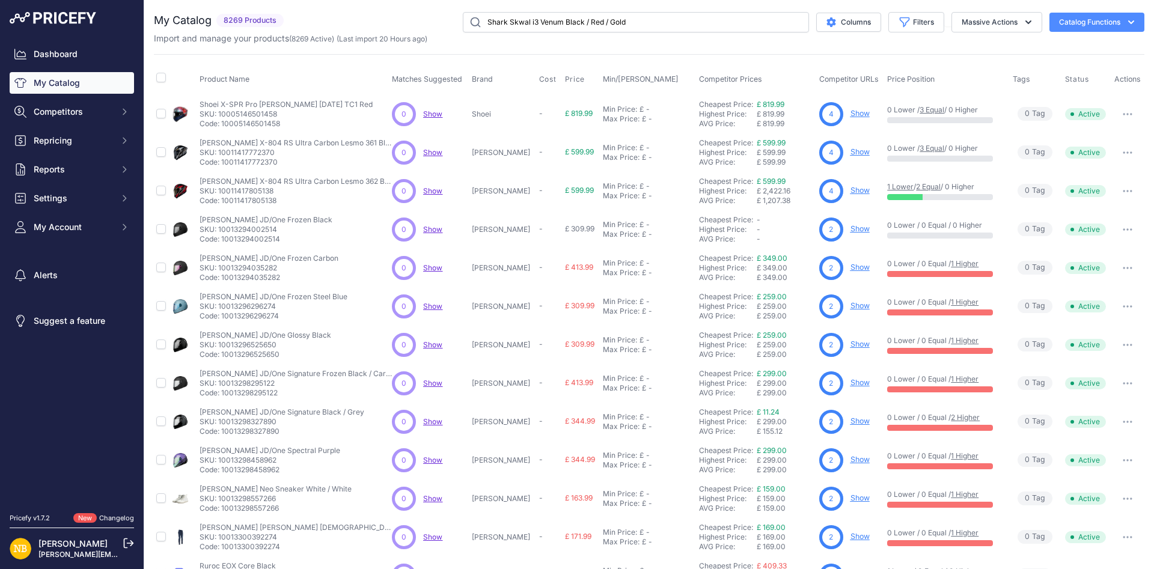
type input "Shark Skwal i3 Venum Black / Red / Gold"
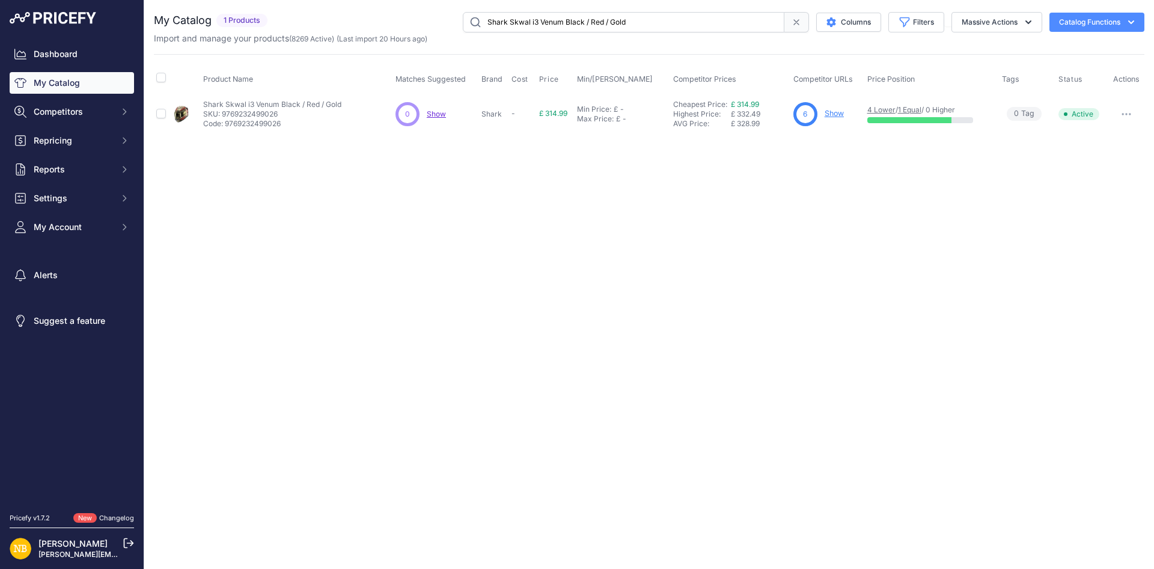
click at [835, 112] on link "Show" at bounding box center [833, 113] width 19 height 9
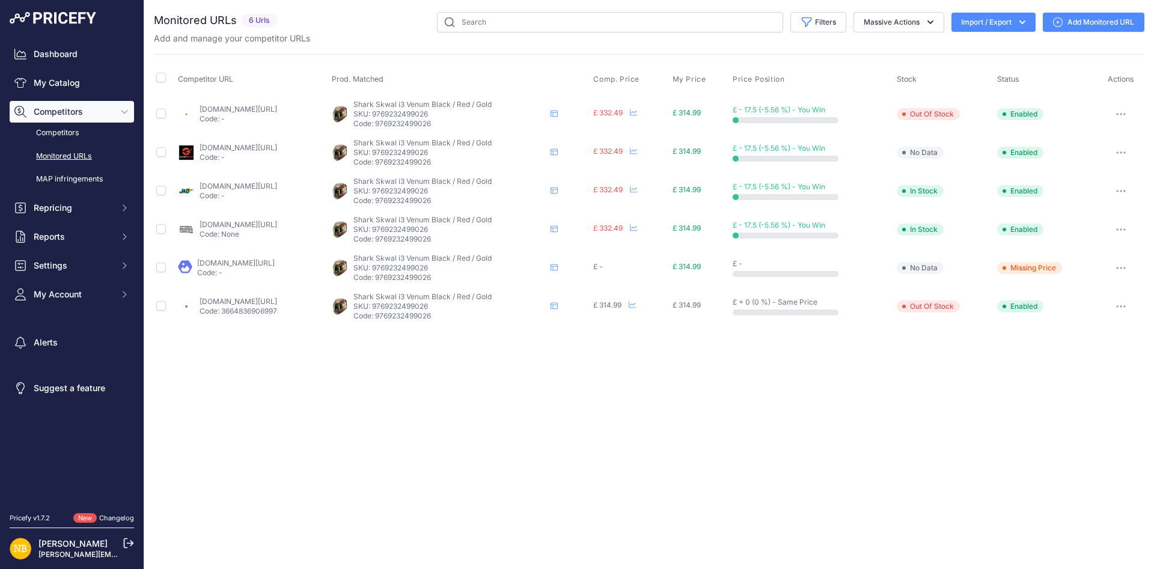
click at [277, 300] on link "[DOMAIN_NAME][URL]" at bounding box center [238, 301] width 78 height 9
click at [94, 87] on link "My Catalog" at bounding box center [72, 83] width 124 height 22
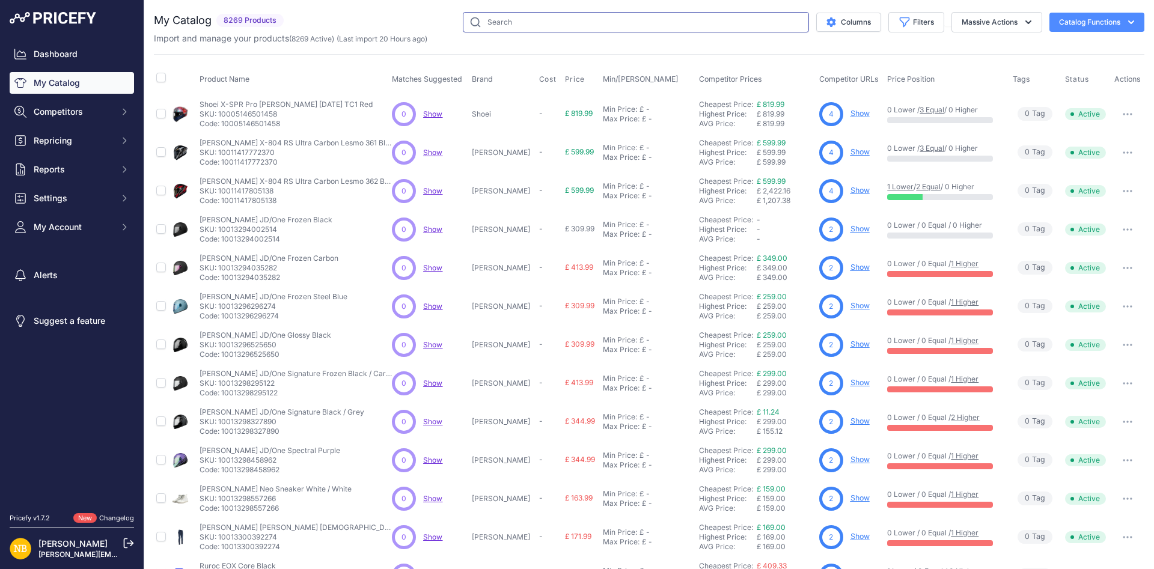
click at [610, 26] on input "text" at bounding box center [636, 22] width 346 height 20
paste input "TCX Infinity 3 [PERSON_NAME]-Tex Boots Black"
type input "TCX Infinity 3 [PERSON_NAME]-Tex Boots Black"
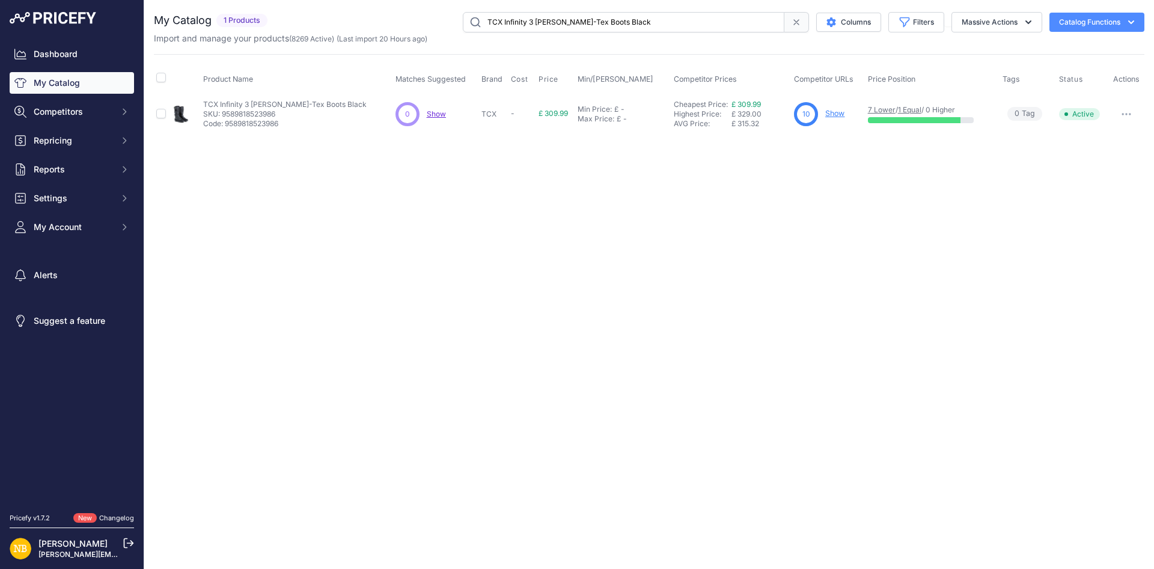
click at [862, 114] on div "10 Show" at bounding box center [828, 114] width 68 height 24
click at [847, 113] on div "10 Show" at bounding box center [828, 114] width 68 height 24
click at [837, 113] on link "Show" at bounding box center [834, 113] width 19 height 9
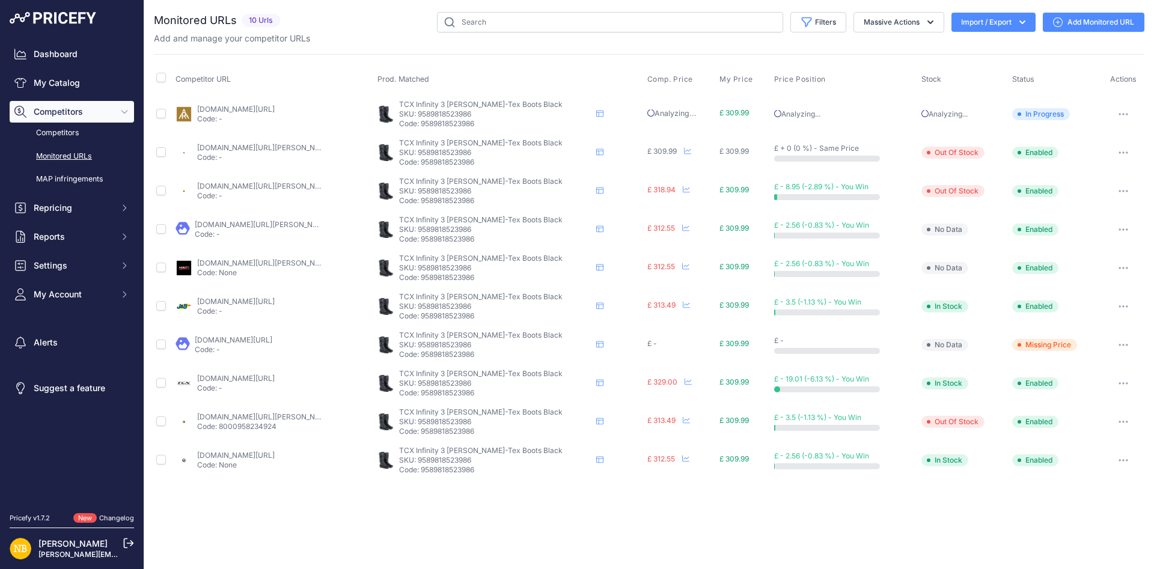
click at [266, 147] on link "essexbikerscentre.co.uk/tcx-infinity-3-gtx-gore-tex-waterproof-motorcycle-boots…" at bounding box center [265, 147] width 136 height 9
click at [71, 80] on link "My Catalog" at bounding box center [72, 83] width 124 height 22
click at [527, 33] on div "Add and manage your competitor URLs" at bounding box center [649, 38] width 990 height 12
click at [523, 24] on input "text" at bounding box center [610, 22] width 346 height 20
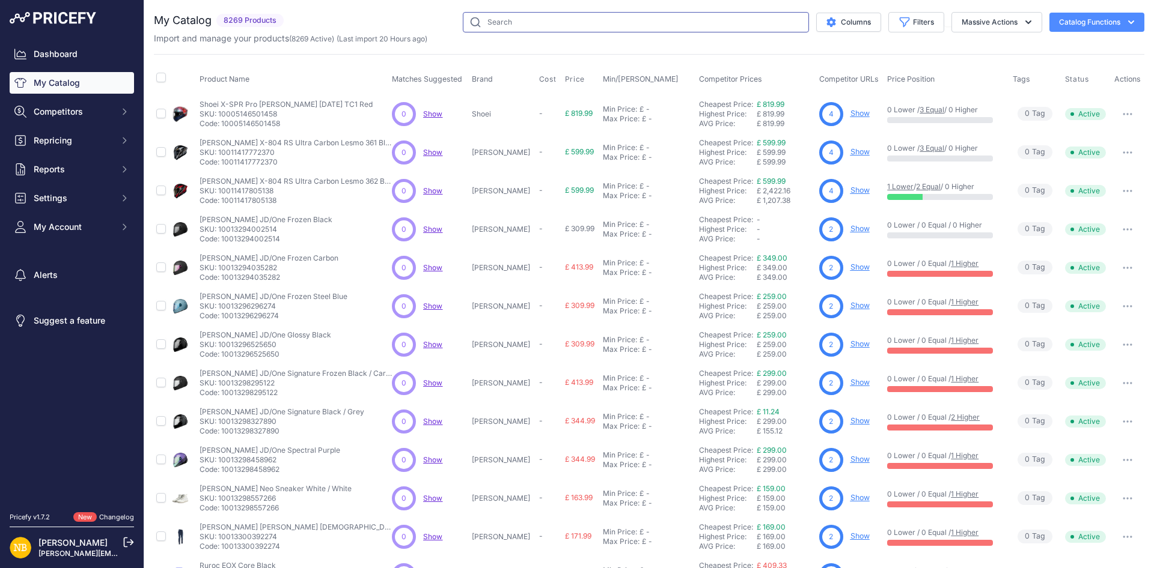
click at [523, 28] on input "text" at bounding box center [636, 22] width 346 height 20
type input "realm"
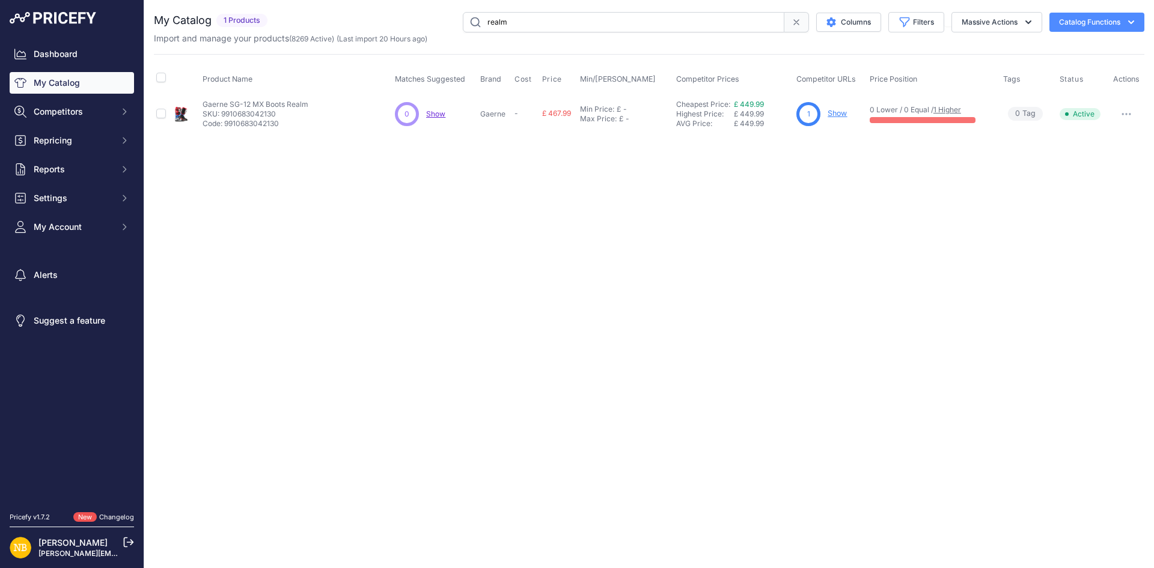
click at [843, 113] on link "Show" at bounding box center [836, 113] width 19 height 9
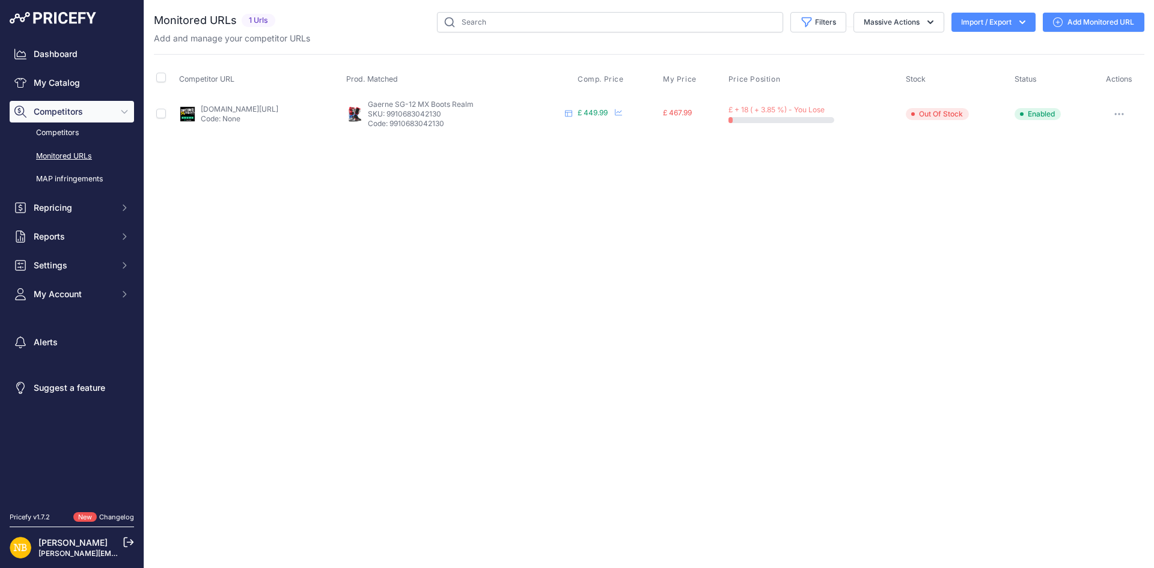
click at [108, 96] on div "Dashboard My Catalog Competitors Competitors Monitored URLs MAP infringements R…" at bounding box center [72, 174] width 124 height 262
click at [96, 81] on link "My Catalog" at bounding box center [72, 83] width 124 height 22
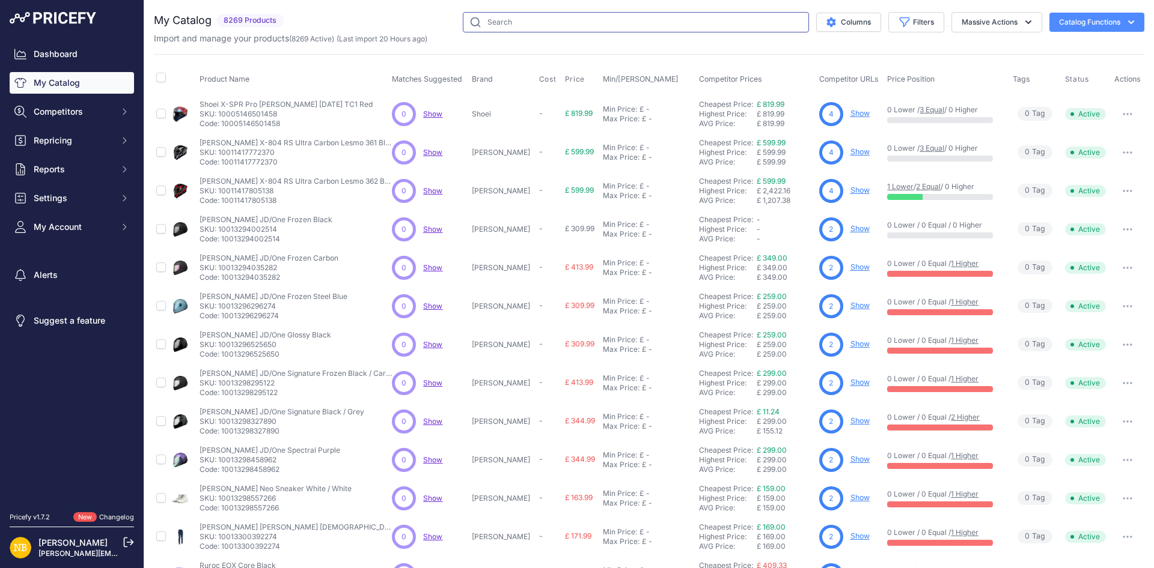
click at [526, 24] on input "text" at bounding box center [636, 22] width 346 height 20
type input "realm"
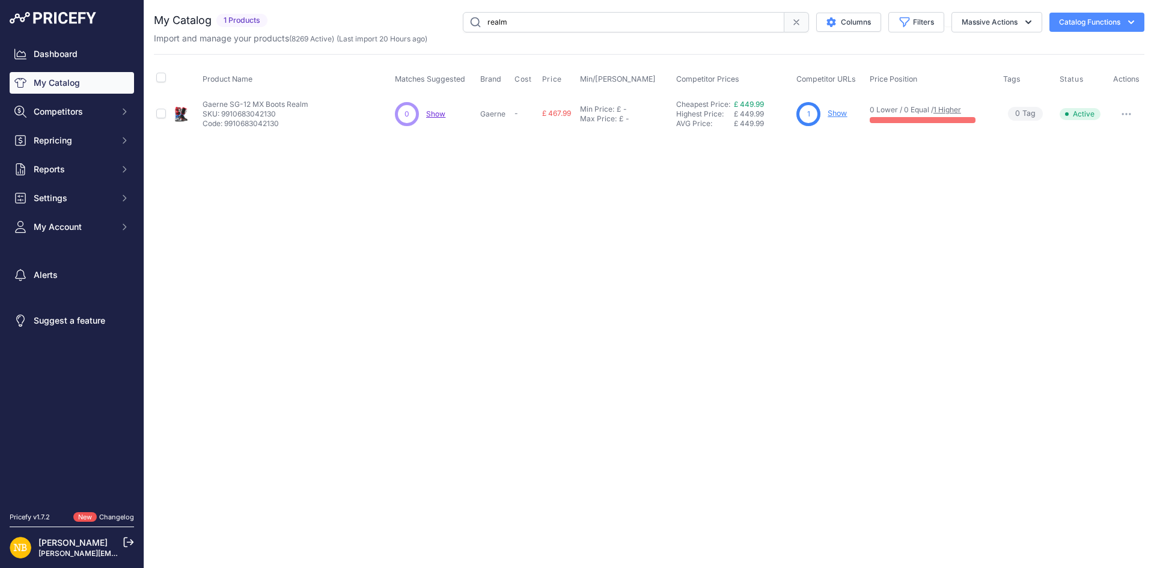
click at [830, 114] on link "Show" at bounding box center [836, 113] width 19 height 9
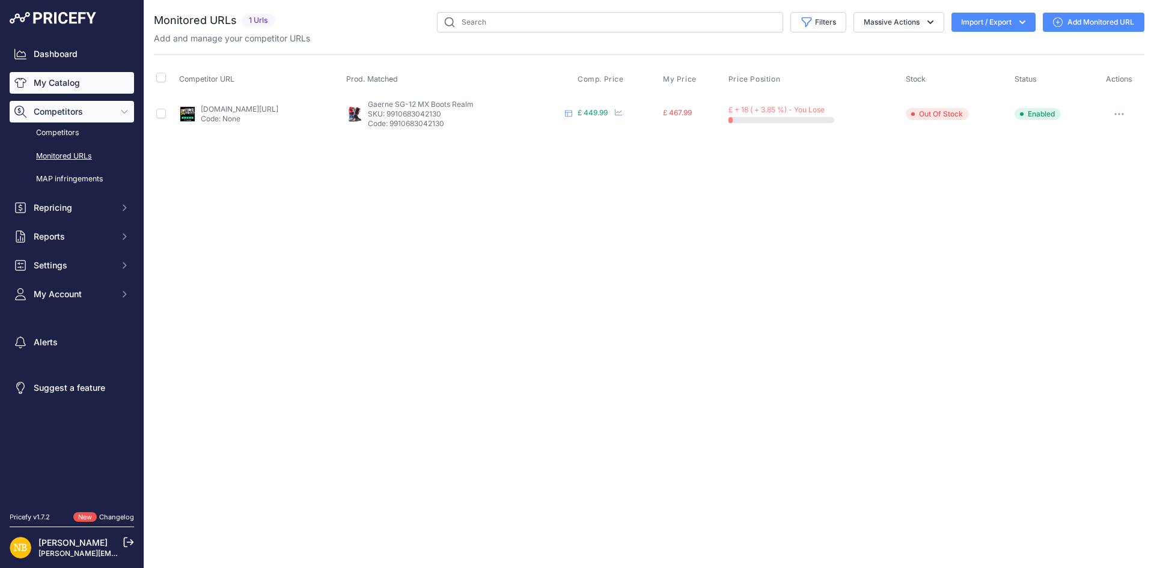
click at [102, 79] on link "My Catalog" at bounding box center [72, 83] width 124 height 22
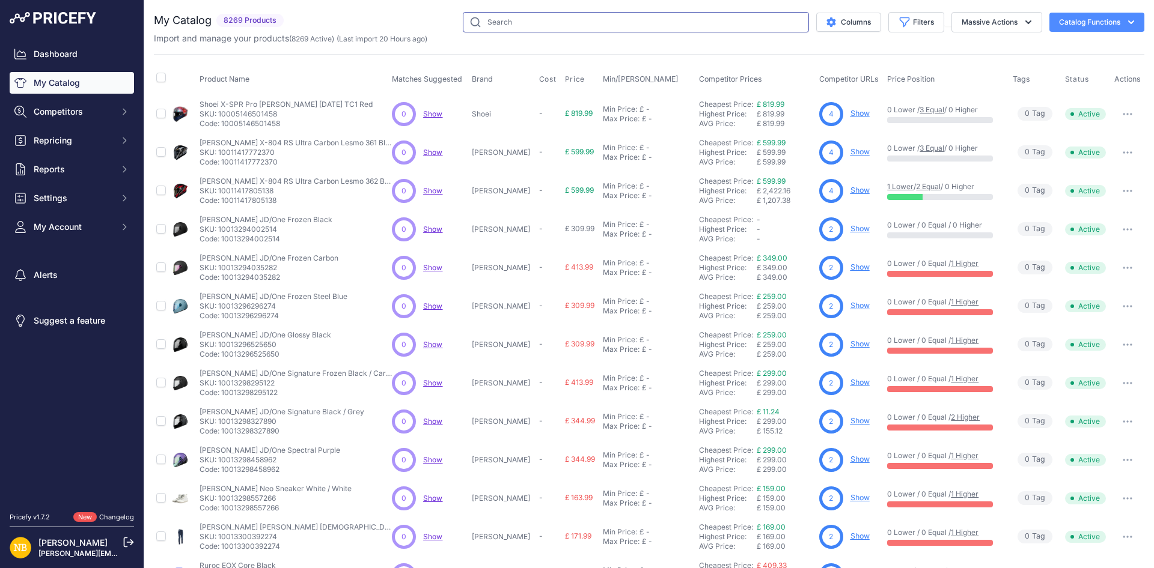
click at [523, 29] on input "text" at bounding box center [636, 22] width 346 height 20
type input "reealm"
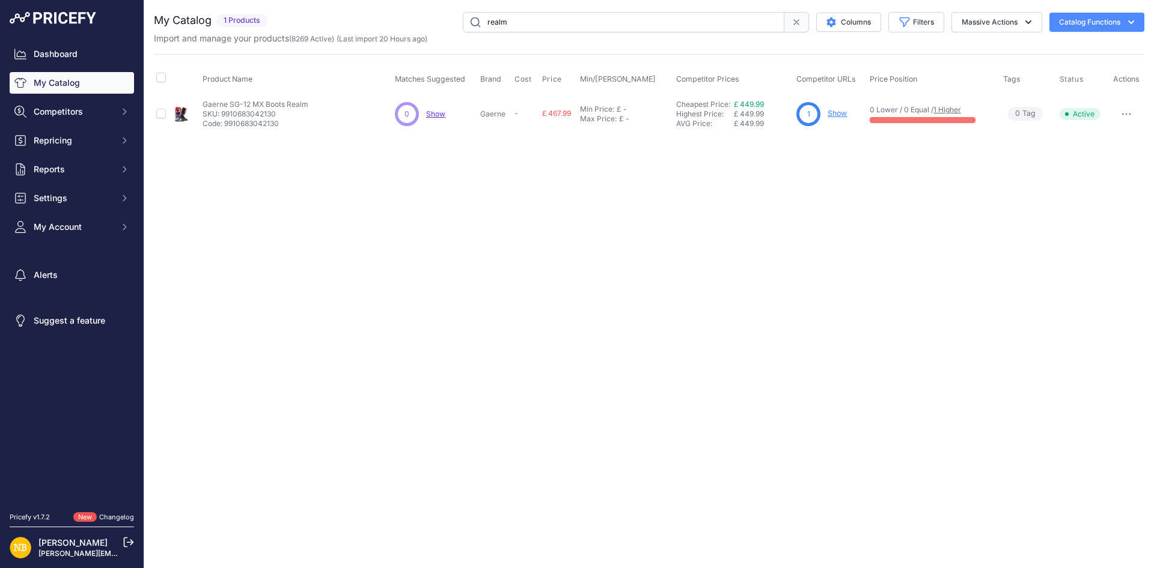
click at [523, 31] on input "realm" at bounding box center [623, 22] width 321 height 20
click at [533, 29] on input "realm" at bounding box center [623, 22] width 321 height 20
click at [508, 26] on input "realm" at bounding box center [623, 22] width 321 height 20
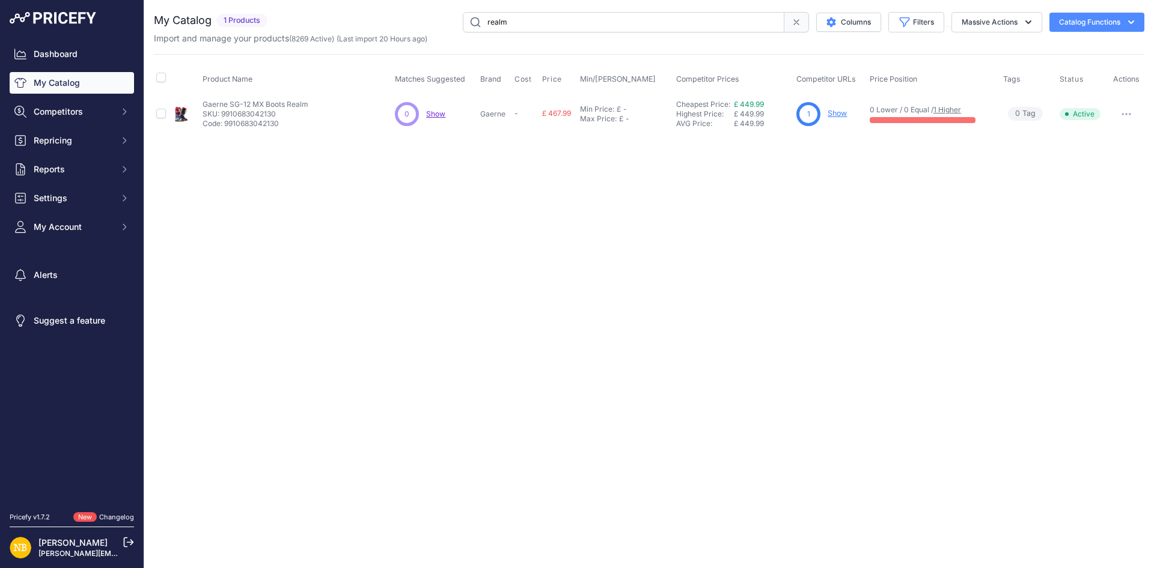
click at [508, 26] on input "realm" at bounding box center [623, 22] width 321 height 20
paste input "disclipline"
type input "disclipline"
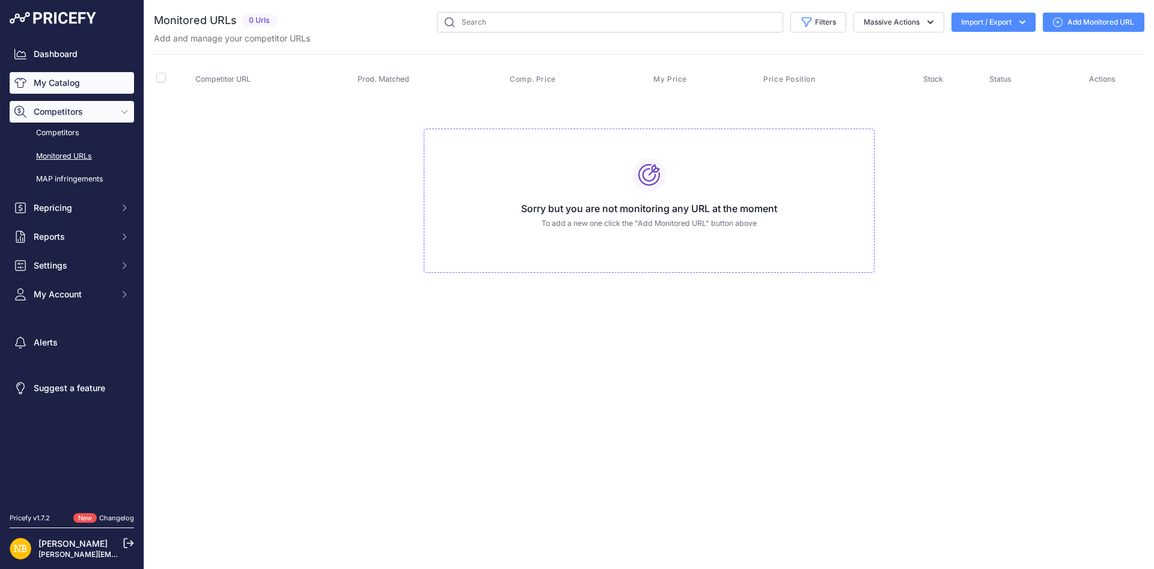
click at [71, 73] on link "My Catalog" at bounding box center [72, 83] width 124 height 22
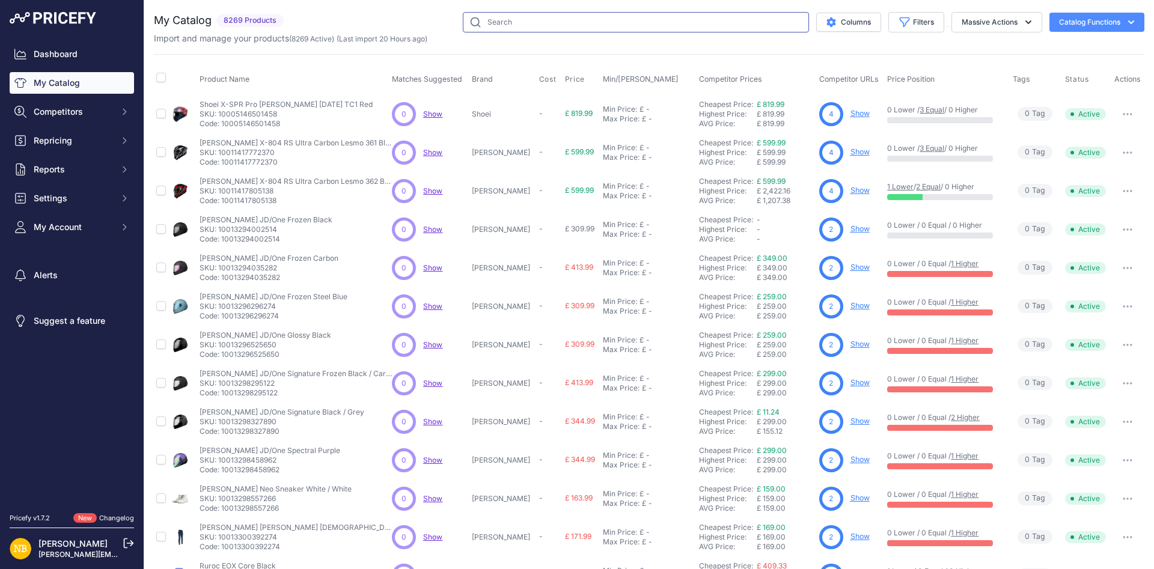
click at [533, 29] on input "text" at bounding box center [636, 22] width 346 height 20
paste input "Nexx X.WED3 Plain Adventure White"
type input "Nexx X.WED3 Plain Adventure White"
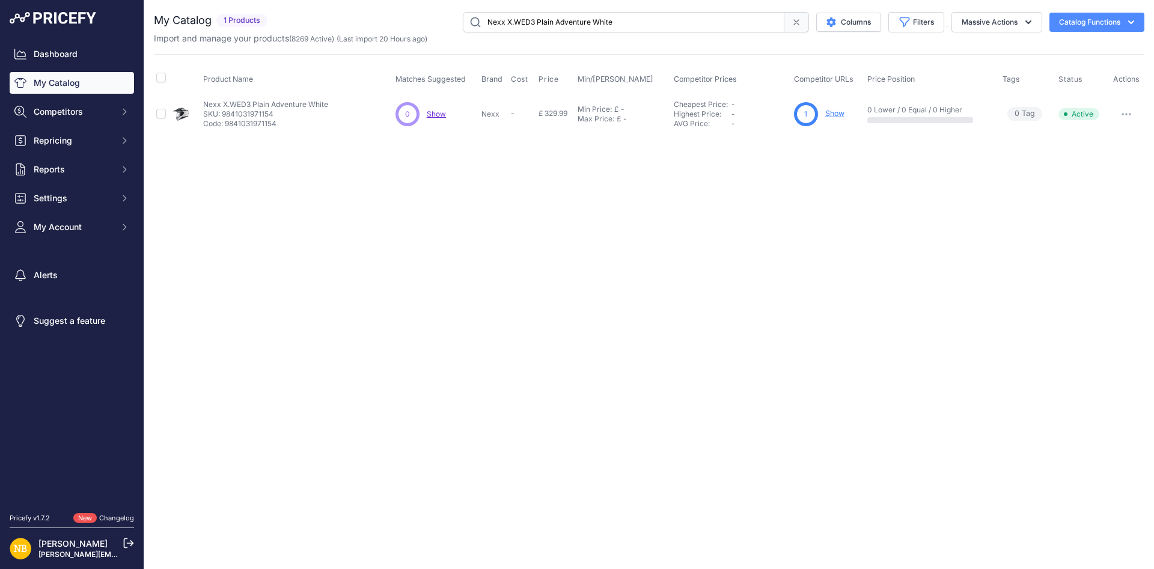
click at [831, 112] on link "Show" at bounding box center [834, 113] width 19 height 9
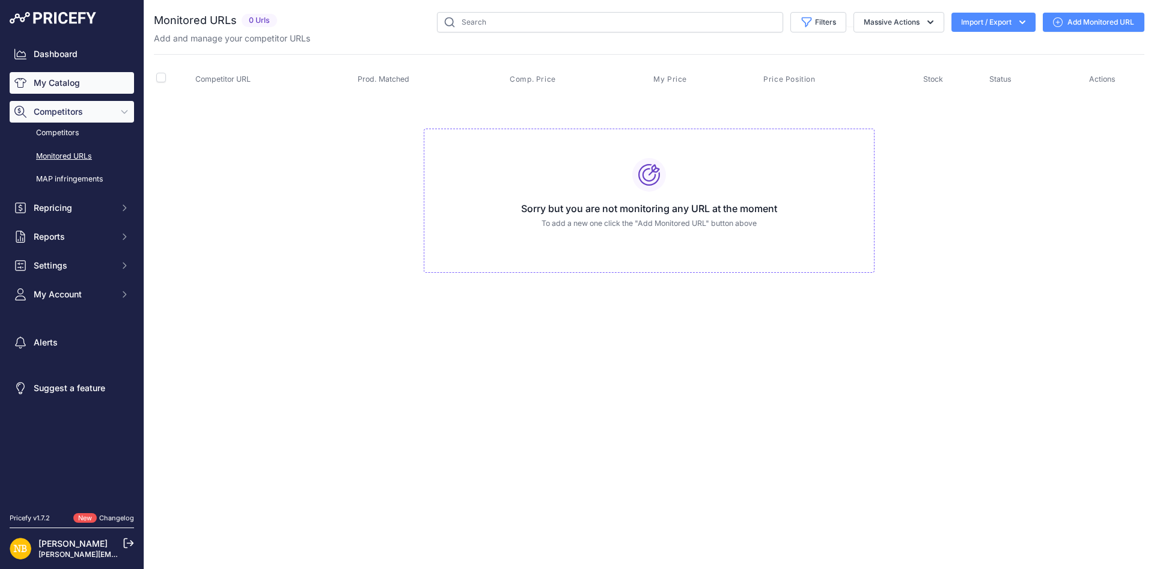
click at [94, 76] on link "My Catalog" at bounding box center [72, 83] width 124 height 22
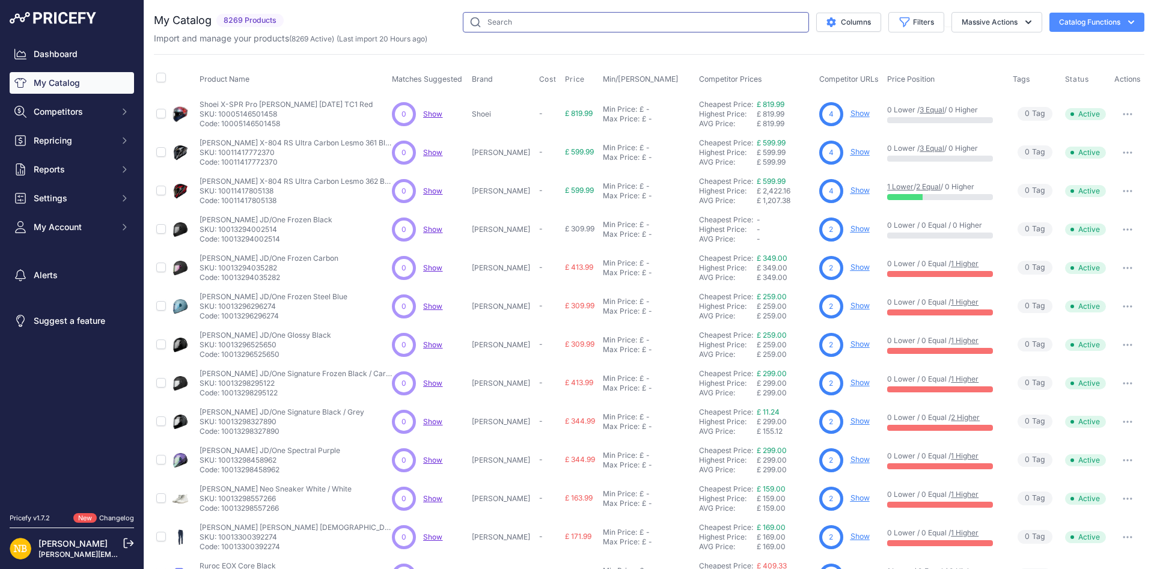
click at [516, 28] on input "text" at bounding box center [636, 22] width 346 height 20
type input "C10 black"
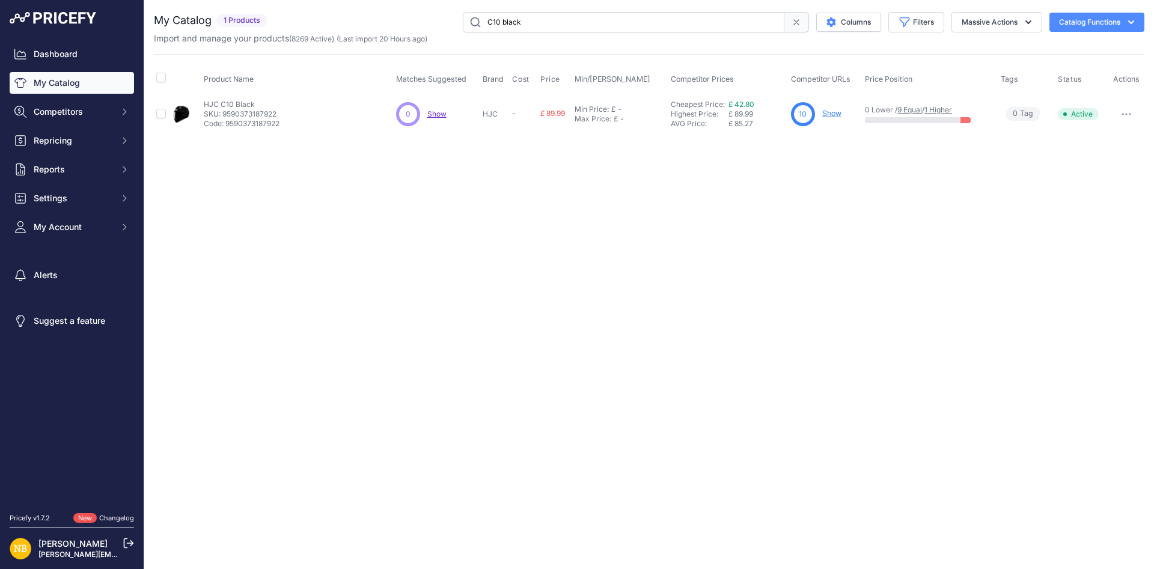
click at [827, 116] on link "Show" at bounding box center [831, 113] width 19 height 9
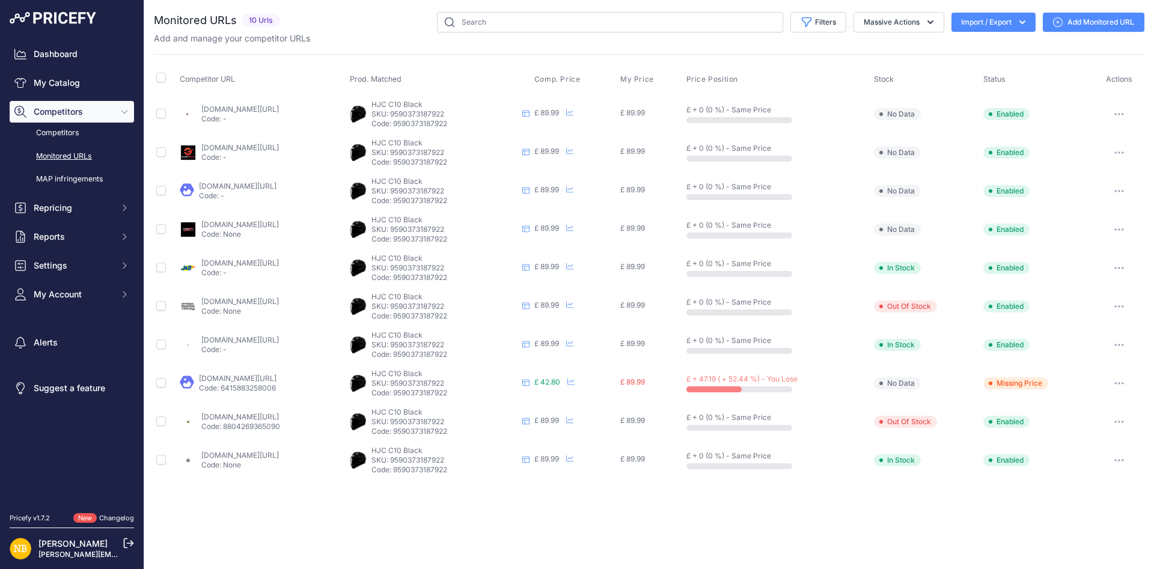
click at [260, 380] on link "[DOMAIN_NAME][URL]" at bounding box center [238, 378] width 78 height 9
